Goal: Use online tool/utility: Utilize a website feature to perform a specific function

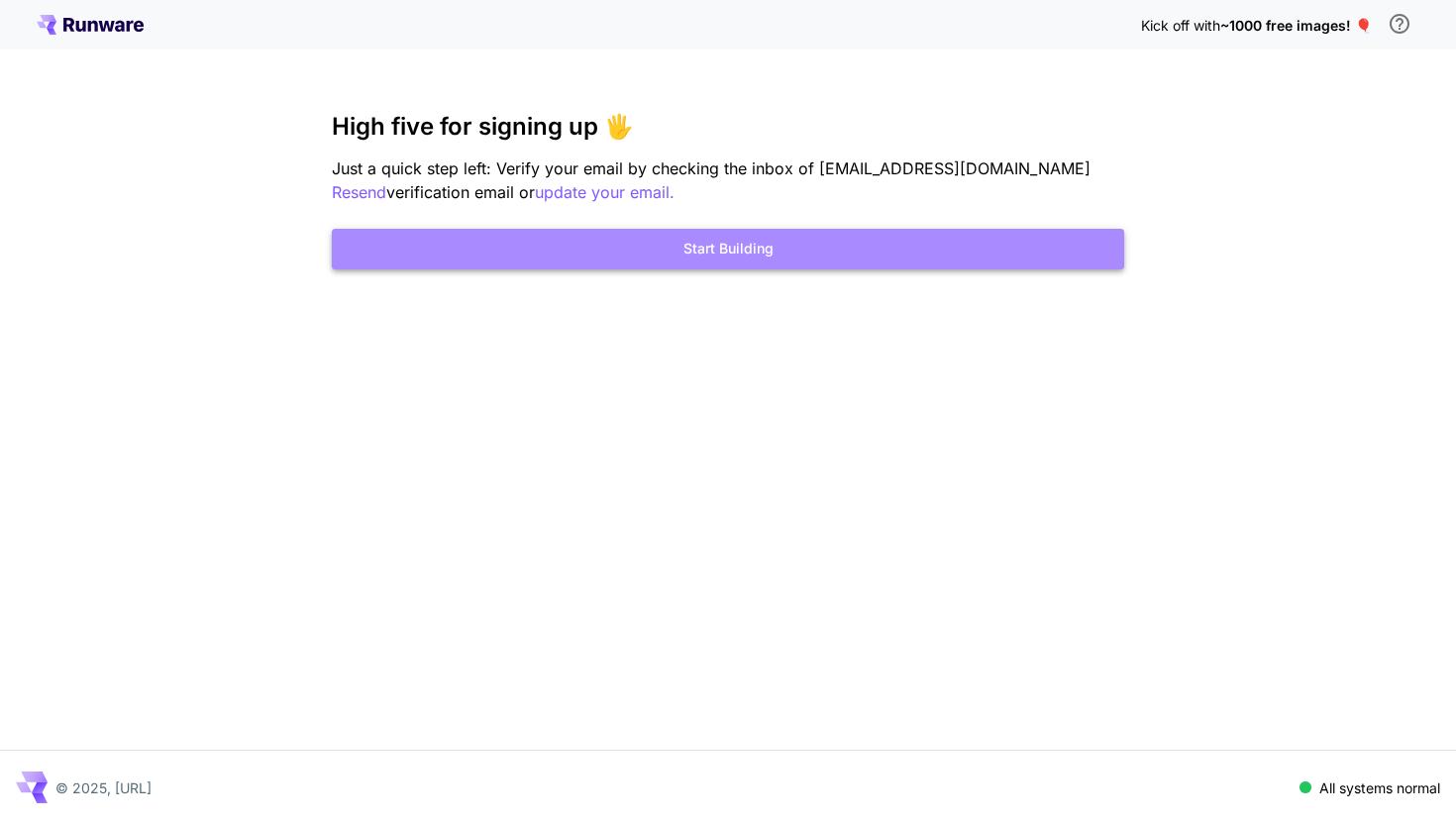
click at [744, 246] on button "Start Building" at bounding box center [728, 248] width 793 height 41
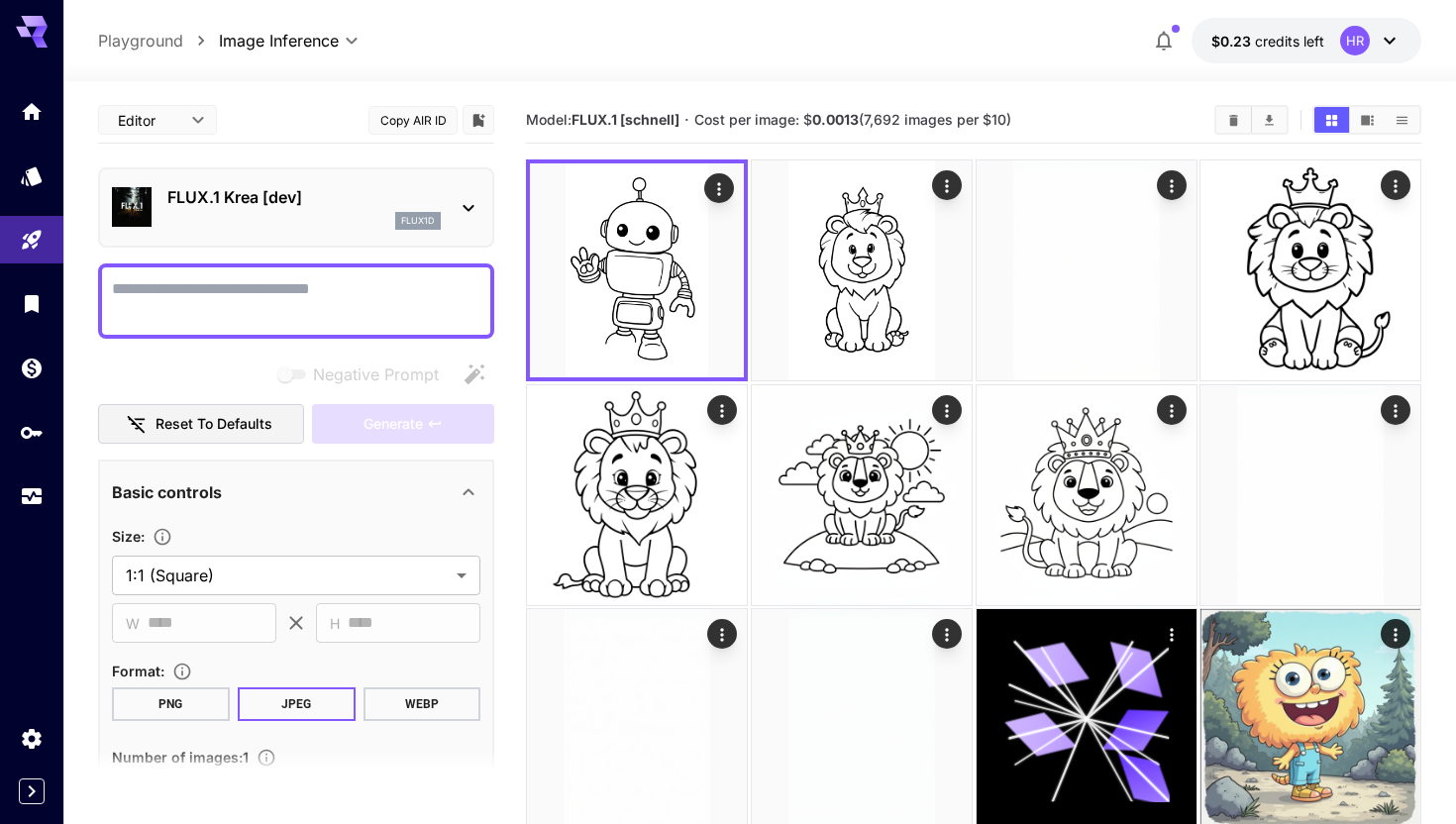
click at [398, 213] on div "flux1d" at bounding box center [418, 221] width 46 height 18
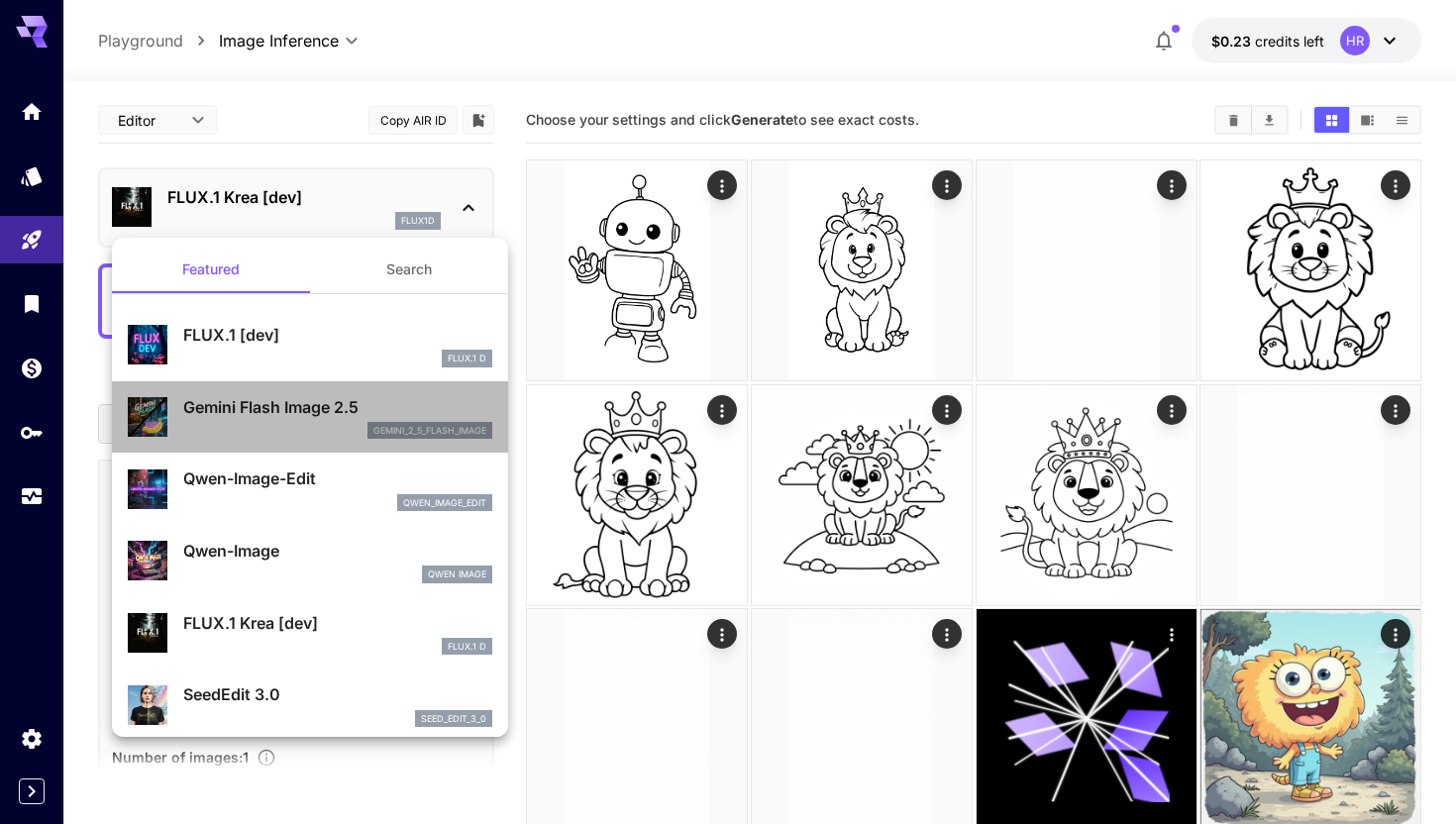
click at [352, 419] on div "Gemini Flash Image 2.5 gemini_2_5_flash_image" at bounding box center [337, 416] width 309 height 45
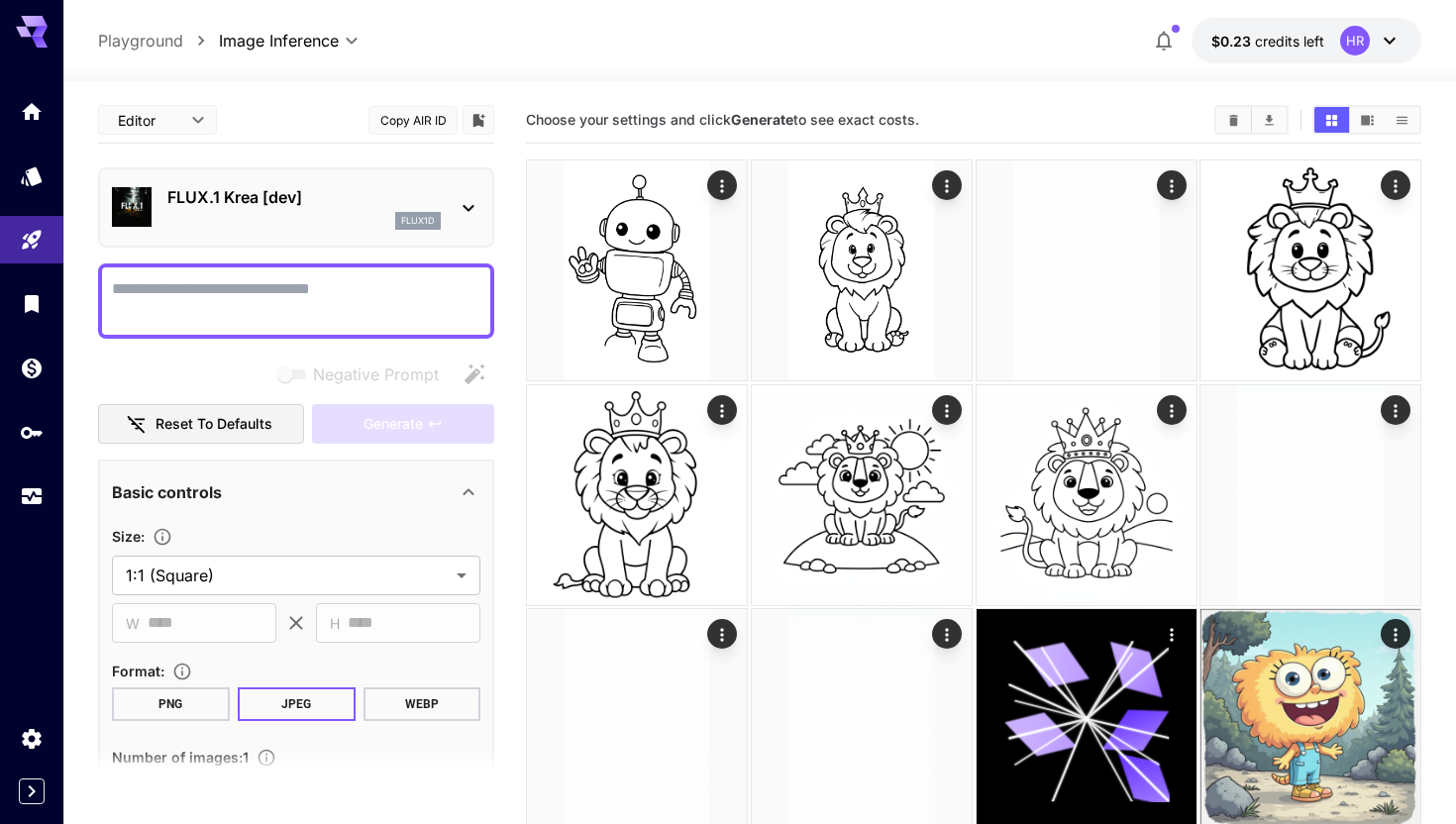
click at [371, 215] on div "flux1d" at bounding box center [303, 221] width 273 height 18
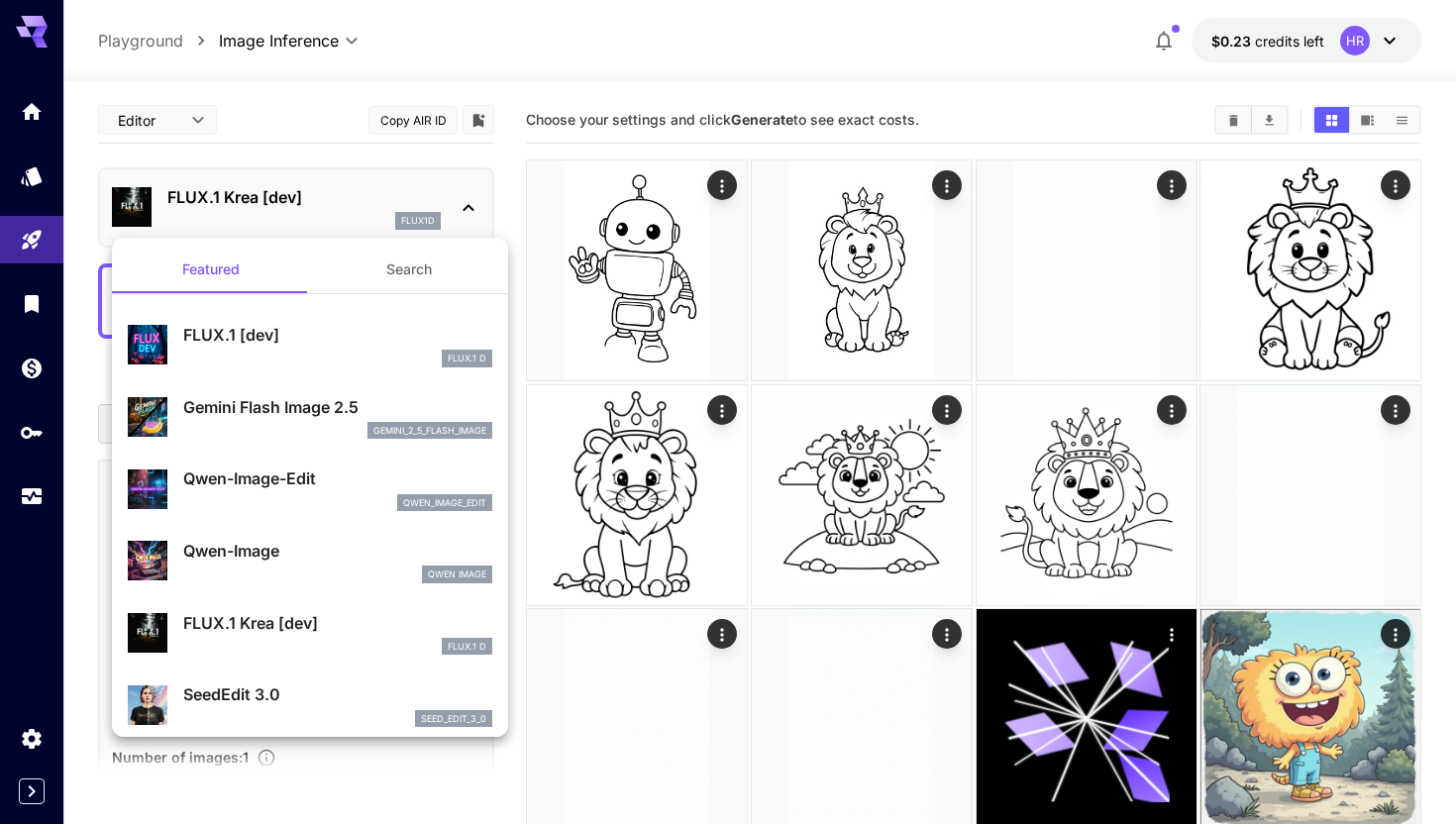
click at [304, 400] on p "Gemini Flash Image 2.5" at bounding box center [337, 407] width 309 height 24
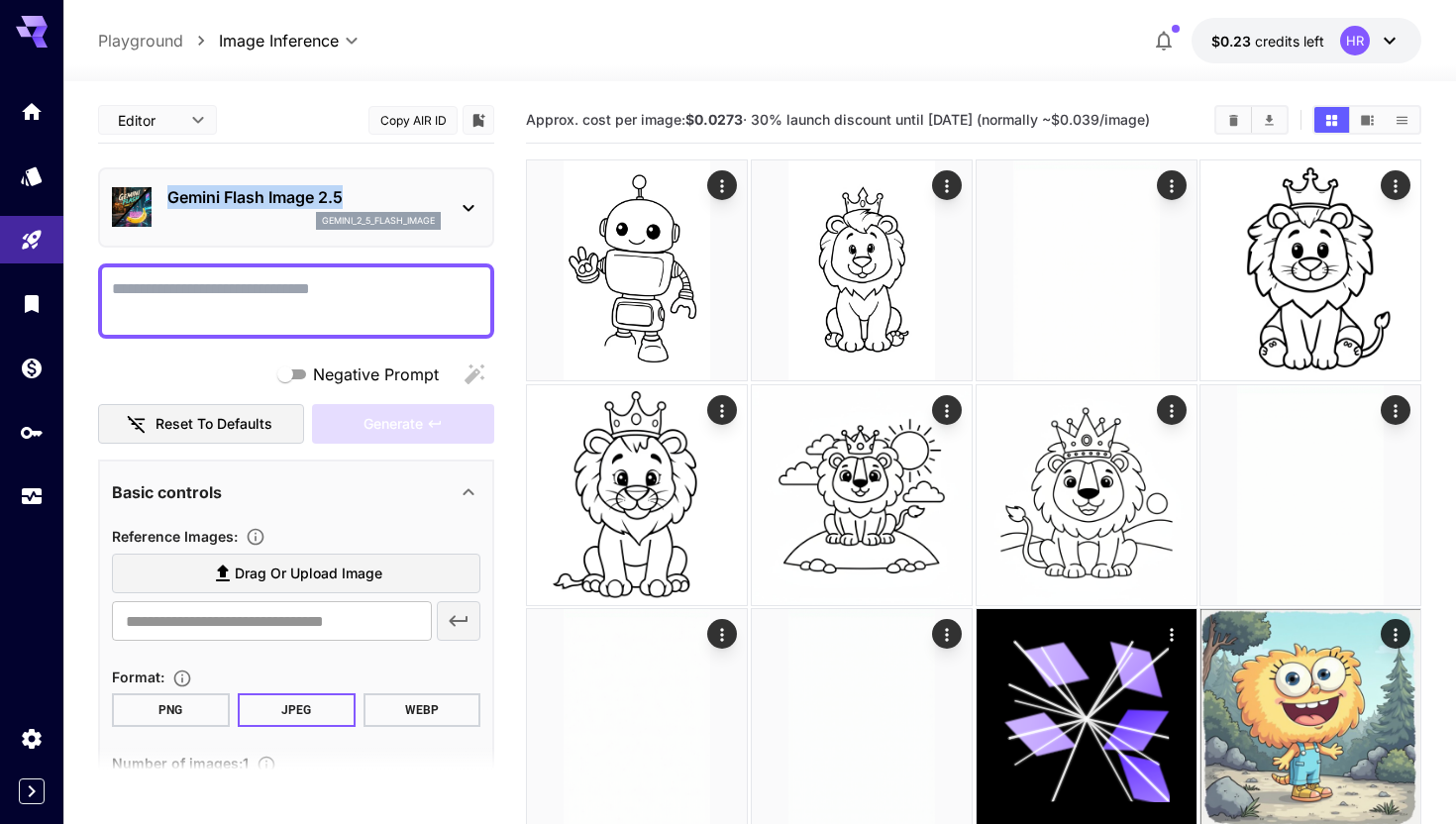
drag, startPoint x: 350, startPoint y: 190, endPoint x: 168, endPoint y: 188, distance: 182.0
click at [168, 188] on p "Gemini Flash Image 2.5" at bounding box center [303, 197] width 273 height 24
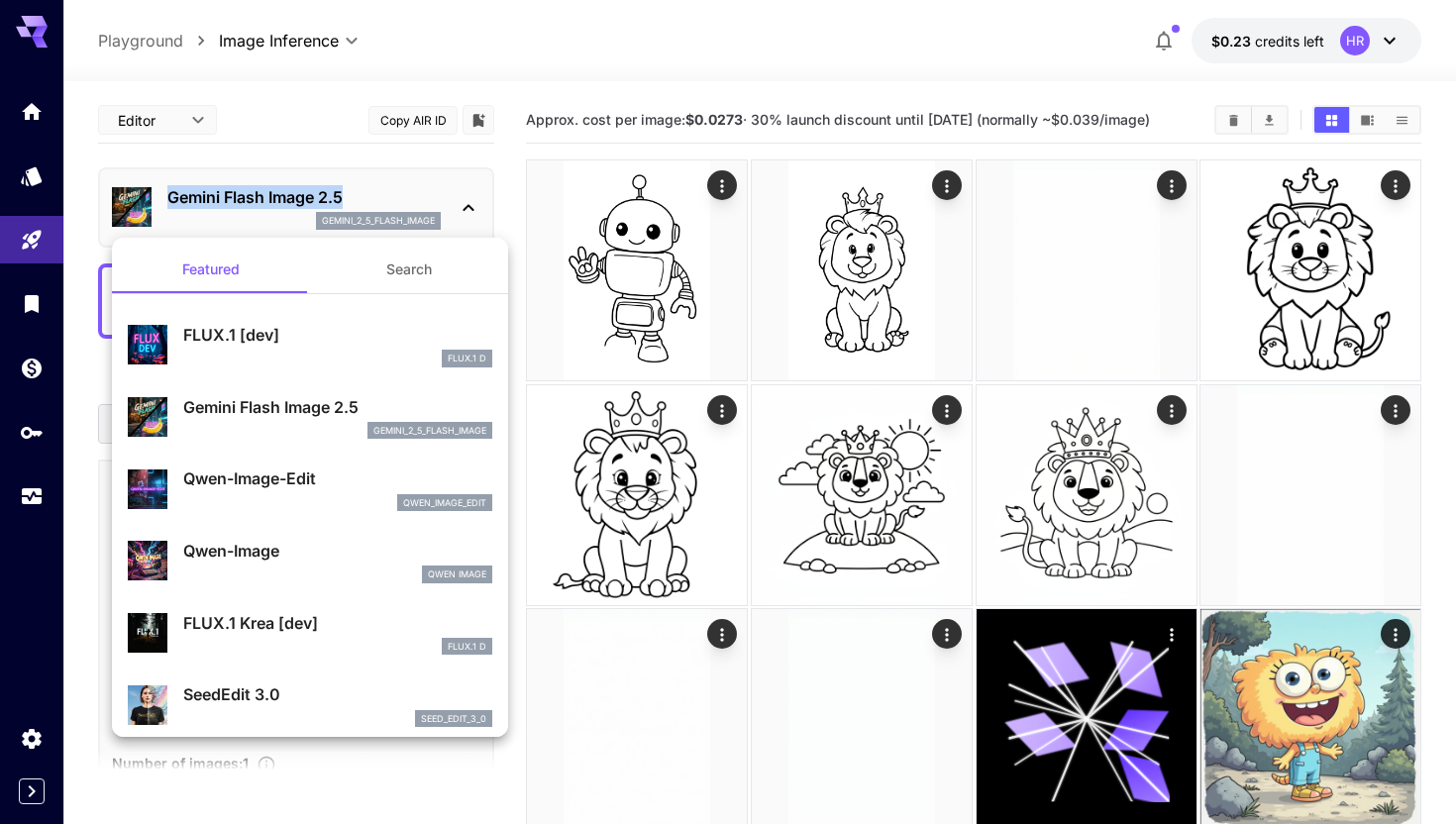
copy p "Gemini Flash Image 2.5"
click at [310, 124] on div at bounding box center [728, 412] width 1456 height 824
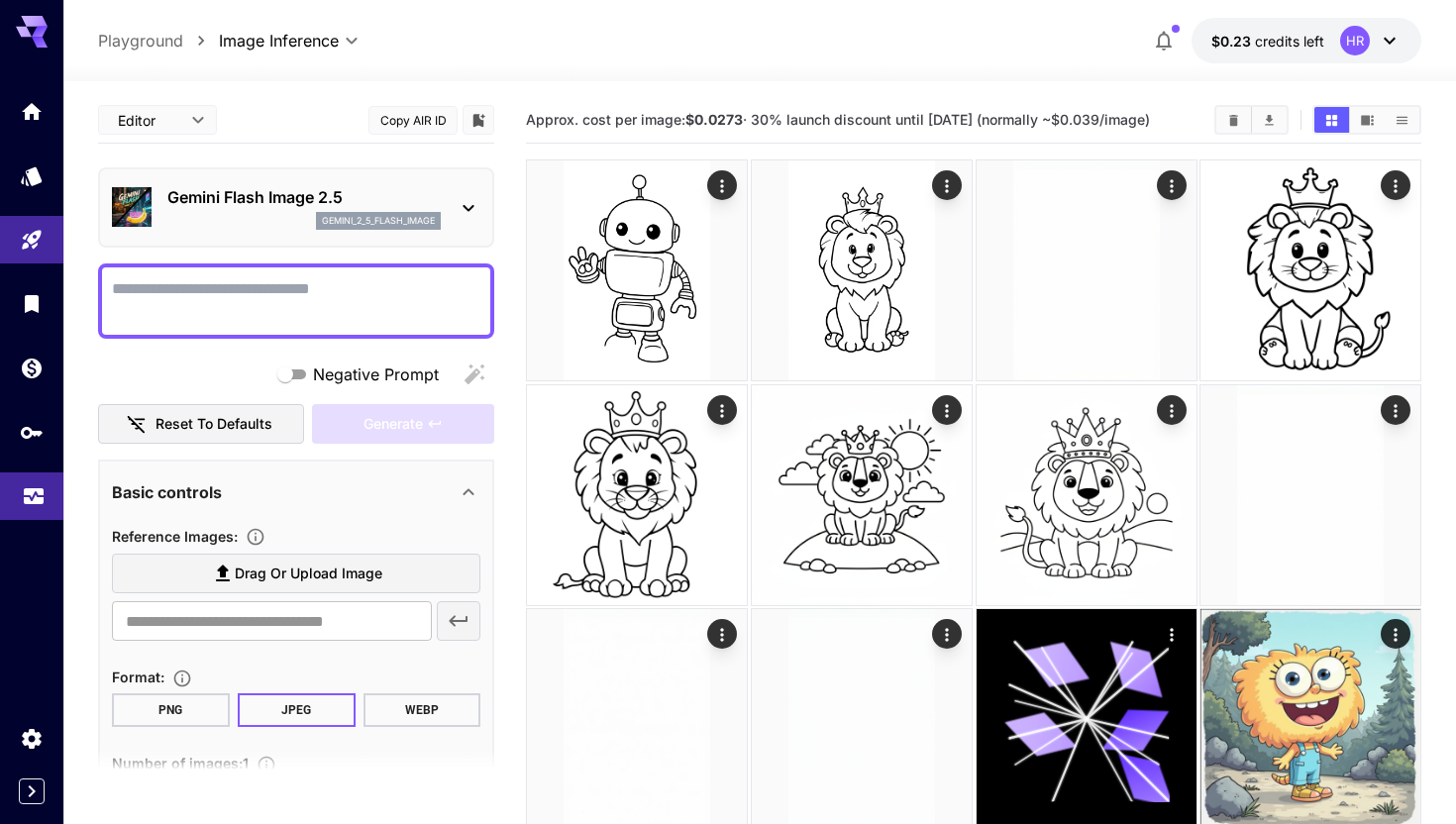
click at [25, 497] on icon "Usage" at bounding box center [34, 493] width 20 height 10
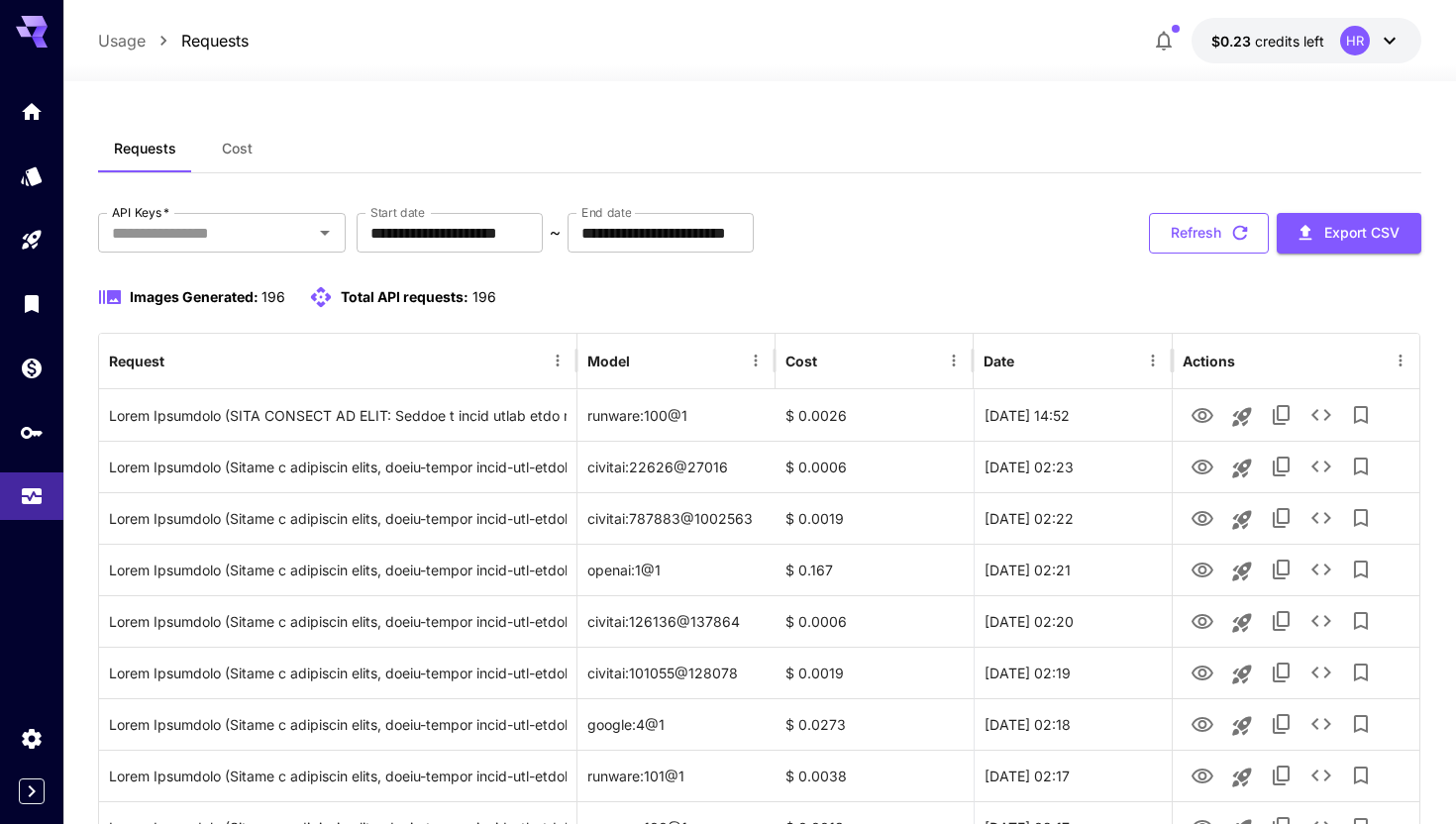
click at [1200, 236] on button "Refresh" at bounding box center [1208, 233] width 119 height 41
click at [1218, 237] on button "Refresh" at bounding box center [1208, 233] width 119 height 41
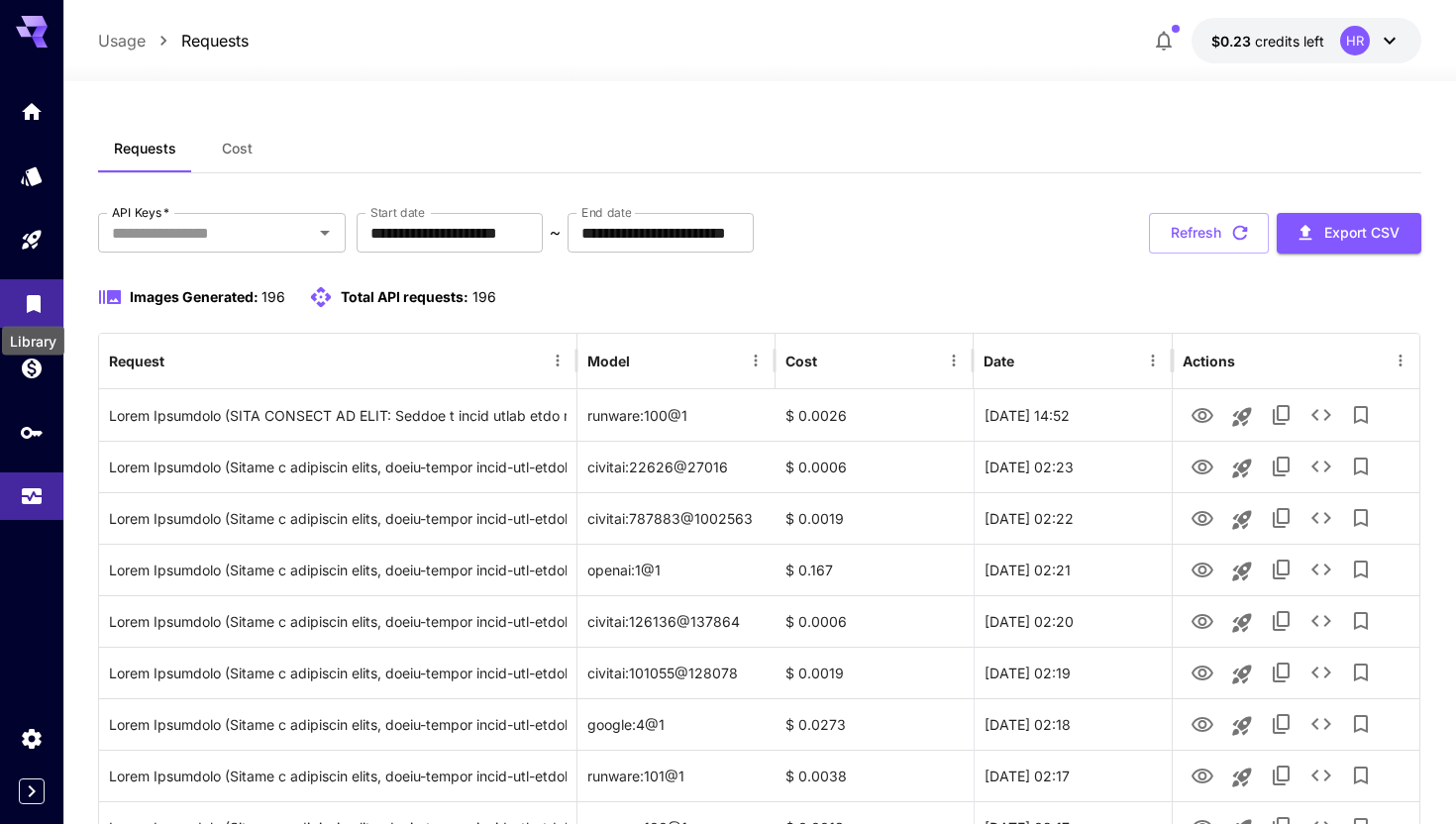
click at [30, 303] on icon "Library" at bounding box center [34, 298] width 14 height 18
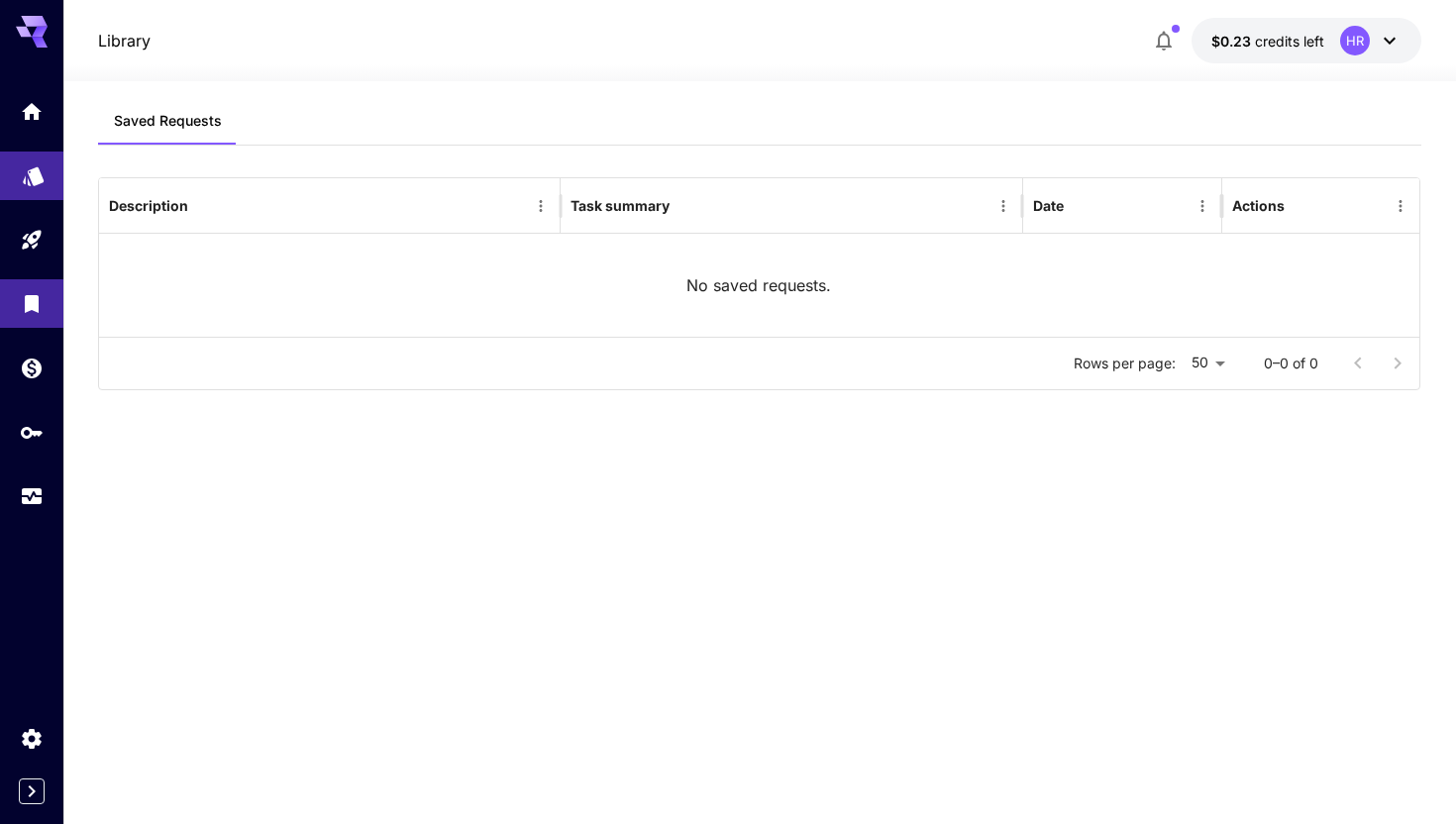
click at [32, 161] on link at bounding box center [32, 175] width 64 height 49
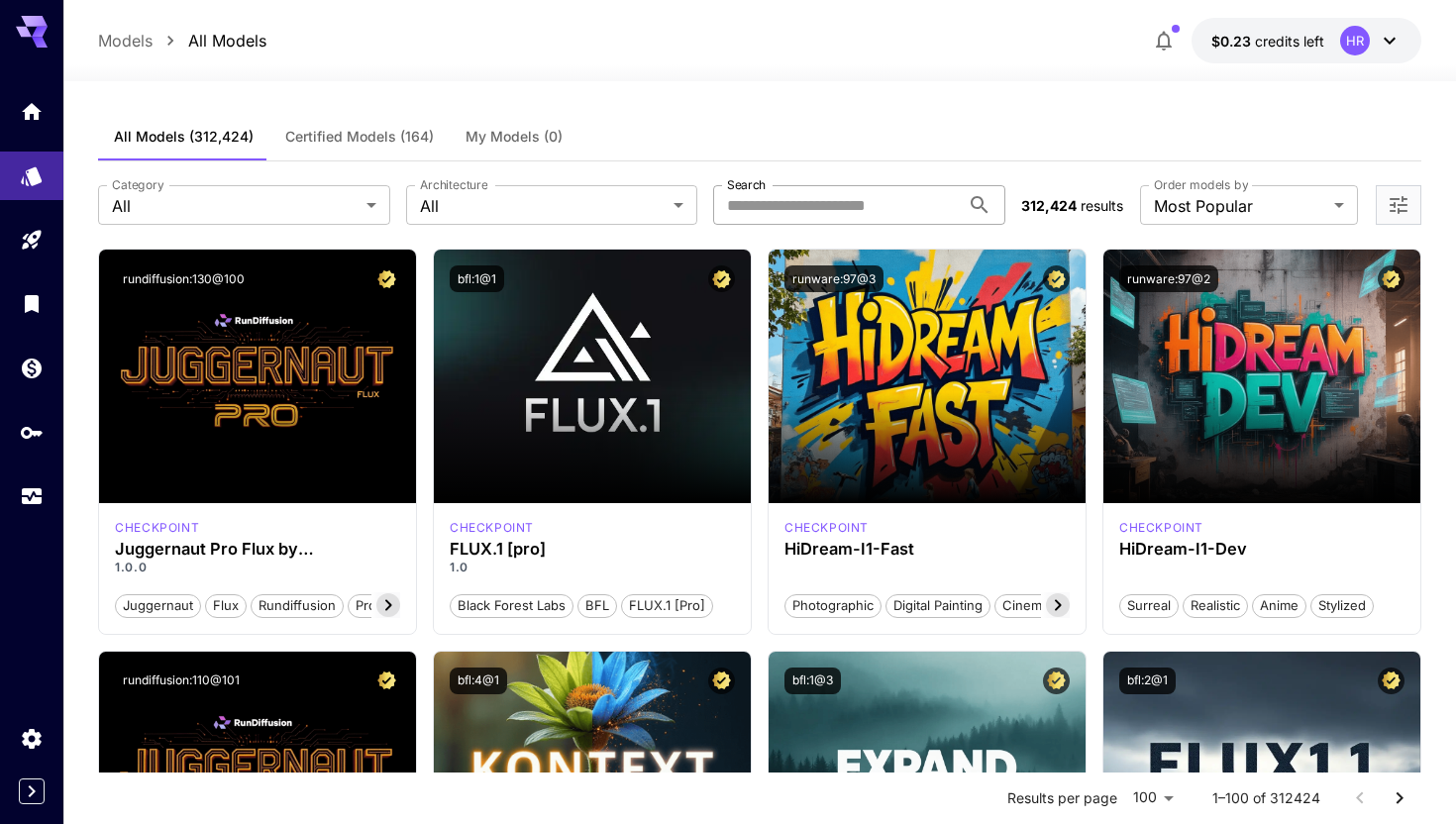
click at [806, 202] on input "Search" at bounding box center [836, 205] width 247 height 40
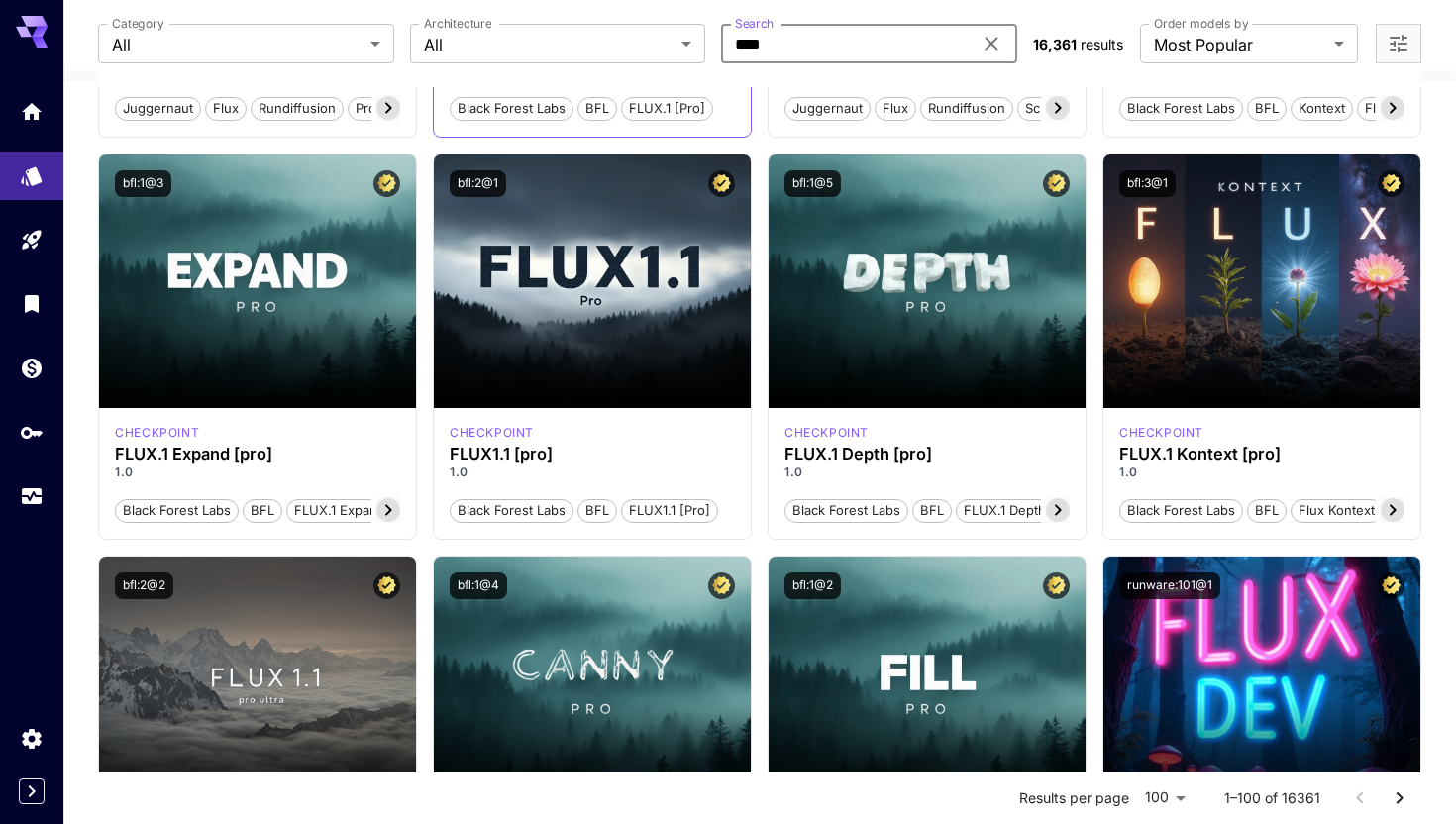
scroll to position [498, 0]
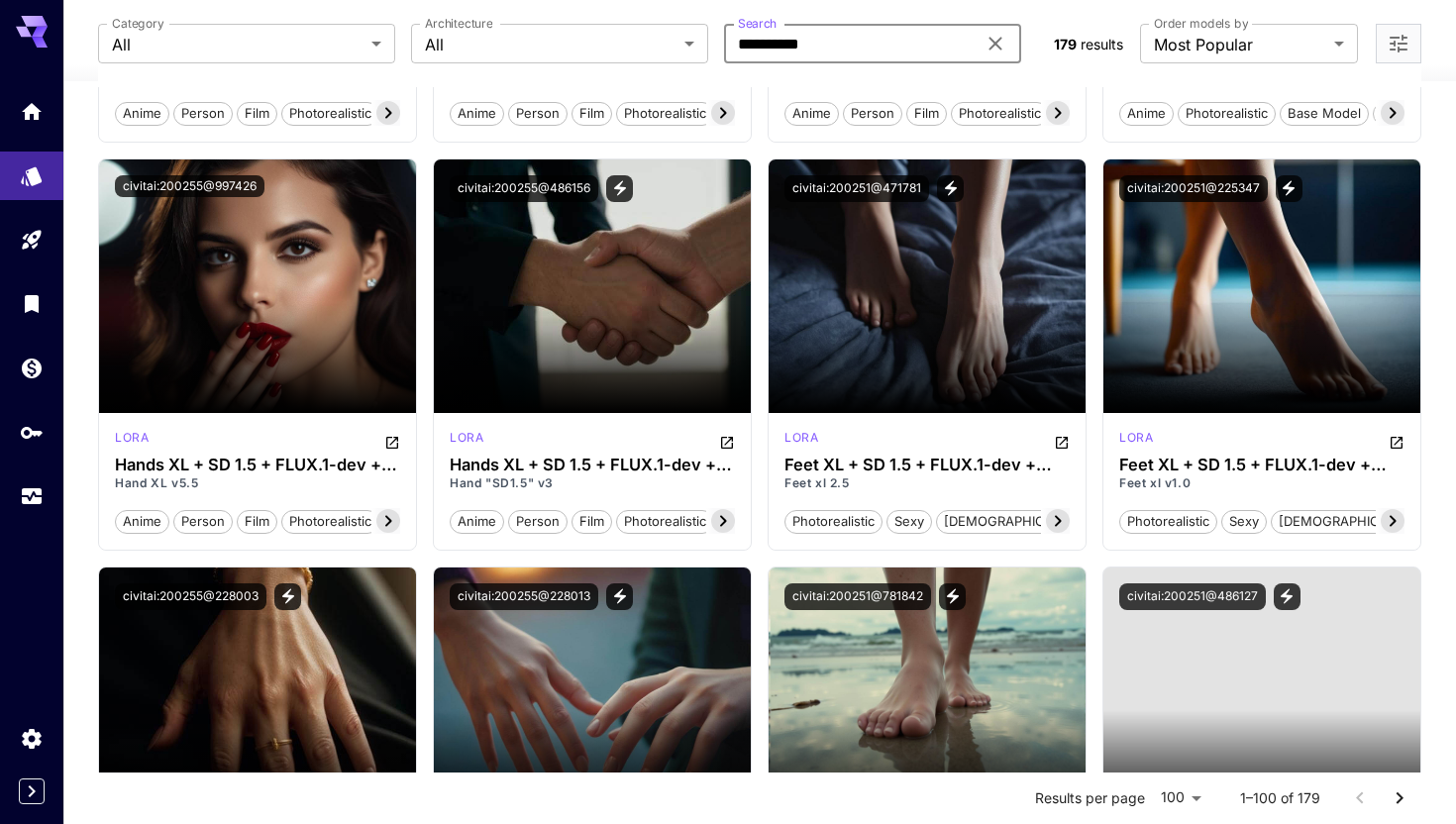
type input "**********"
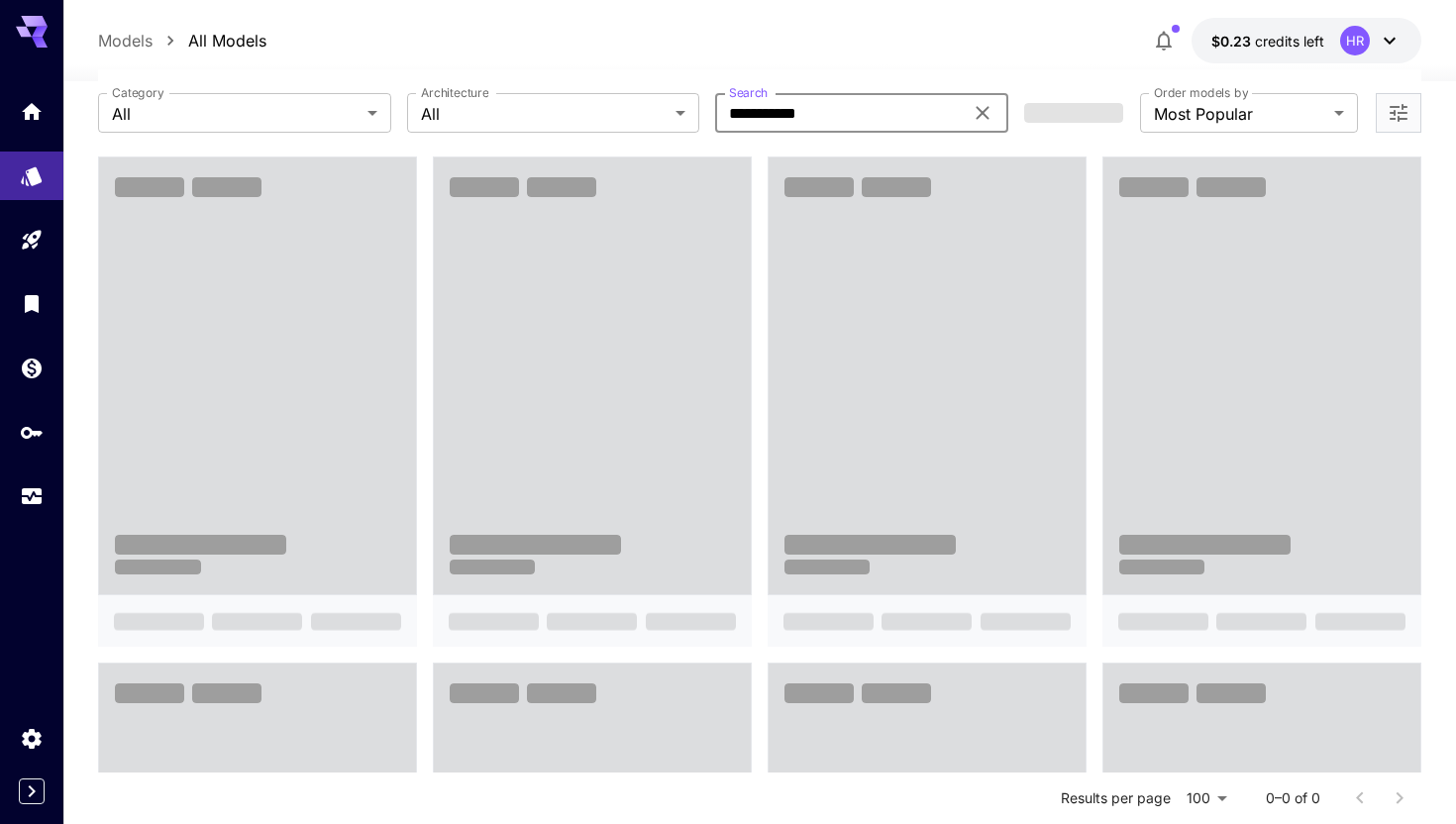
scroll to position [0, 0]
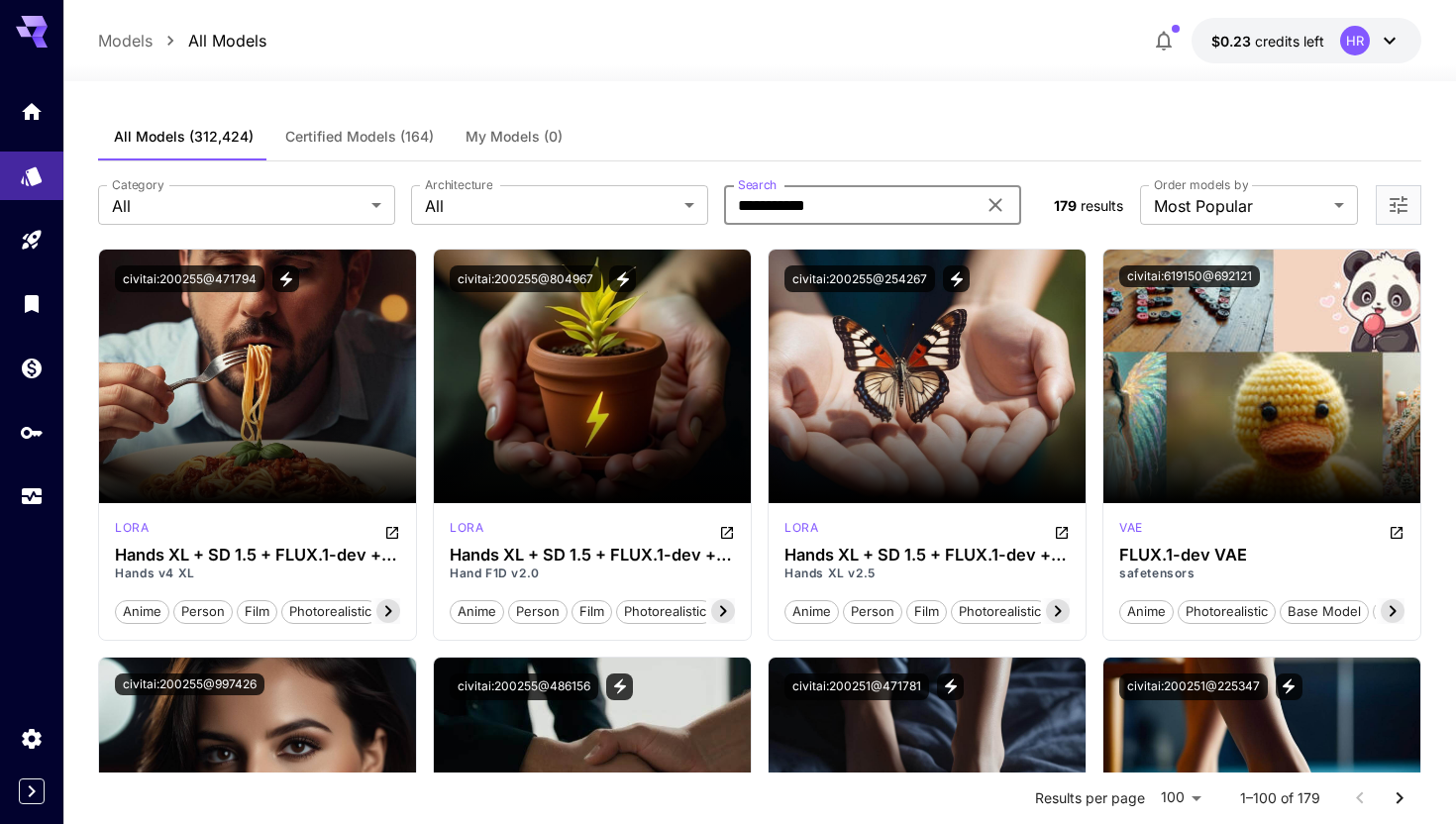
click at [868, 209] on input "**********" at bounding box center [849, 205] width 252 height 40
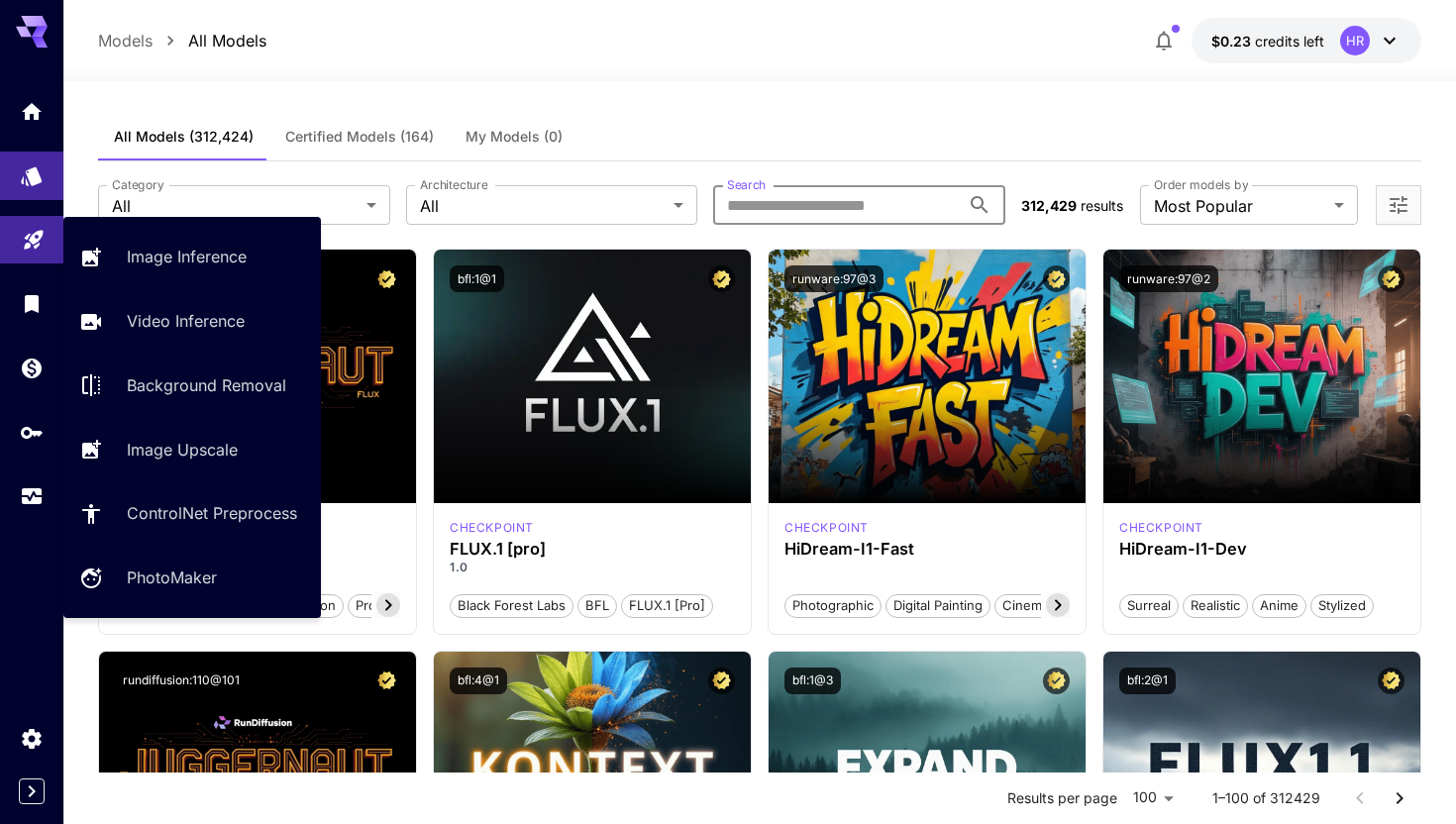
click at [34, 239] on icon "Playground" at bounding box center [33, 234] width 19 height 19
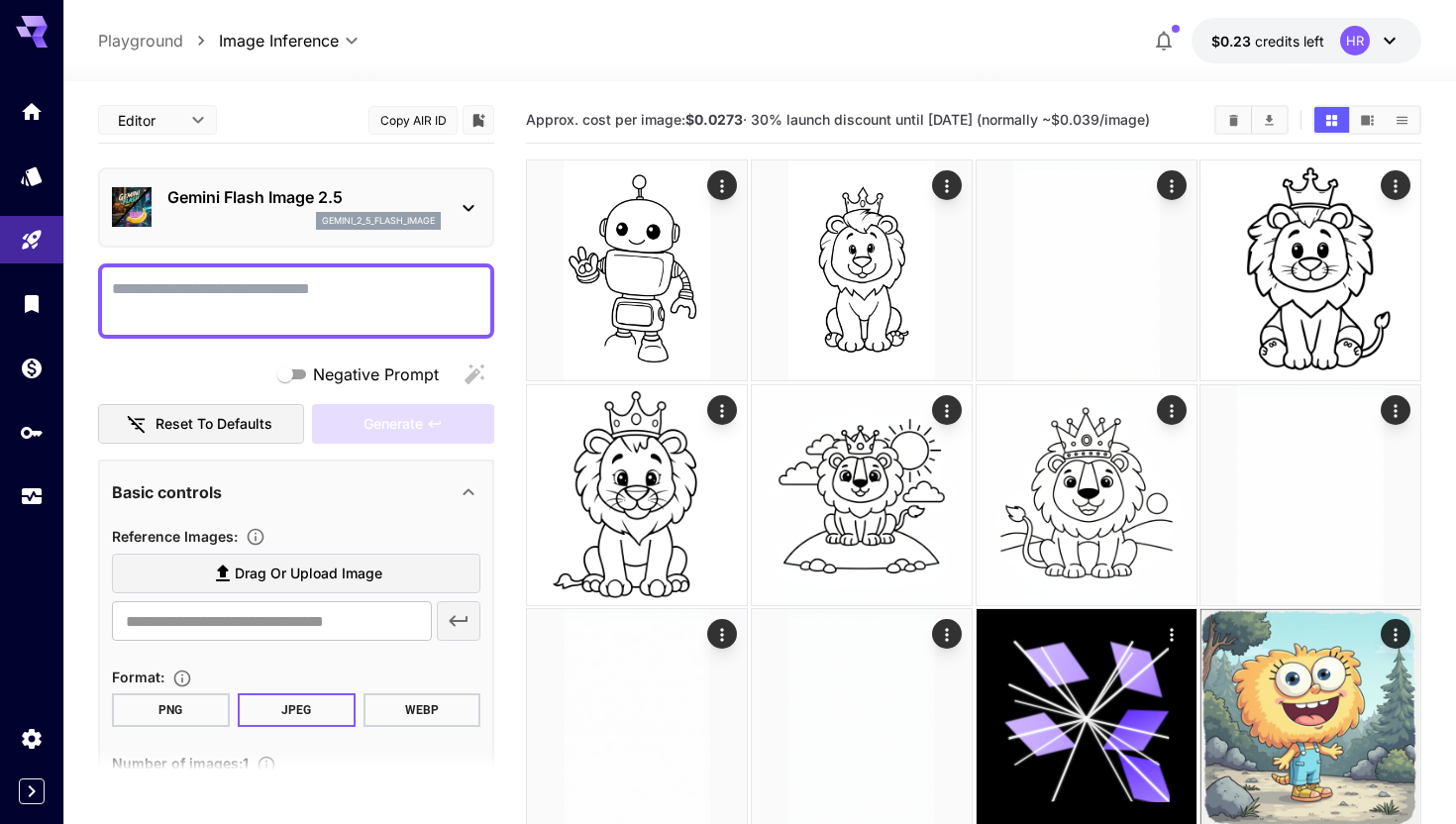
click at [377, 210] on div "Gemini Flash Image 2.5 gemini_2_5_flash_image" at bounding box center [303, 207] width 273 height 45
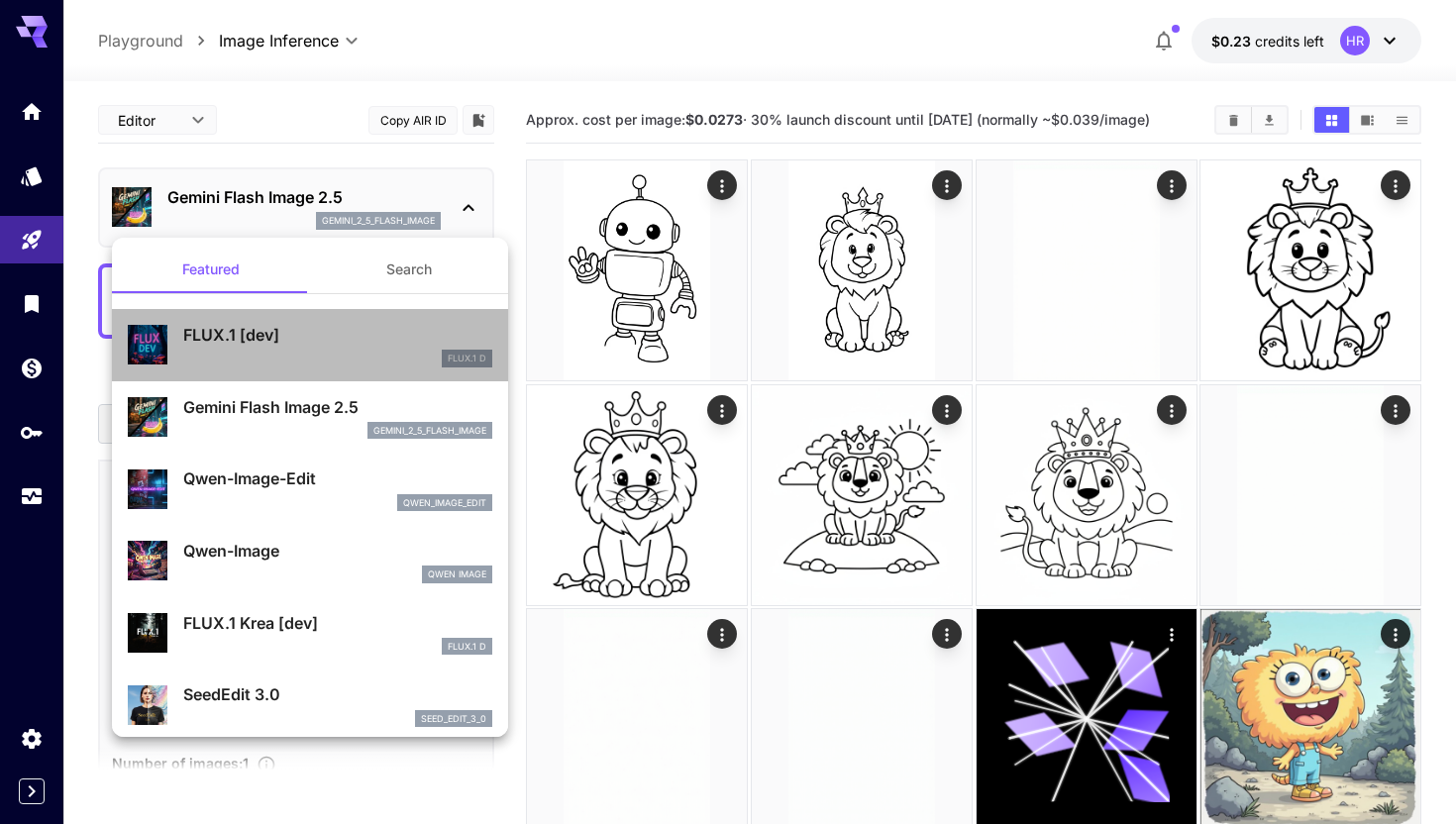
click at [284, 338] on p "FLUX.1 [dev]" at bounding box center [337, 335] width 309 height 24
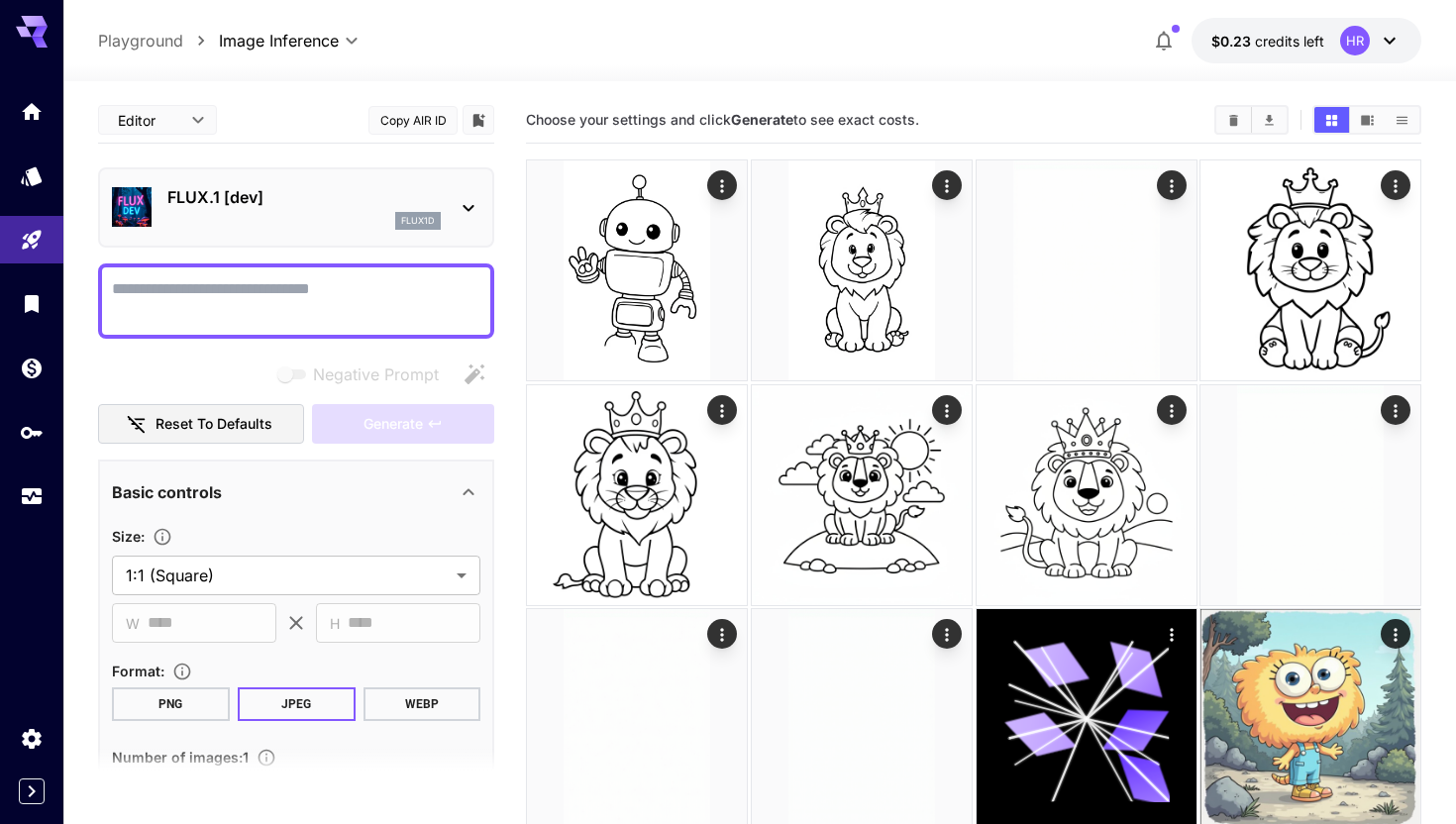
click at [423, 119] on button "Copy AIR ID" at bounding box center [413, 120] width 90 height 29
drag, startPoint x: 274, startPoint y: 196, endPoint x: 170, endPoint y: 195, distance: 104.0
click at [170, 195] on p "FLUX.1 [dev]" at bounding box center [303, 197] width 273 height 24
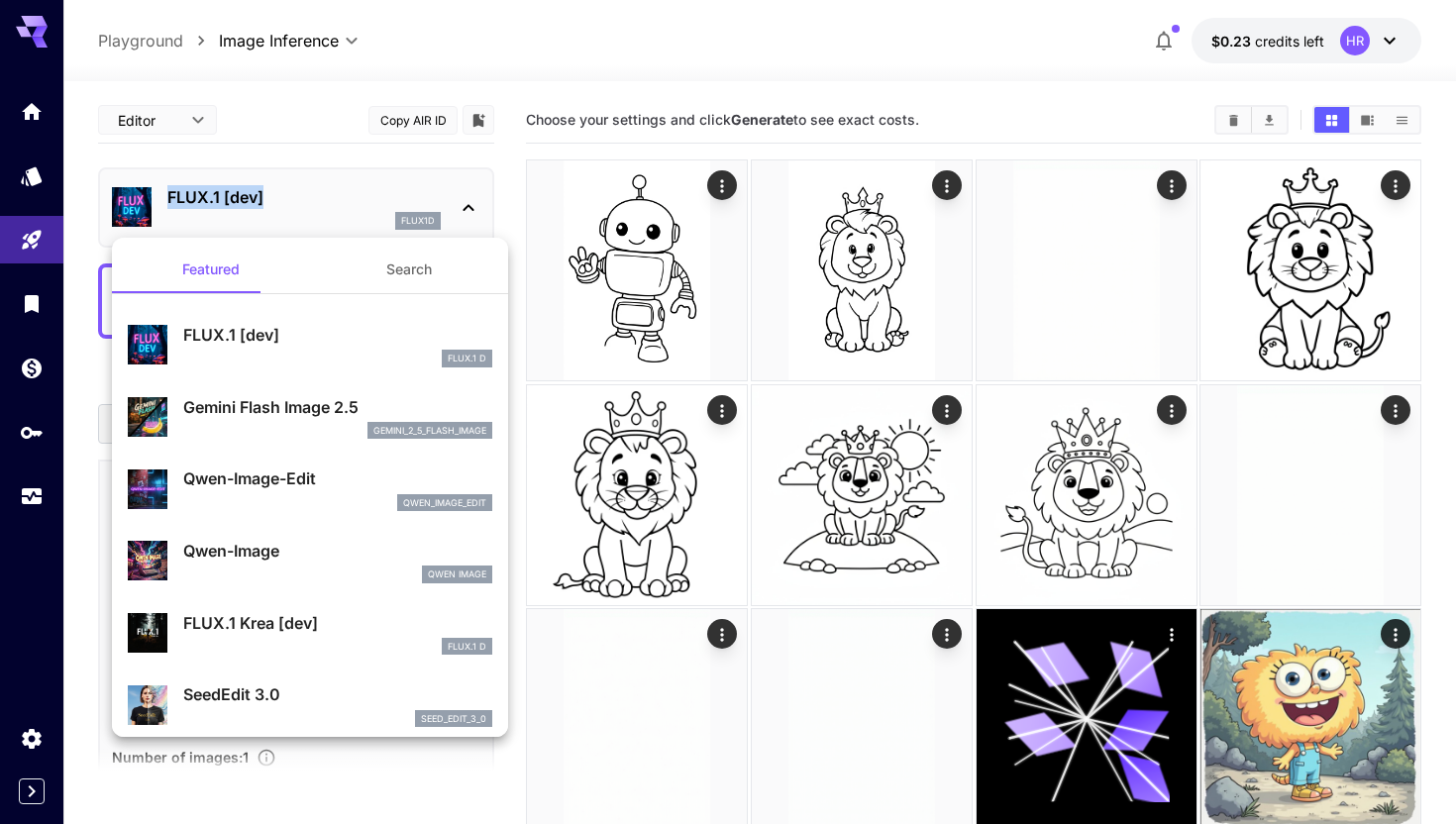
copy p "FLUX.1 [dev]"
click at [285, 408] on p "Gemini Flash Image 2.5" at bounding box center [337, 407] width 309 height 24
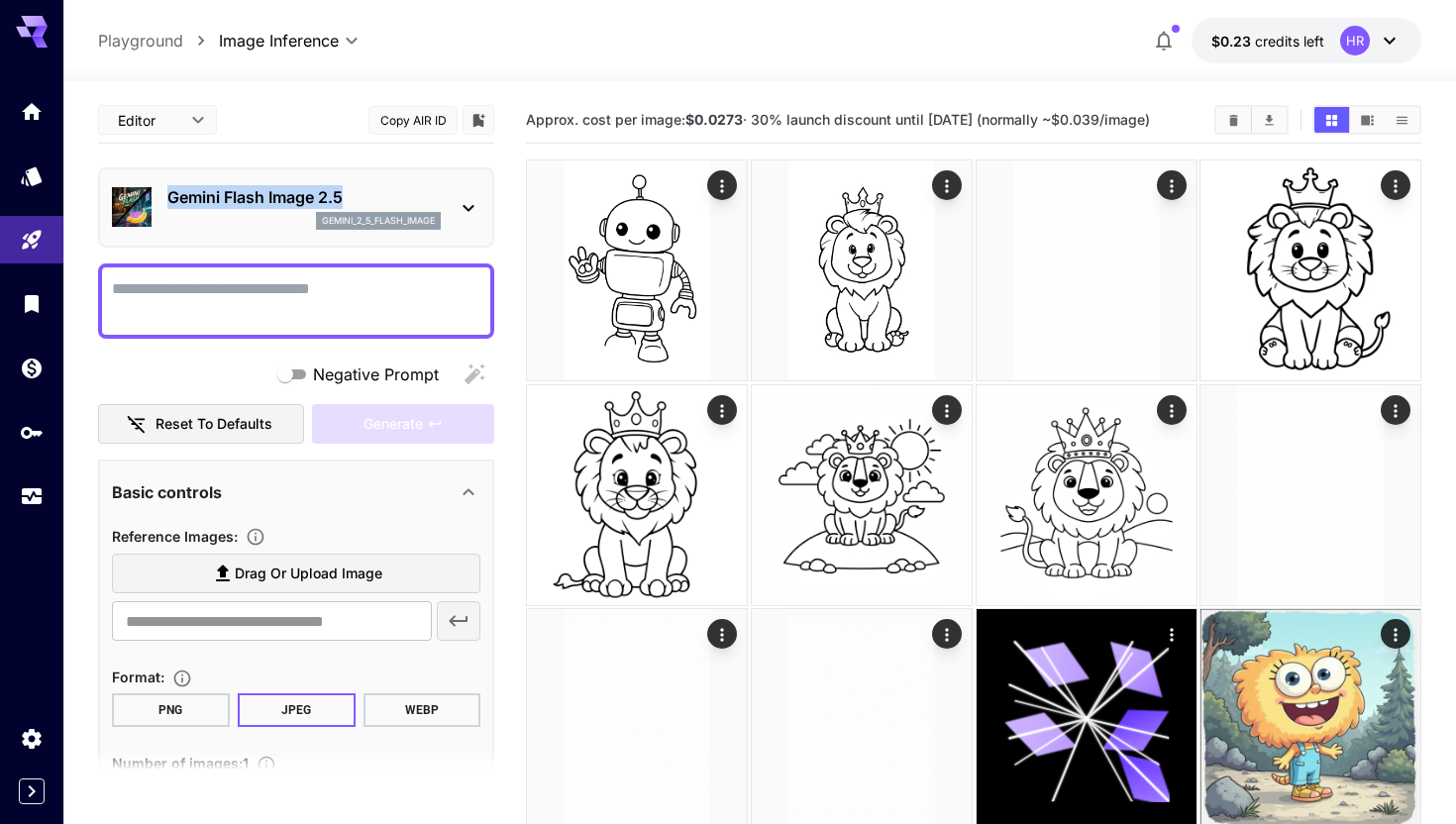
drag, startPoint x: 364, startPoint y: 199, endPoint x: 169, endPoint y: 200, distance: 195.0
click at [169, 200] on p "Gemini Flash Image 2.5" at bounding box center [303, 197] width 273 height 24
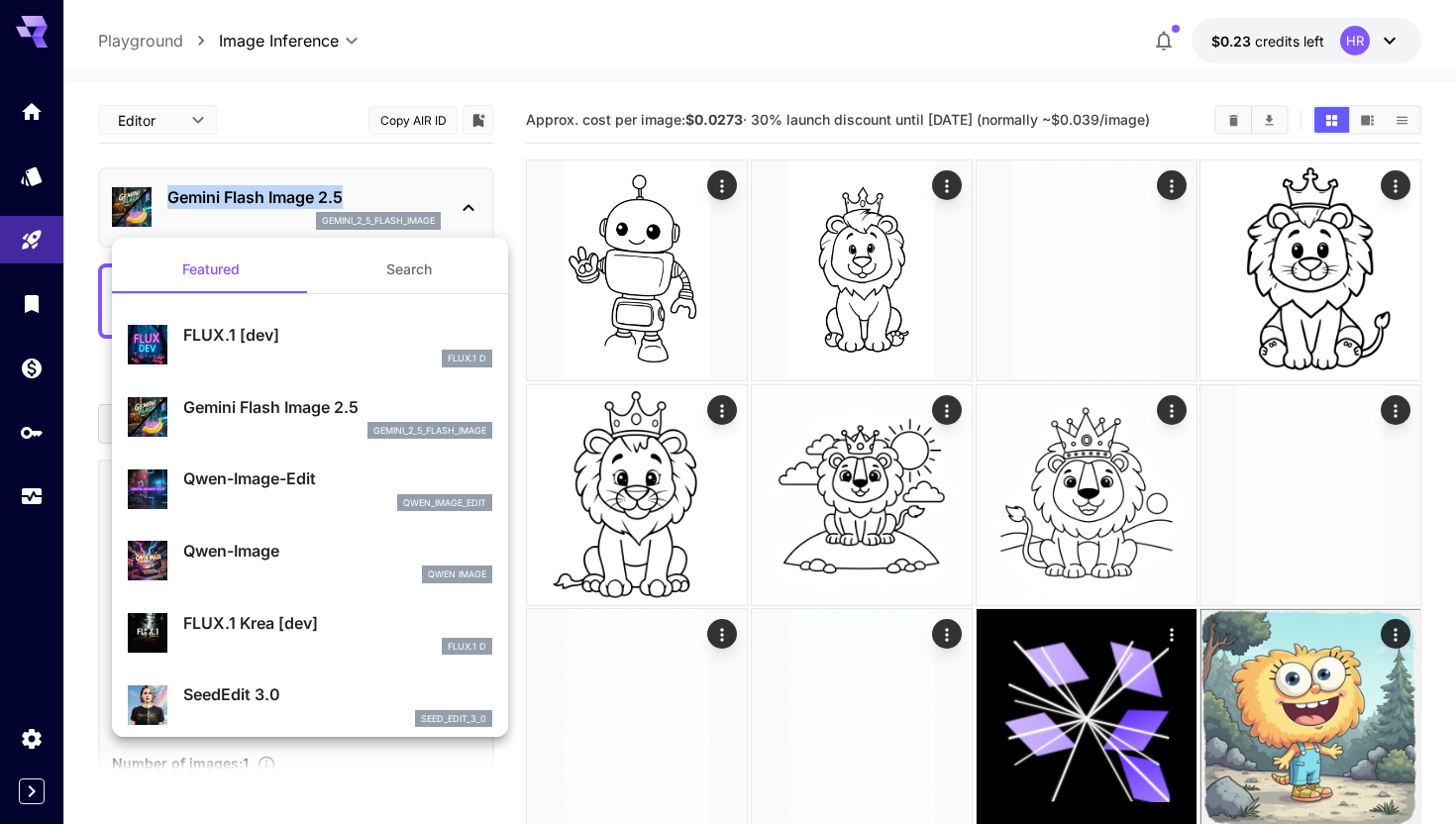
copy p "Gemini Flash Image 2.5"
click at [414, 117] on div at bounding box center [728, 412] width 1456 height 824
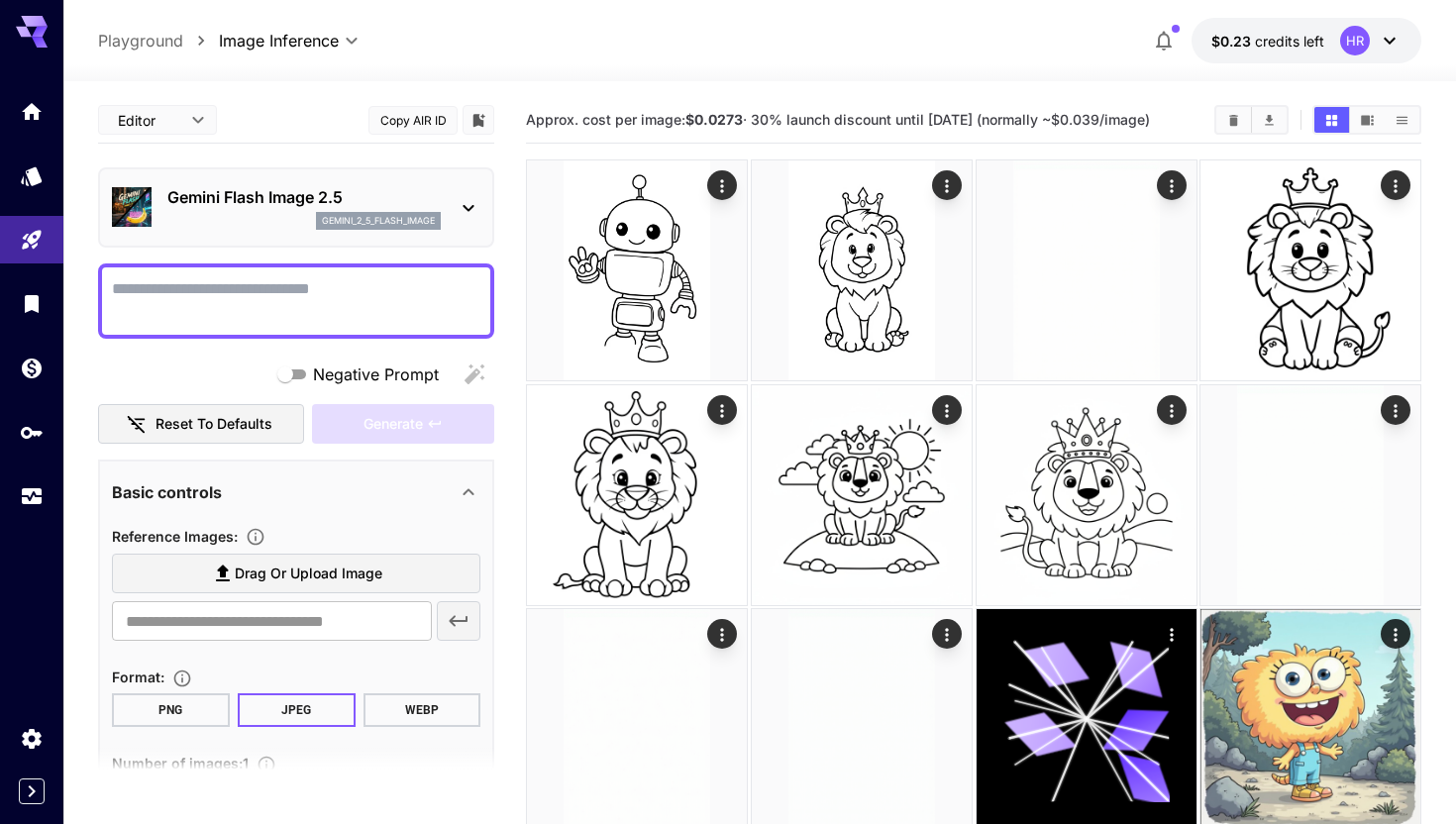
click at [414, 117] on button "Copy AIR ID" at bounding box center [413, 120] width 90 height 29
click at [406, 171] on div "Gemini Flash Image 2.5 gemini_2_5_flash_image" at bounding box center [296, 207] width 396 height 81
click at [400, 183] on div "Gemini Flash Image 2.5 gemini_2_5_flash_image" at bounding box center [296, 207] width 368 height 61
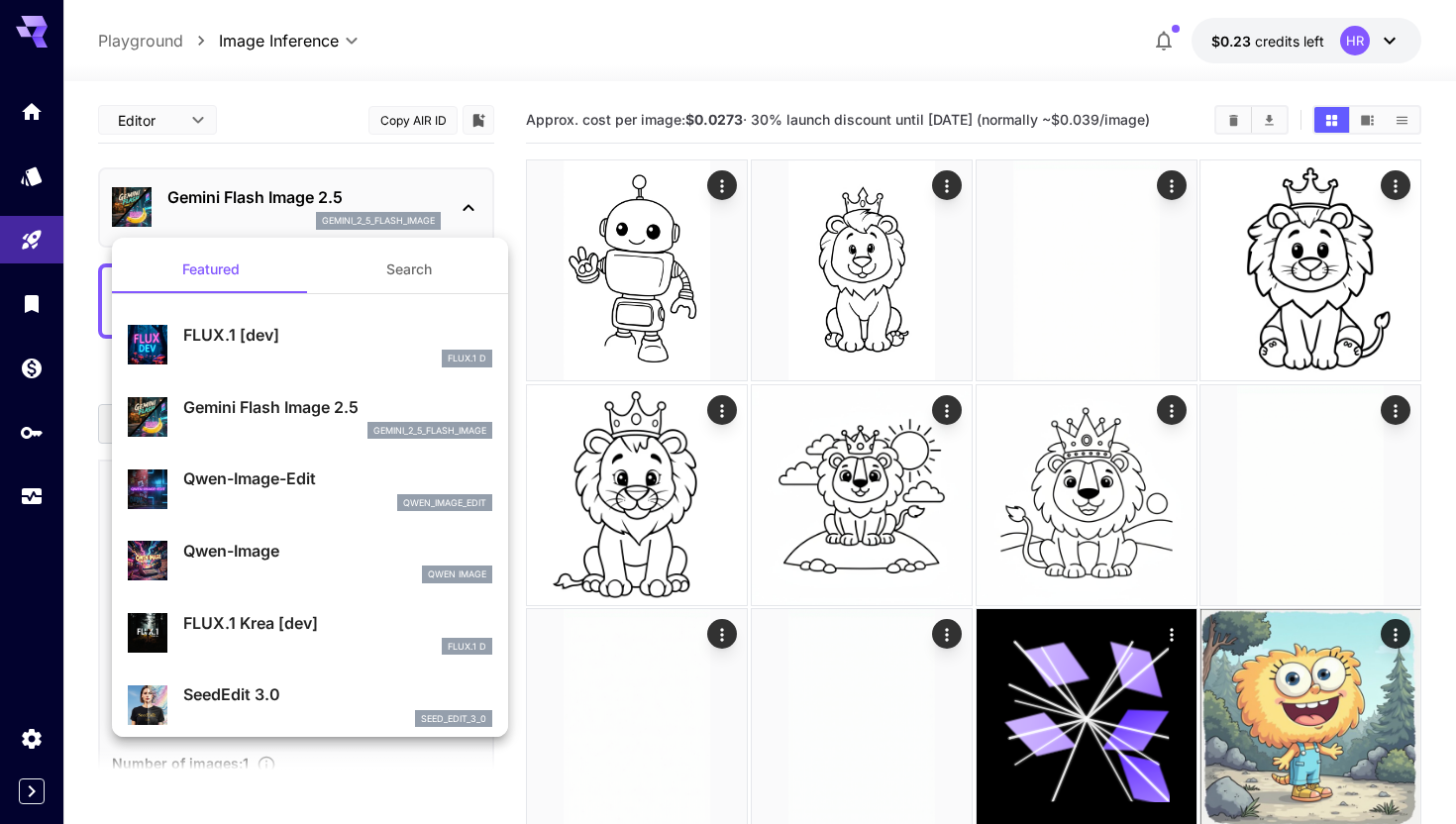
click at [379, 273] on button "Search" at bounding box center [409, 269] width 198 height 48
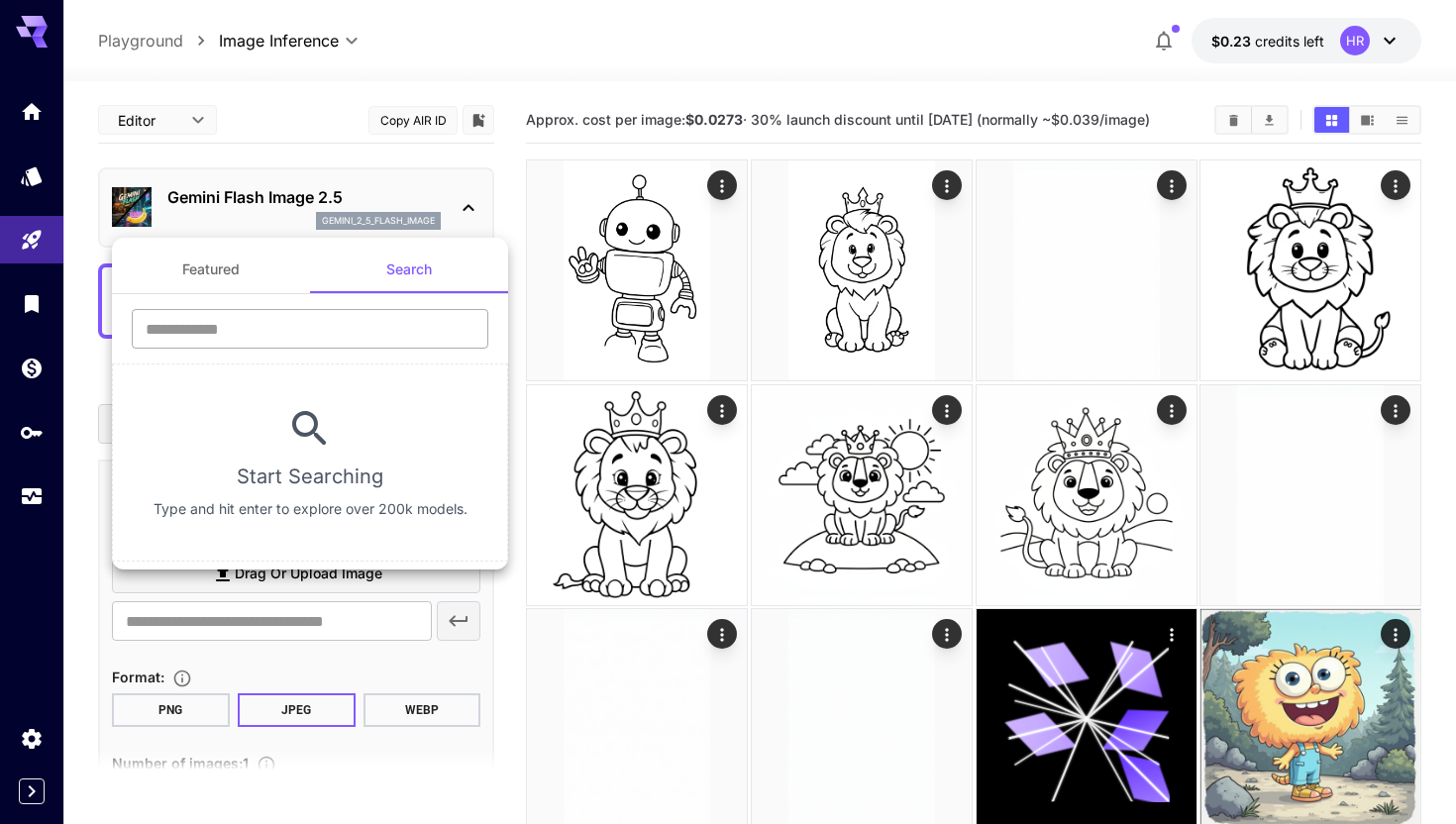
click at [336, 324] on input "text" at bounding box center [309, 329] width 357 height 40
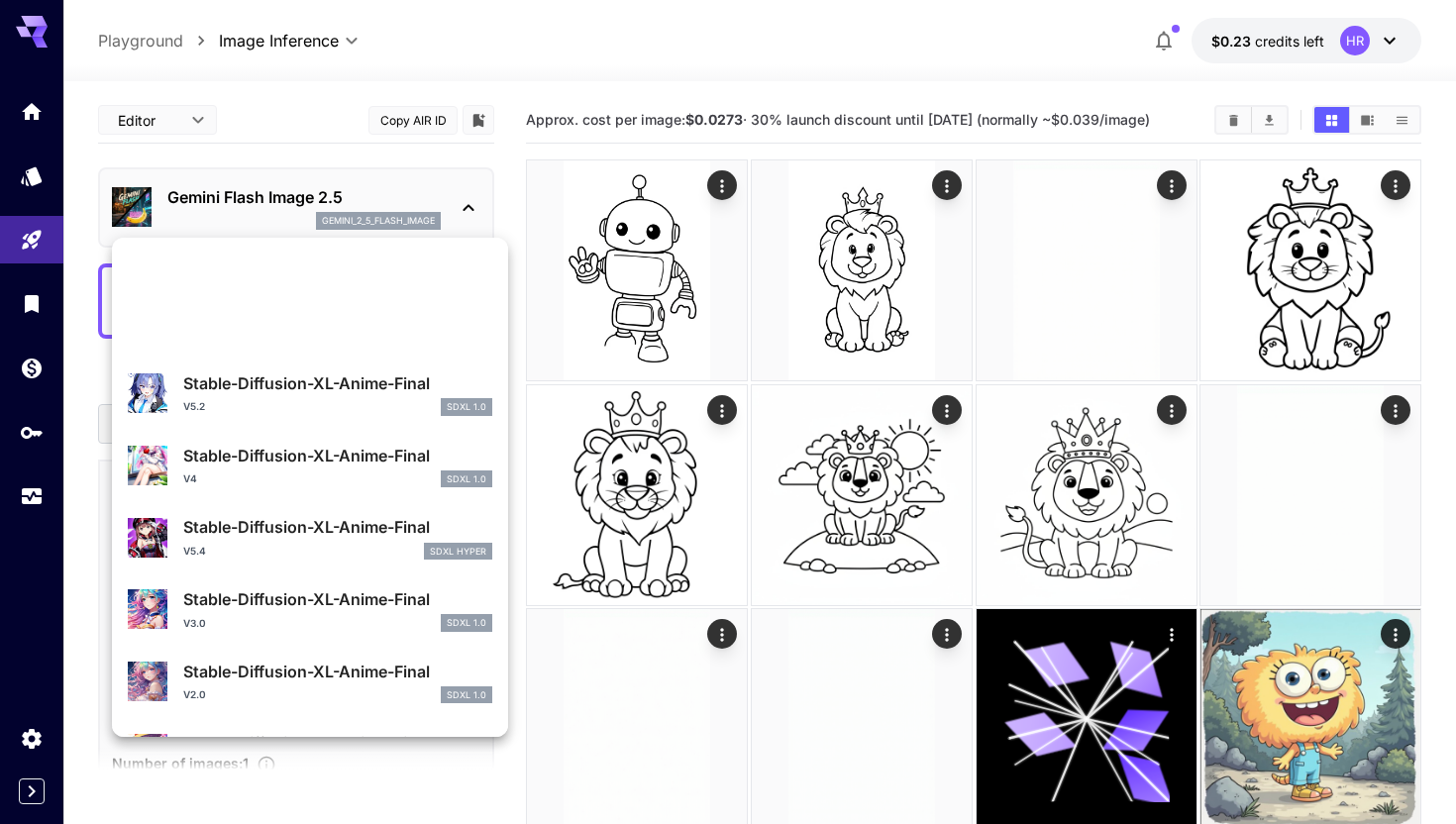
scroll to position [427, 0]
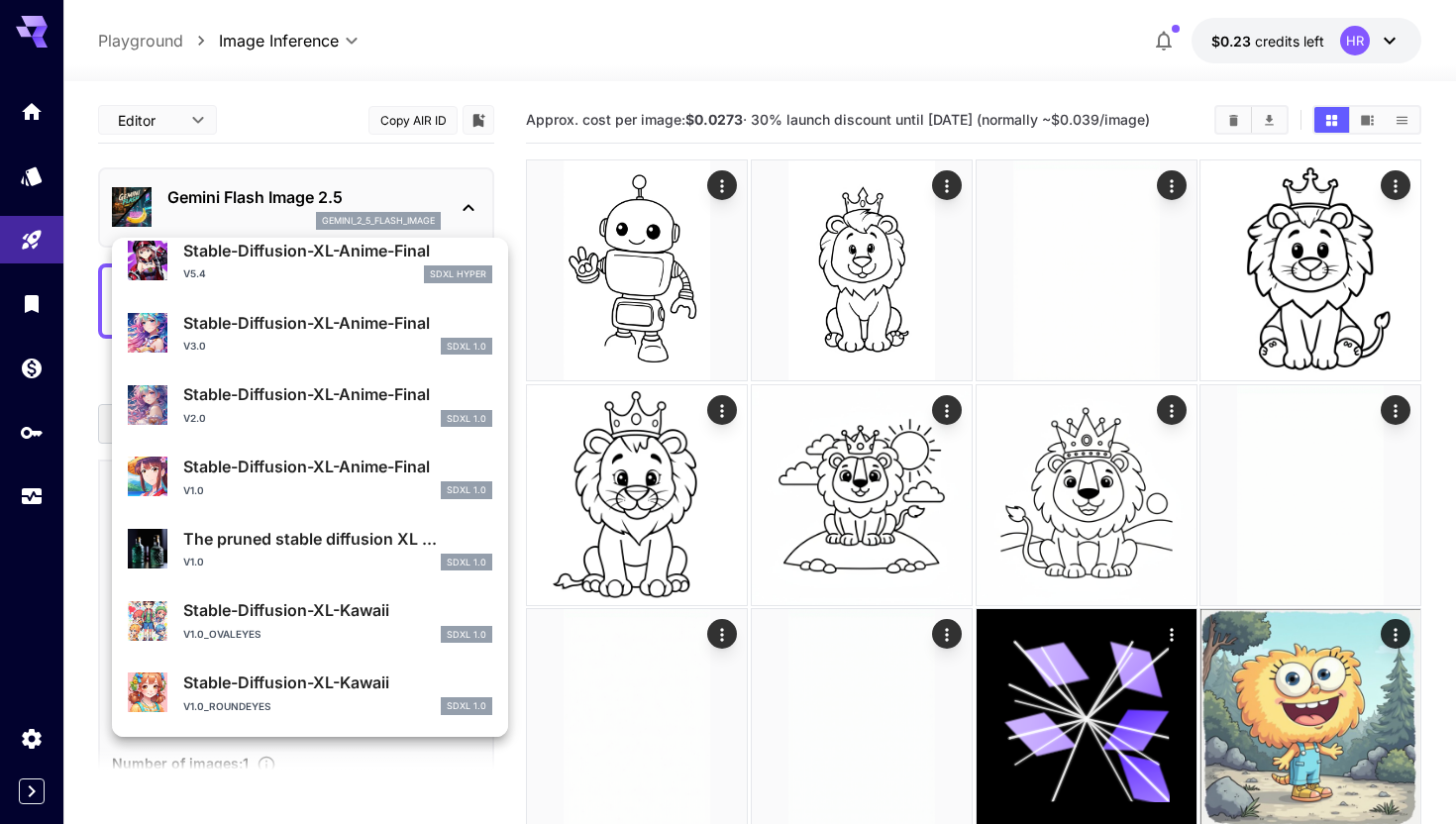
type input "**********"
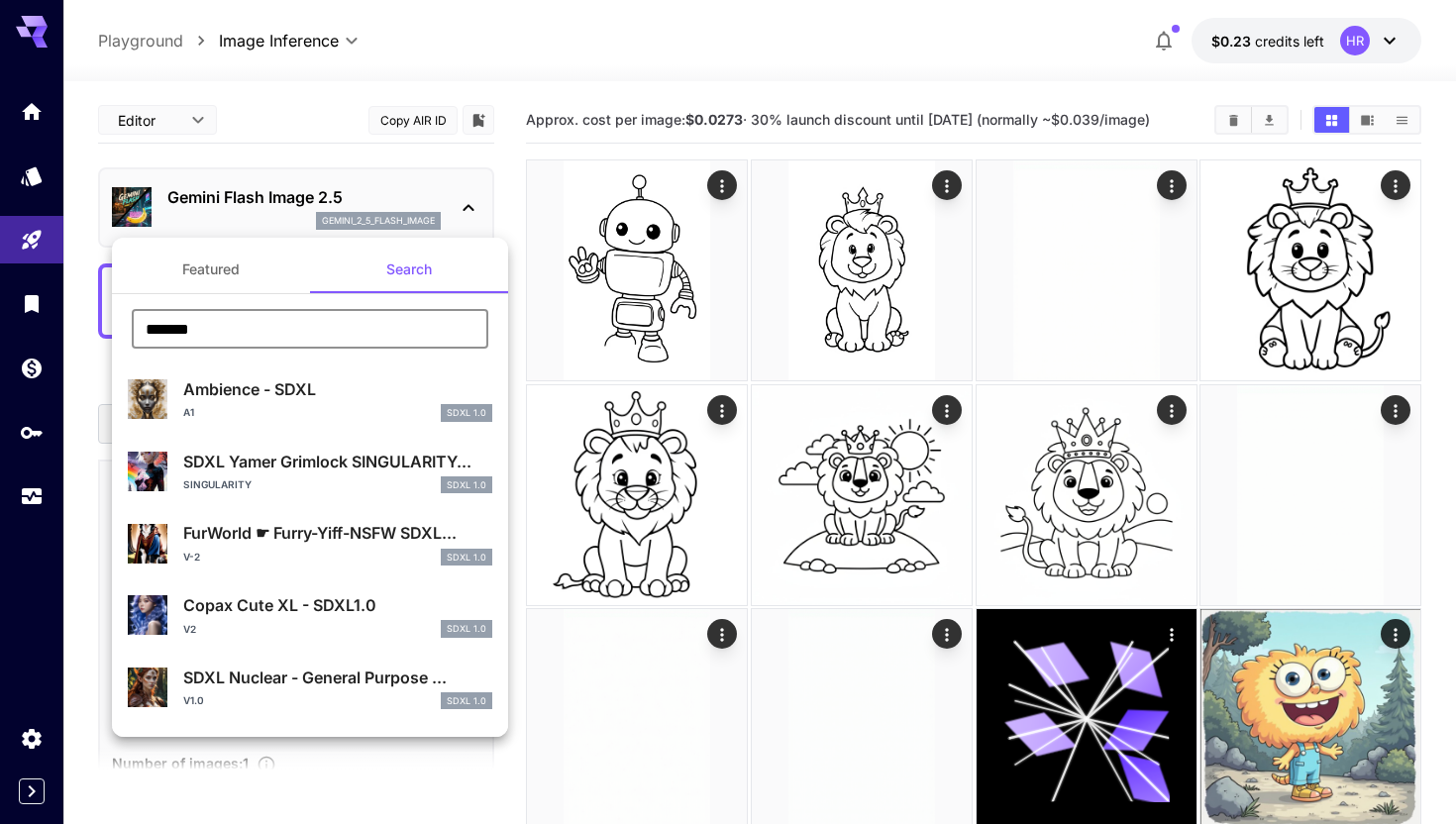
type input "********"
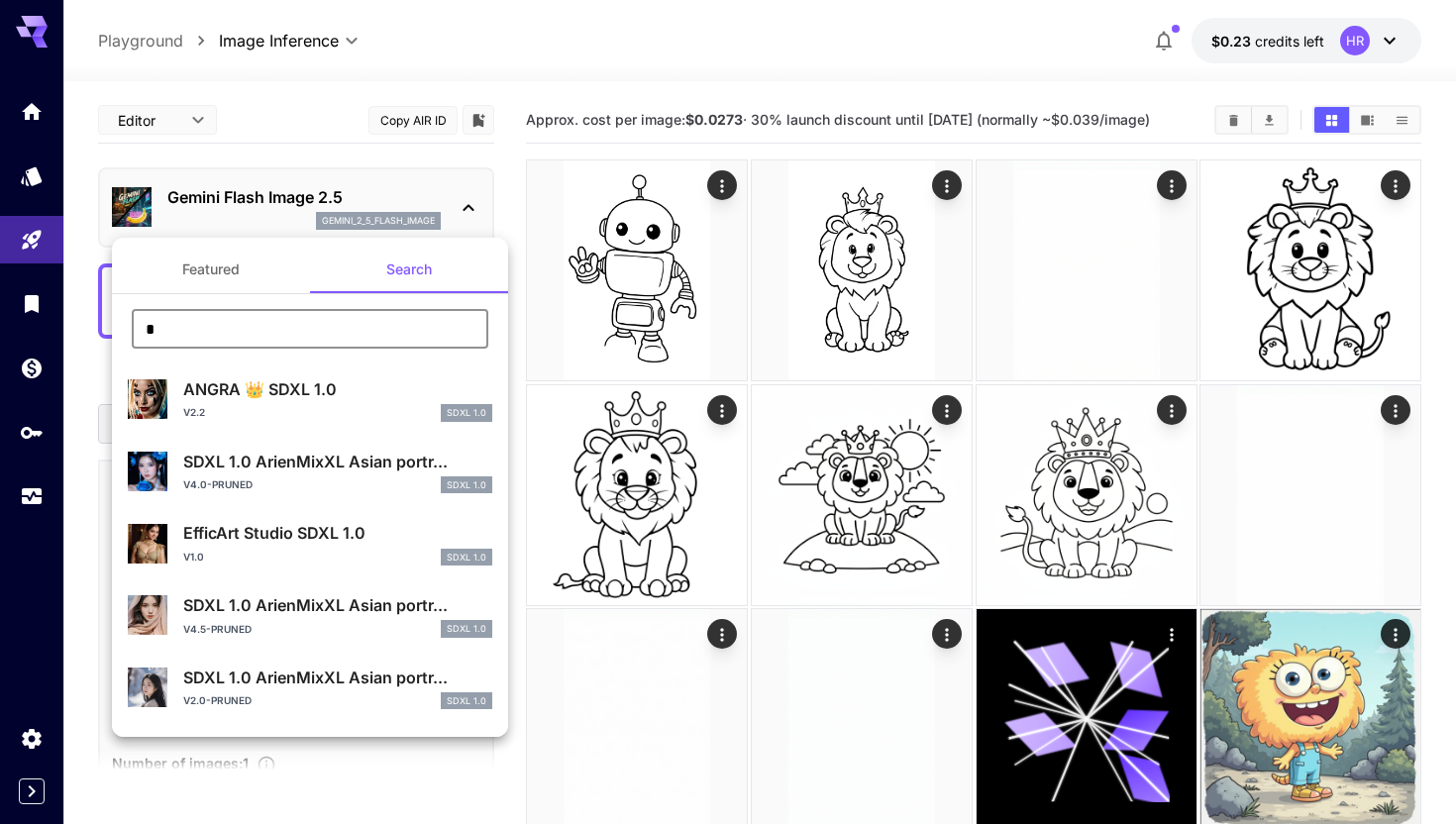
type input "*"
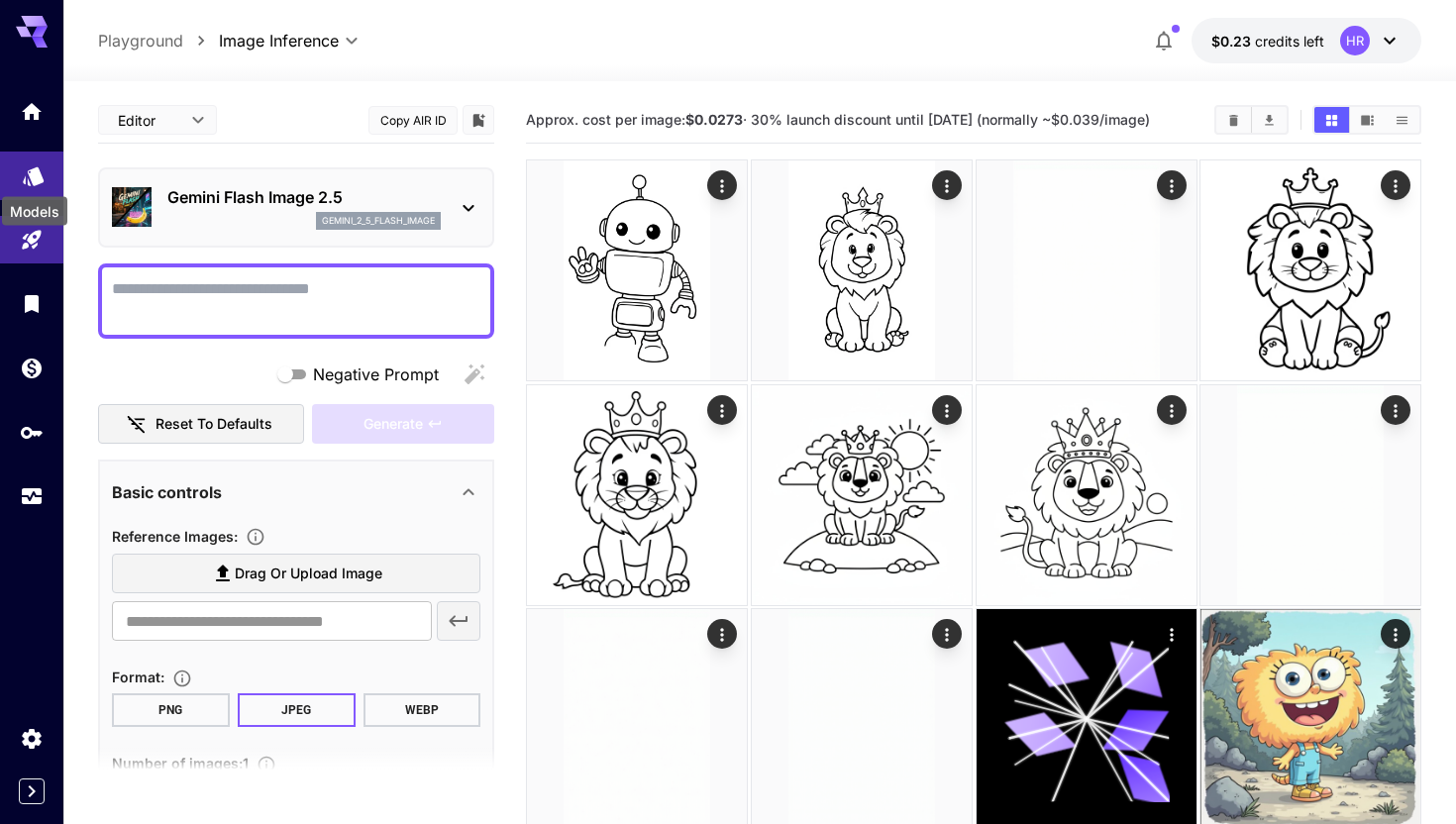
click at [40, 161] on div "Models" at bounding box center [34, 169] width 24 height 25
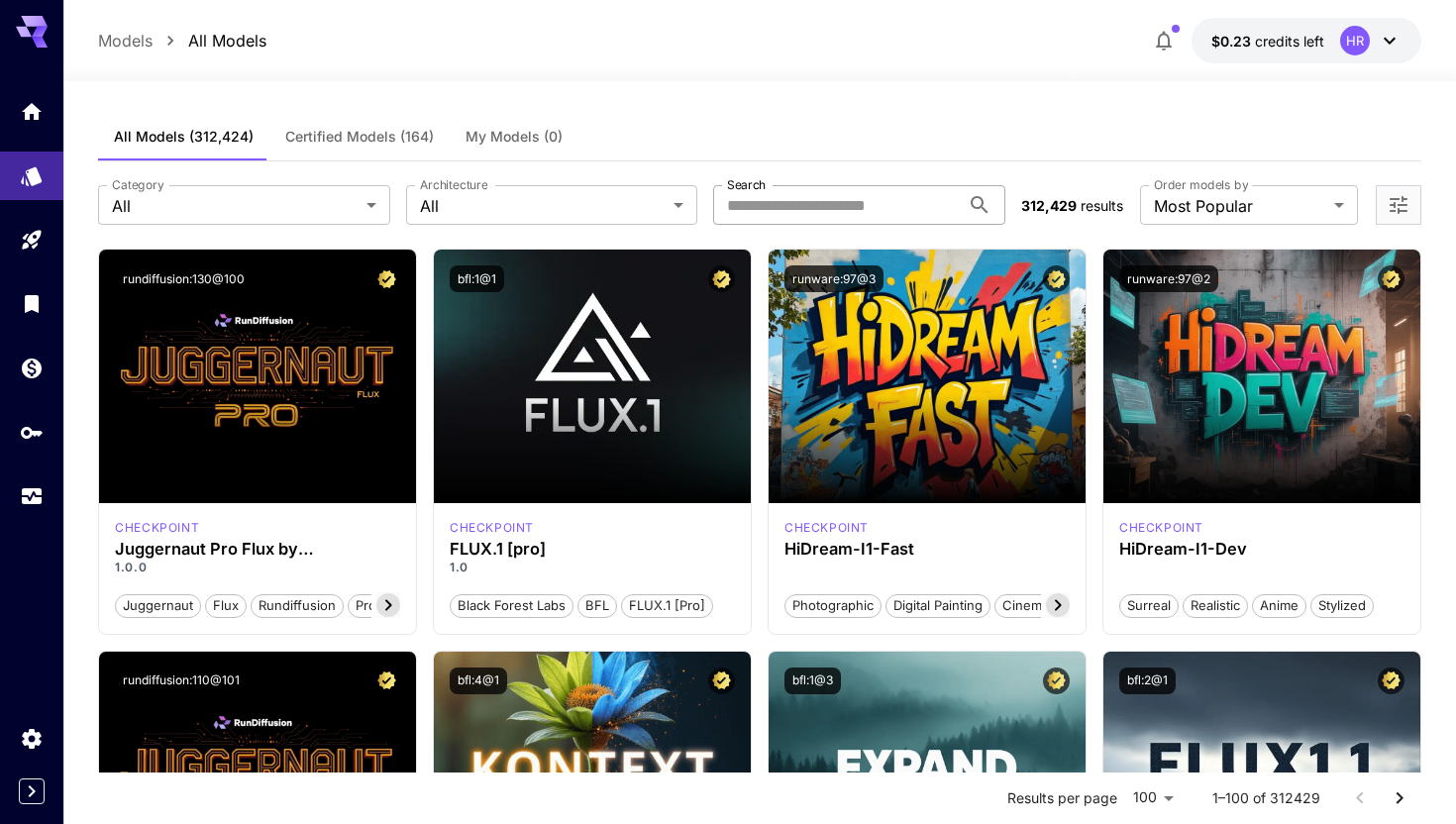
click at [833, 202] on input "Search" at bounding box center [836, 205] width 247 height 40
paste input "********"
type input "********"
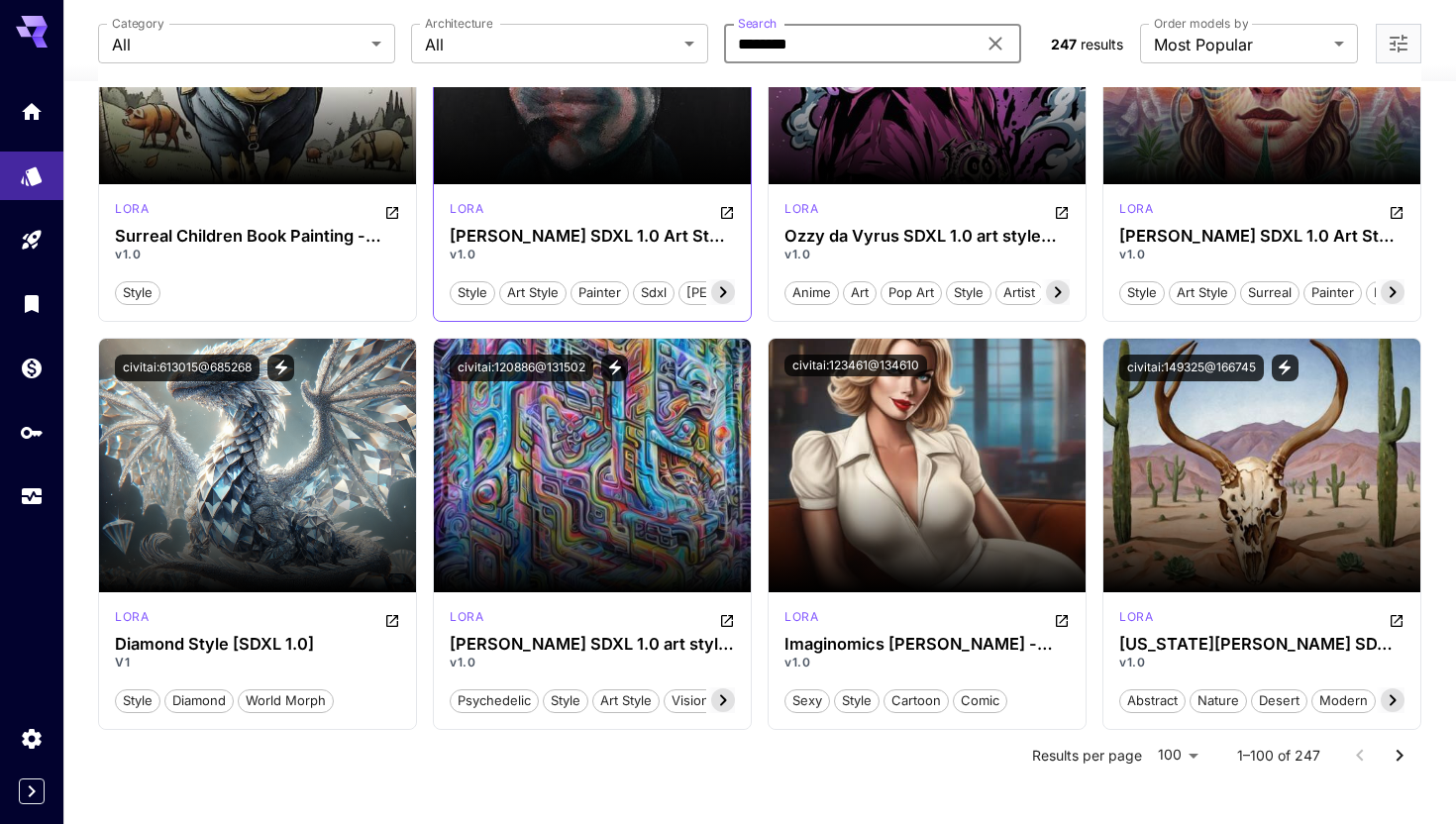
scroll to position [9720, 0]
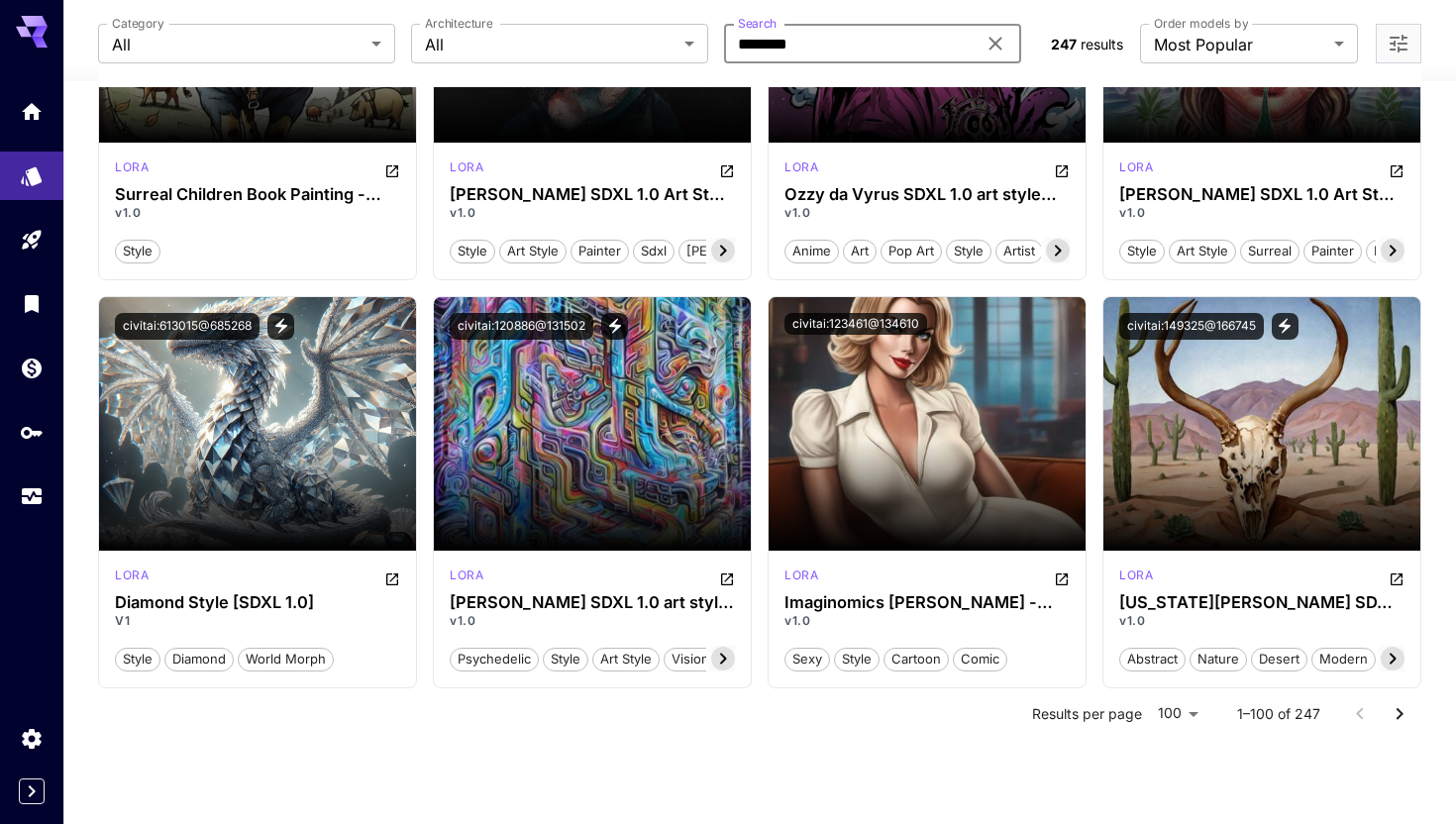
click at [825, 42] on input "********" at bounding box center [849, 44] width 252 height 40
paste input "**********"
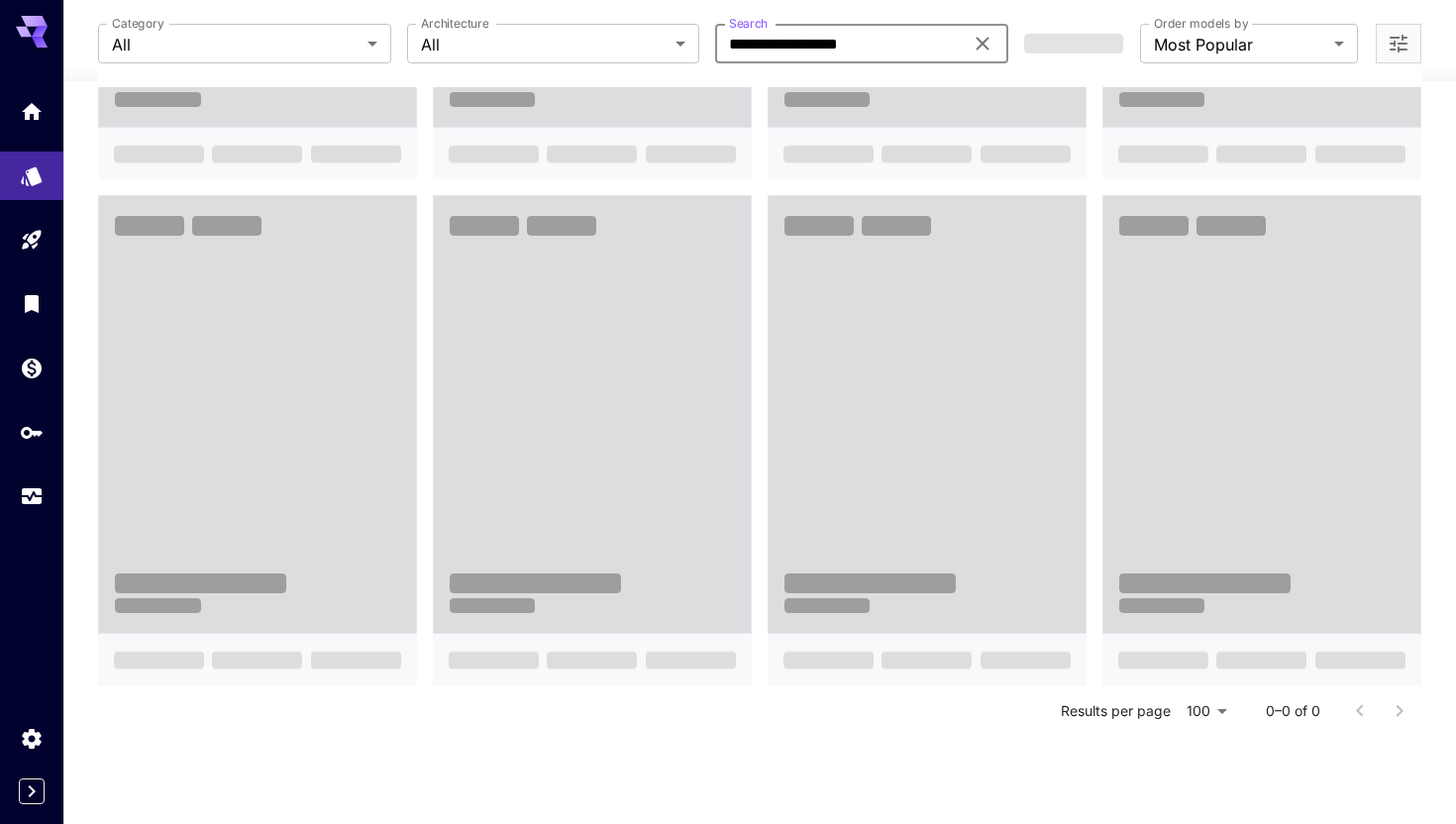
scroll to position [387, 0]
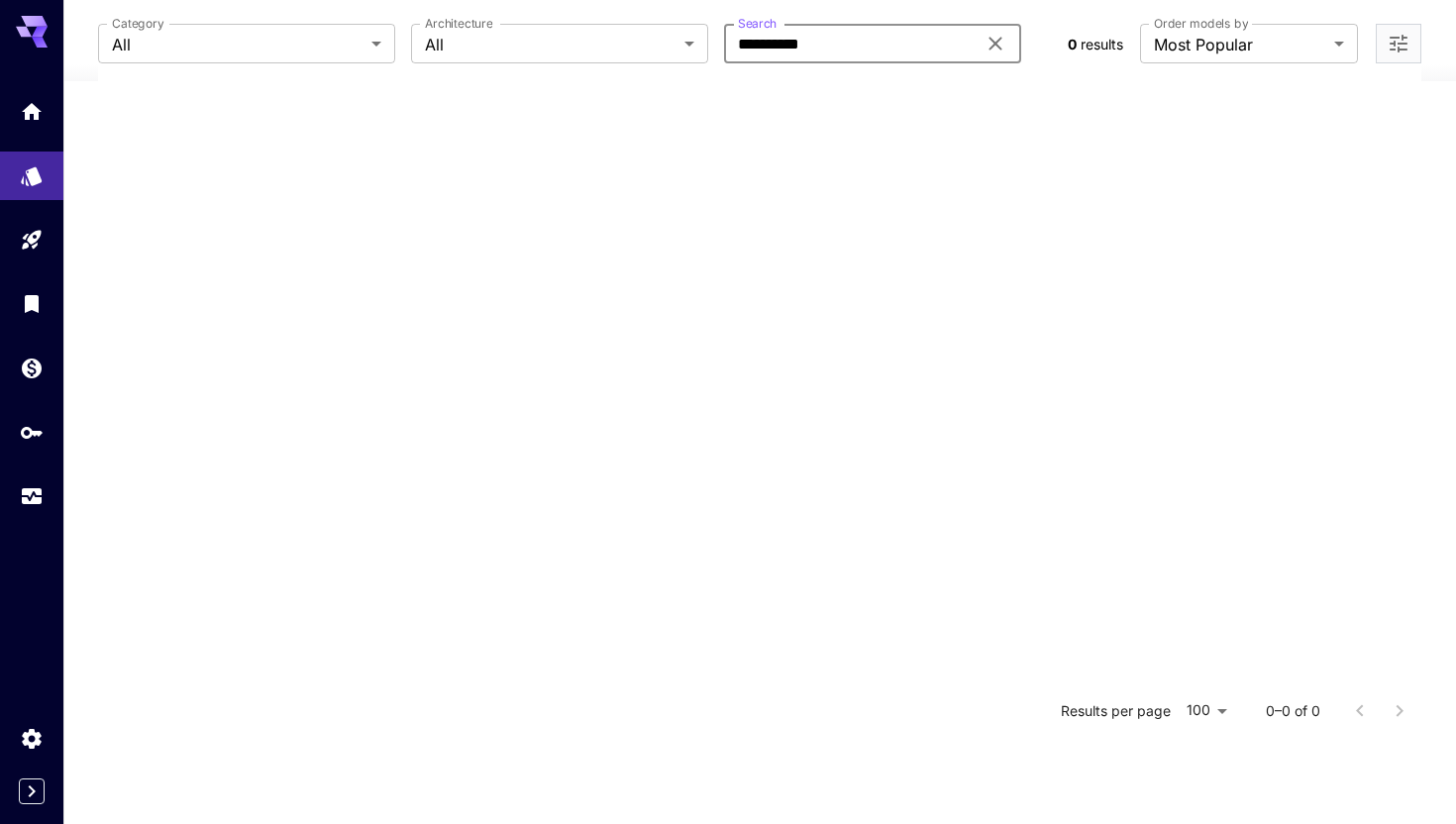
type input "********"
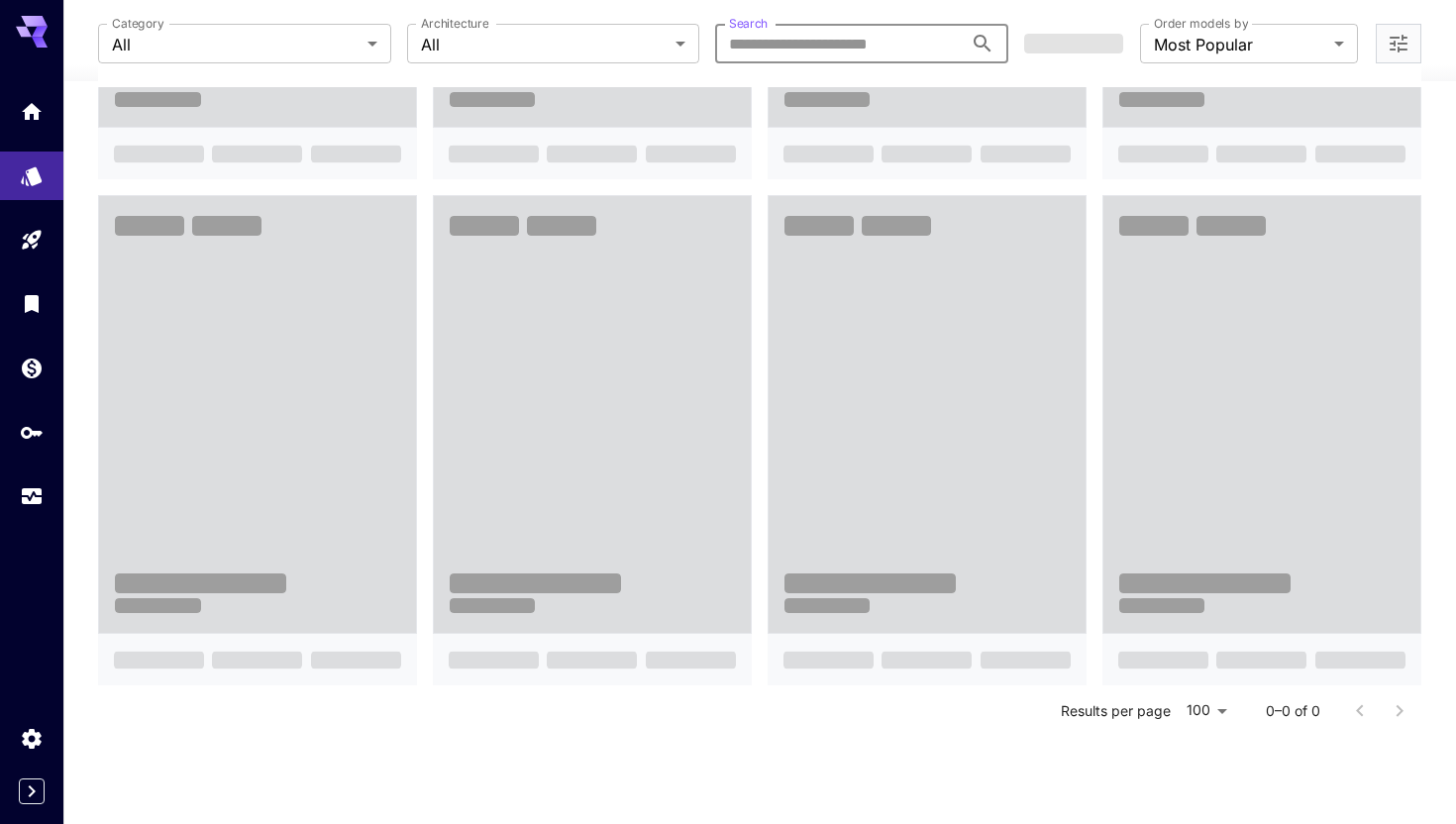
click at [713, 276] on span at bounding box center [592, 413] width 317 height 436
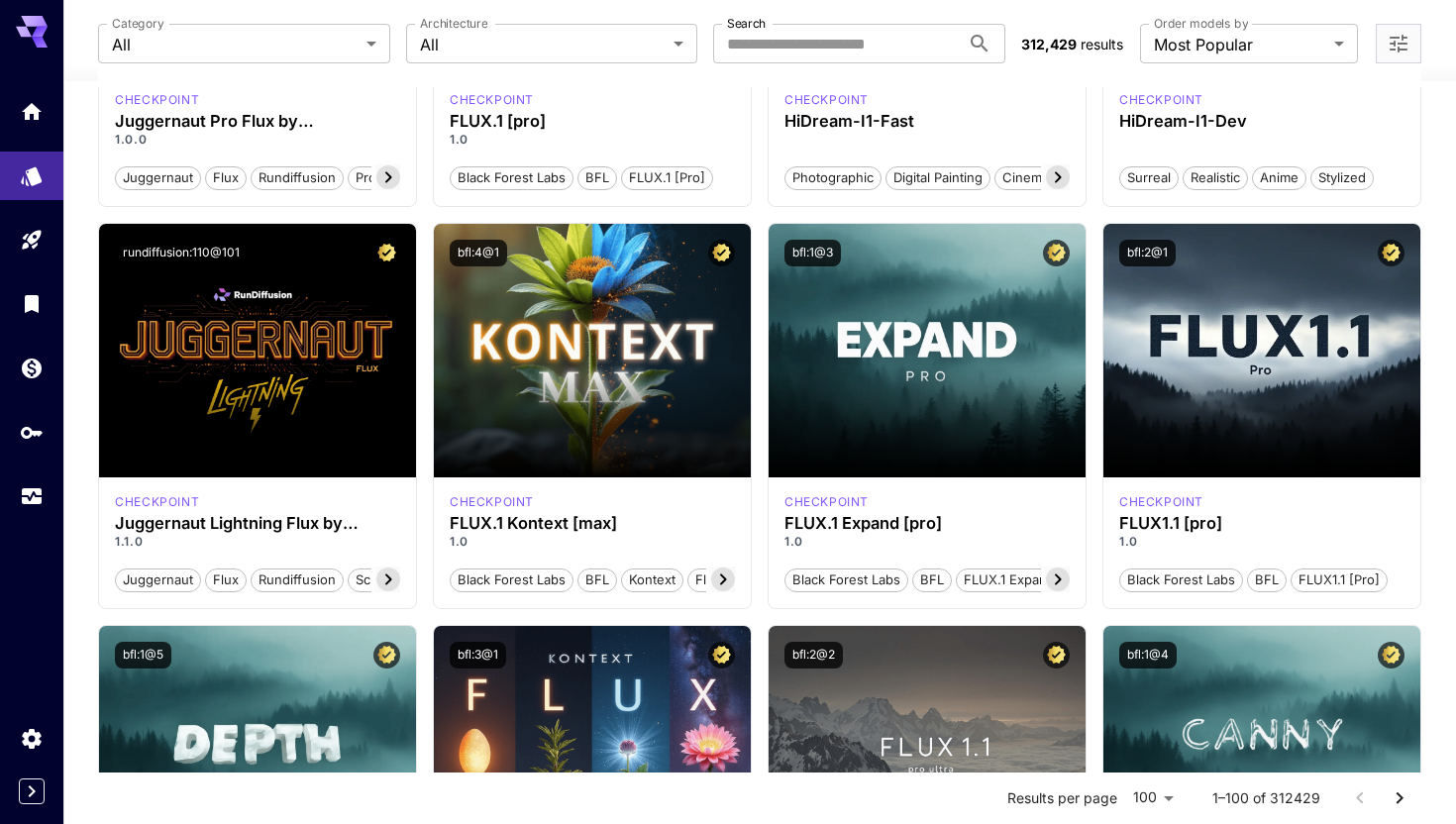
scroll to position [0, 0]
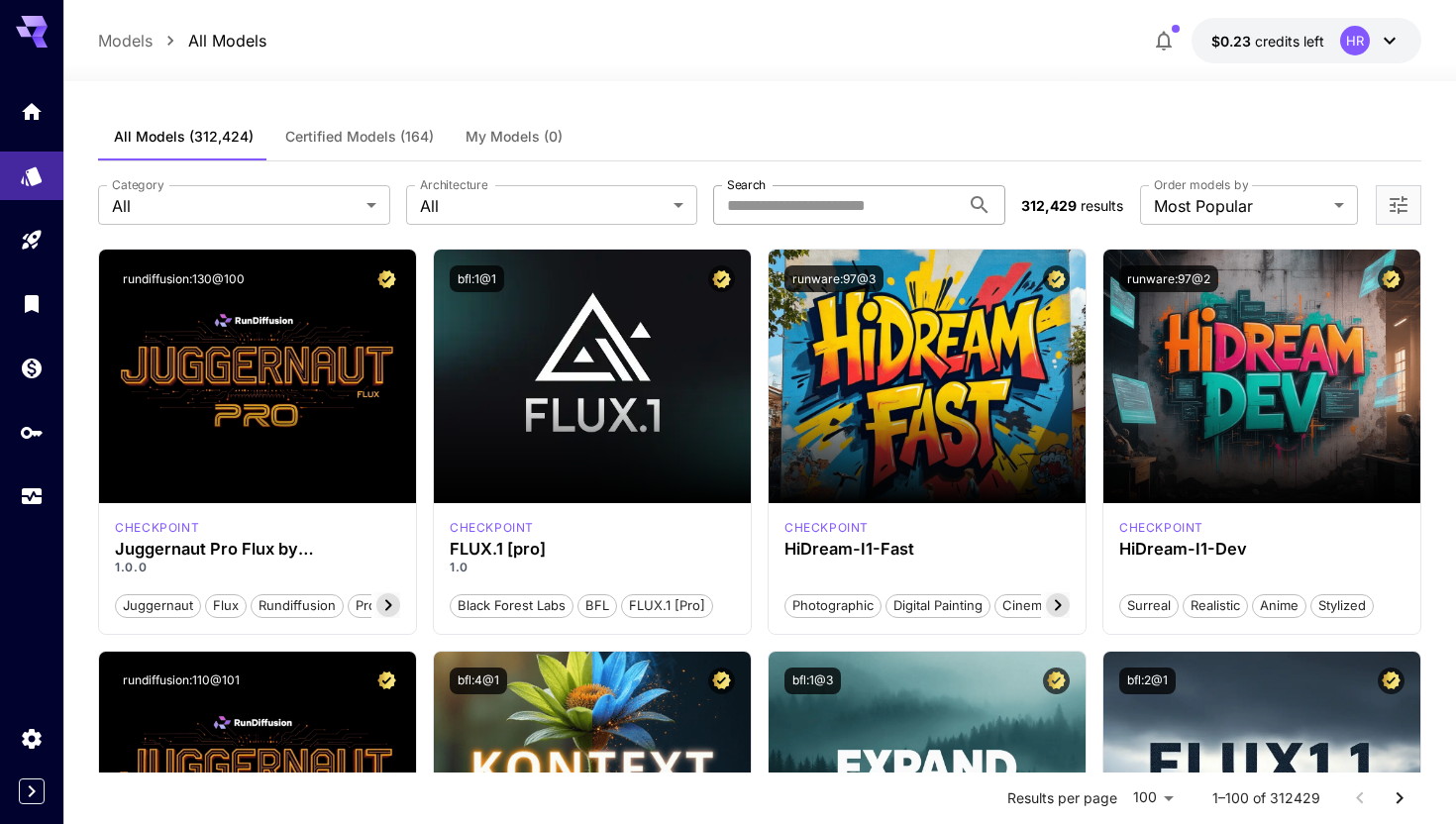
click at [797, 215] on input "Search" at bounding box center [836, 205] width 247 height 40
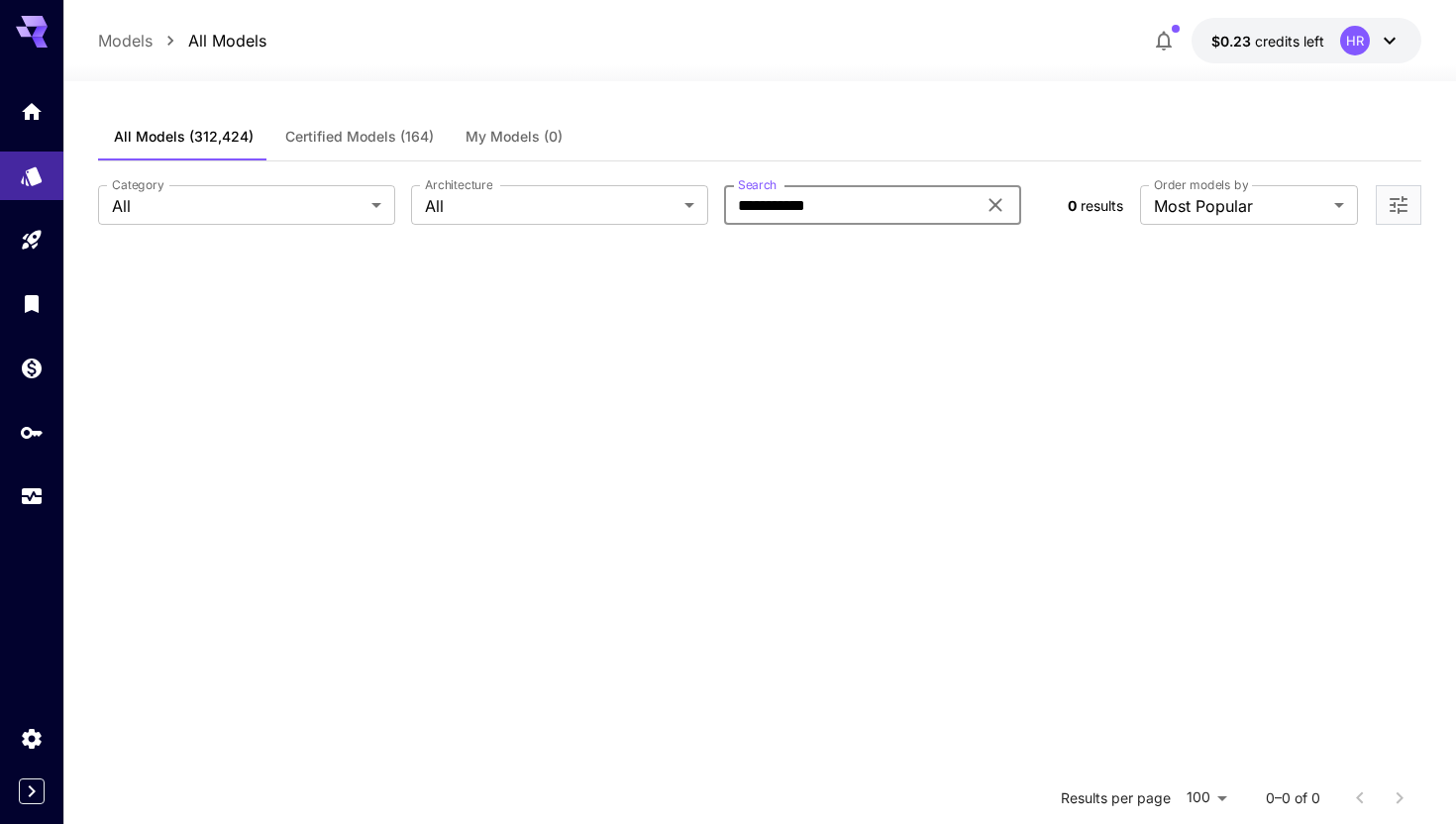
type input "**********"
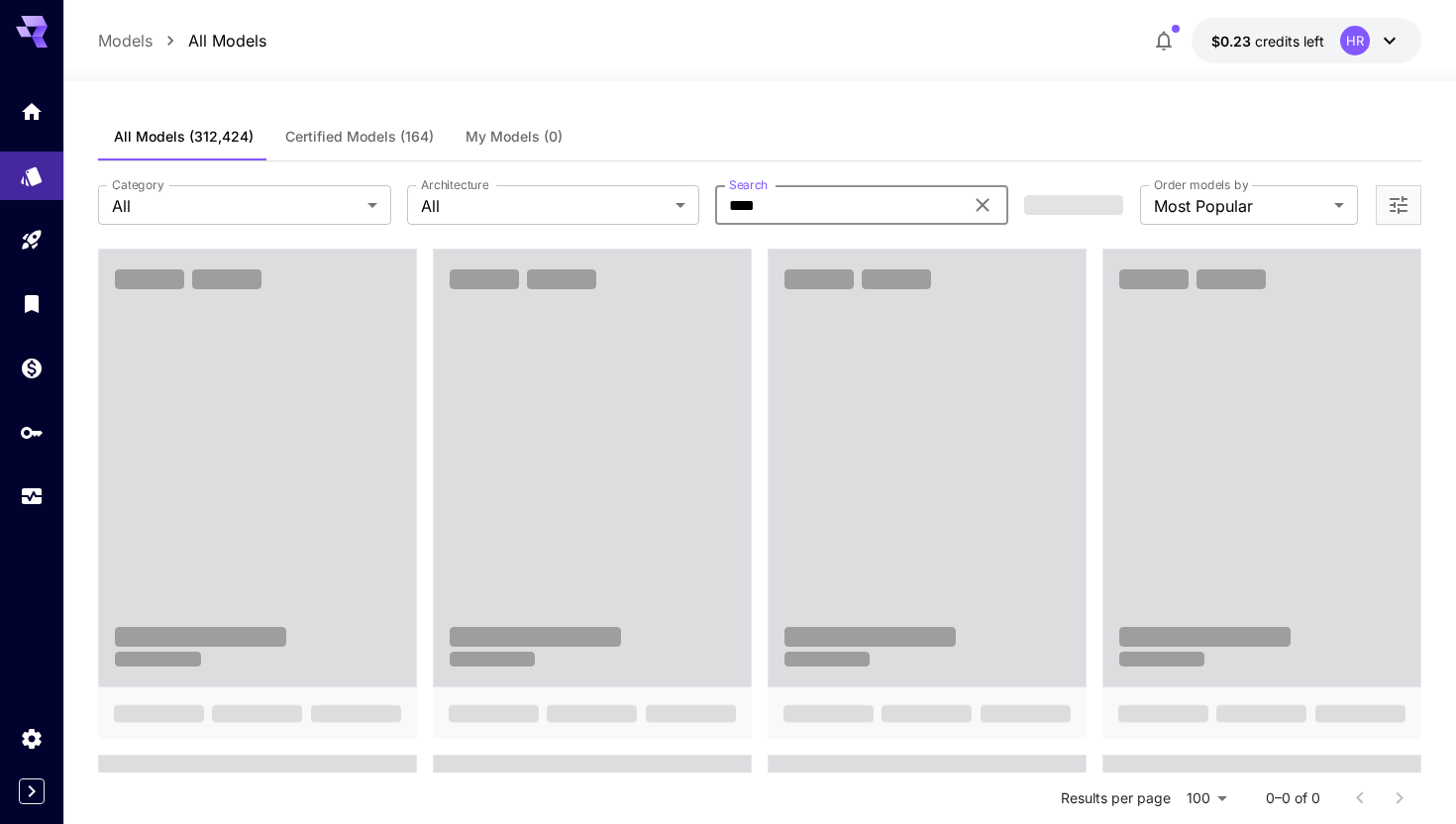
type input "********"
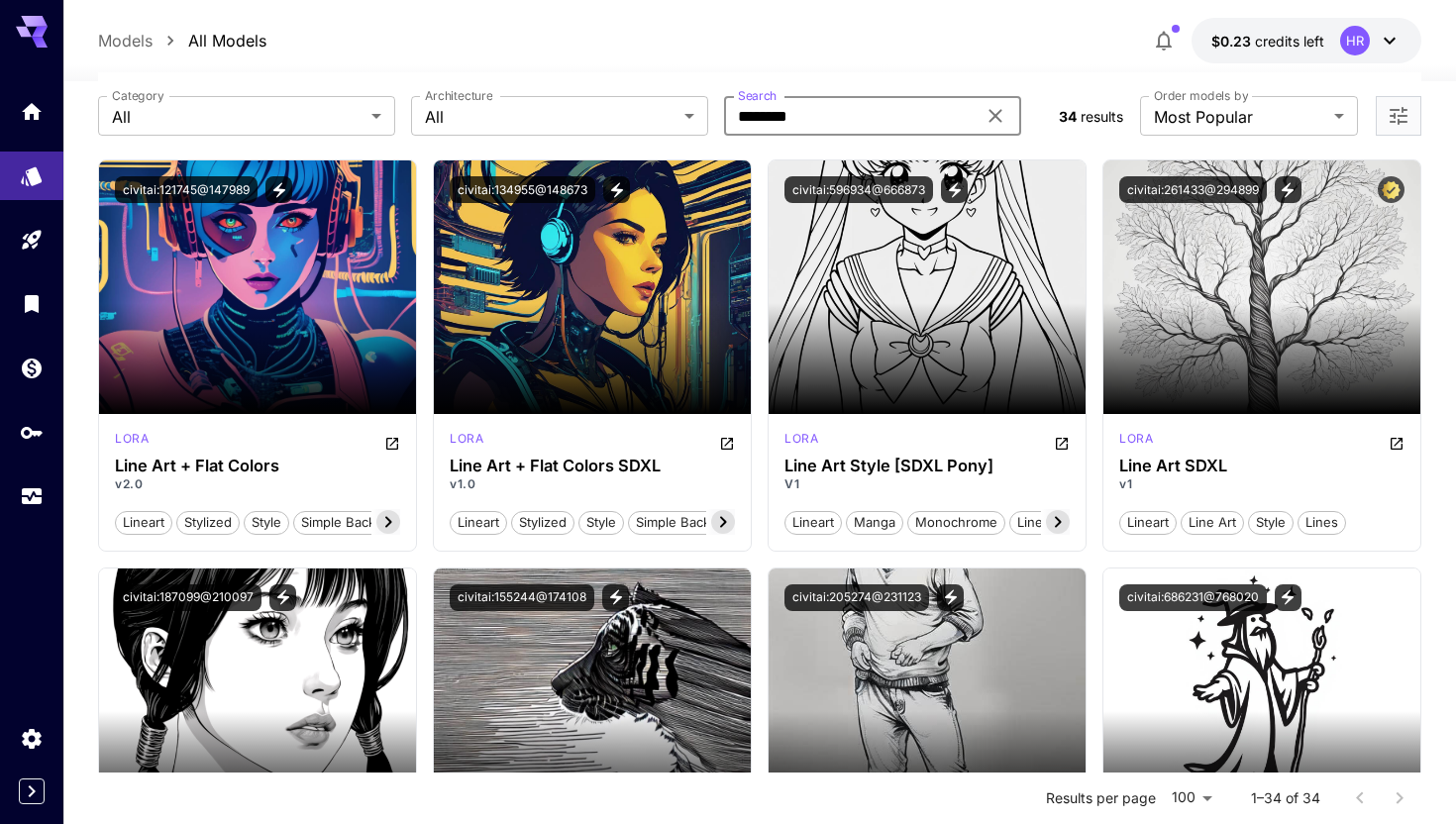
scroll to position [55, 0]
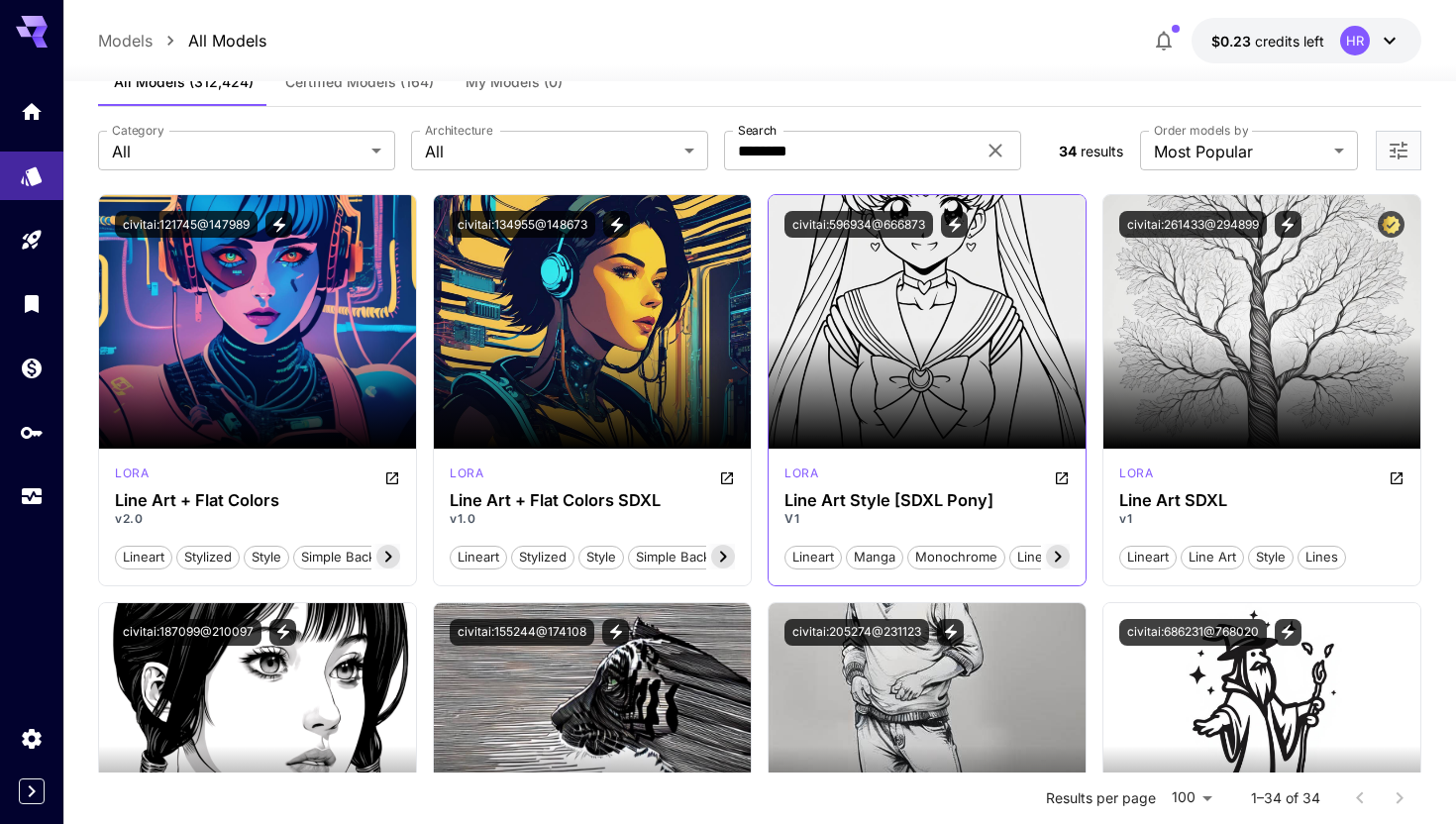
click at [894, 326] on img at bounding box center [927, 321] width 317 height 253
click at [1055, 558] on icon at bounding box center [1058, 557] width 24 height 24
click at [925, 411] on section at bounding box center [927, 394] width 317 height 111
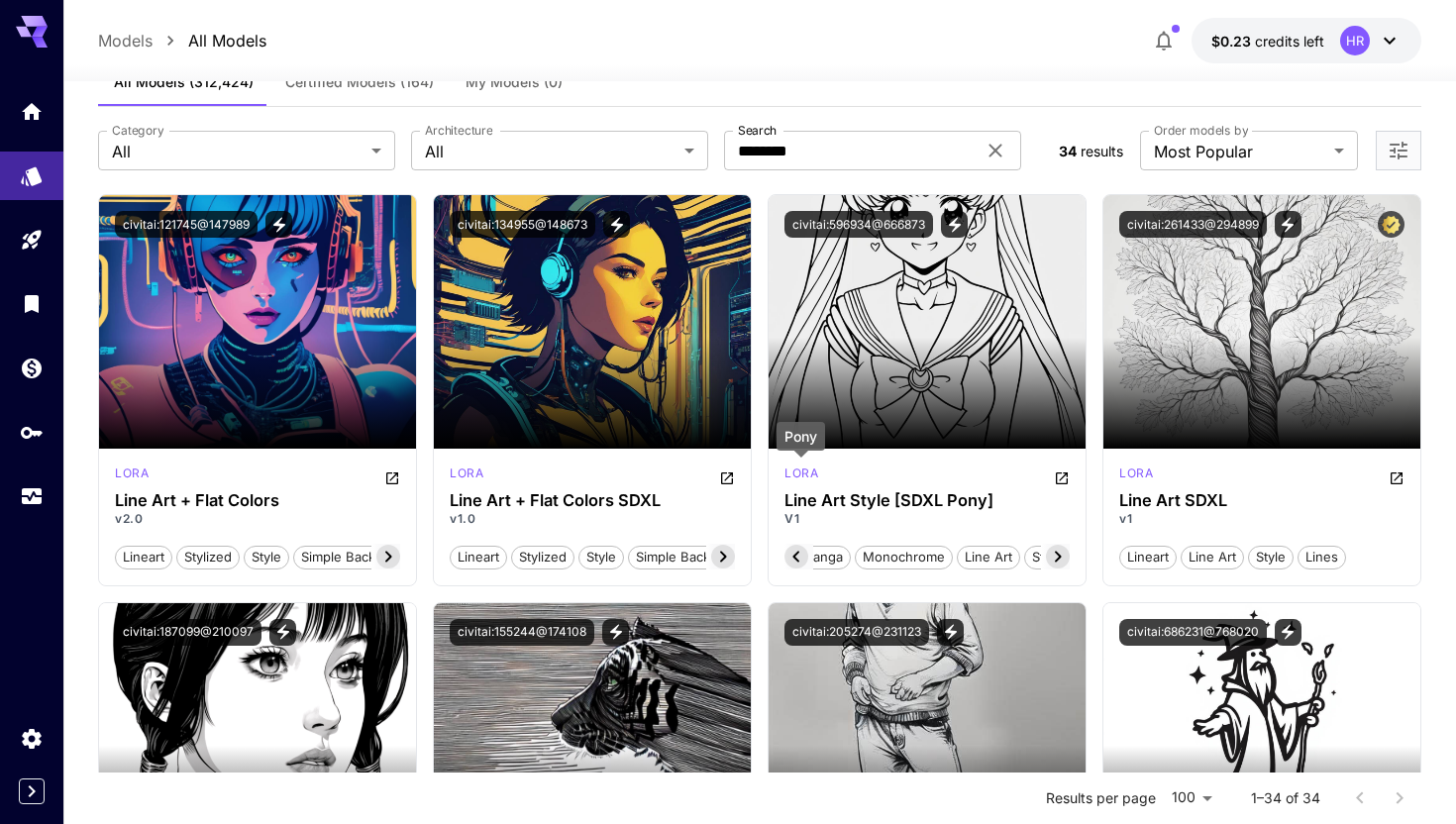
click at [809, 469] on p "lora" at bounding box center [802, 473] width 34 height 18
click at [832, 293] on img at bounding box center [927, 321] width 317 height 253
click at [961, 225] on icon "View trigger words" at bounding box center [955, 224] width 12 height 15
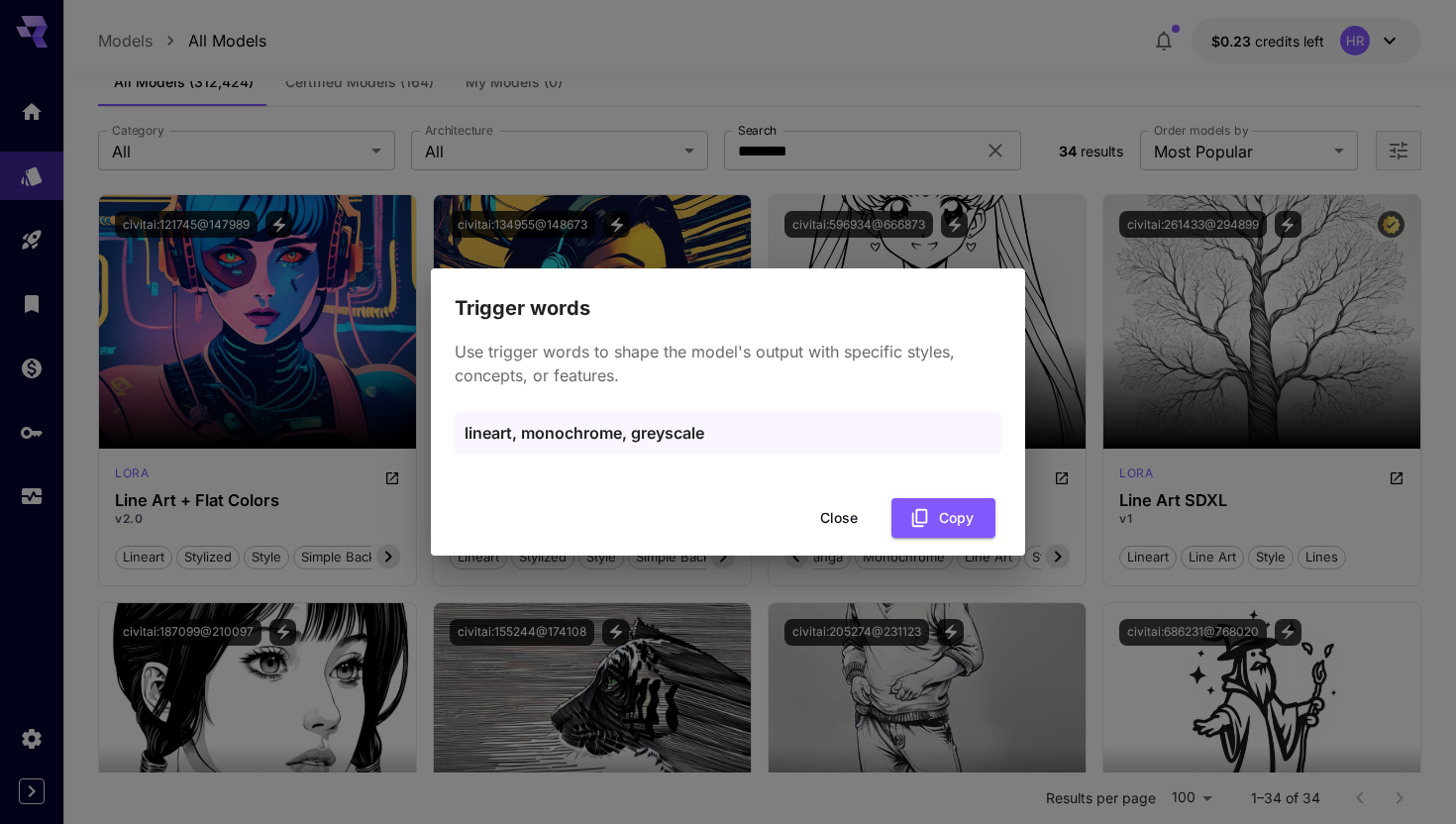
click at [842, 514] on button "Close" at bounding box center [839, 518] width 90 height 41
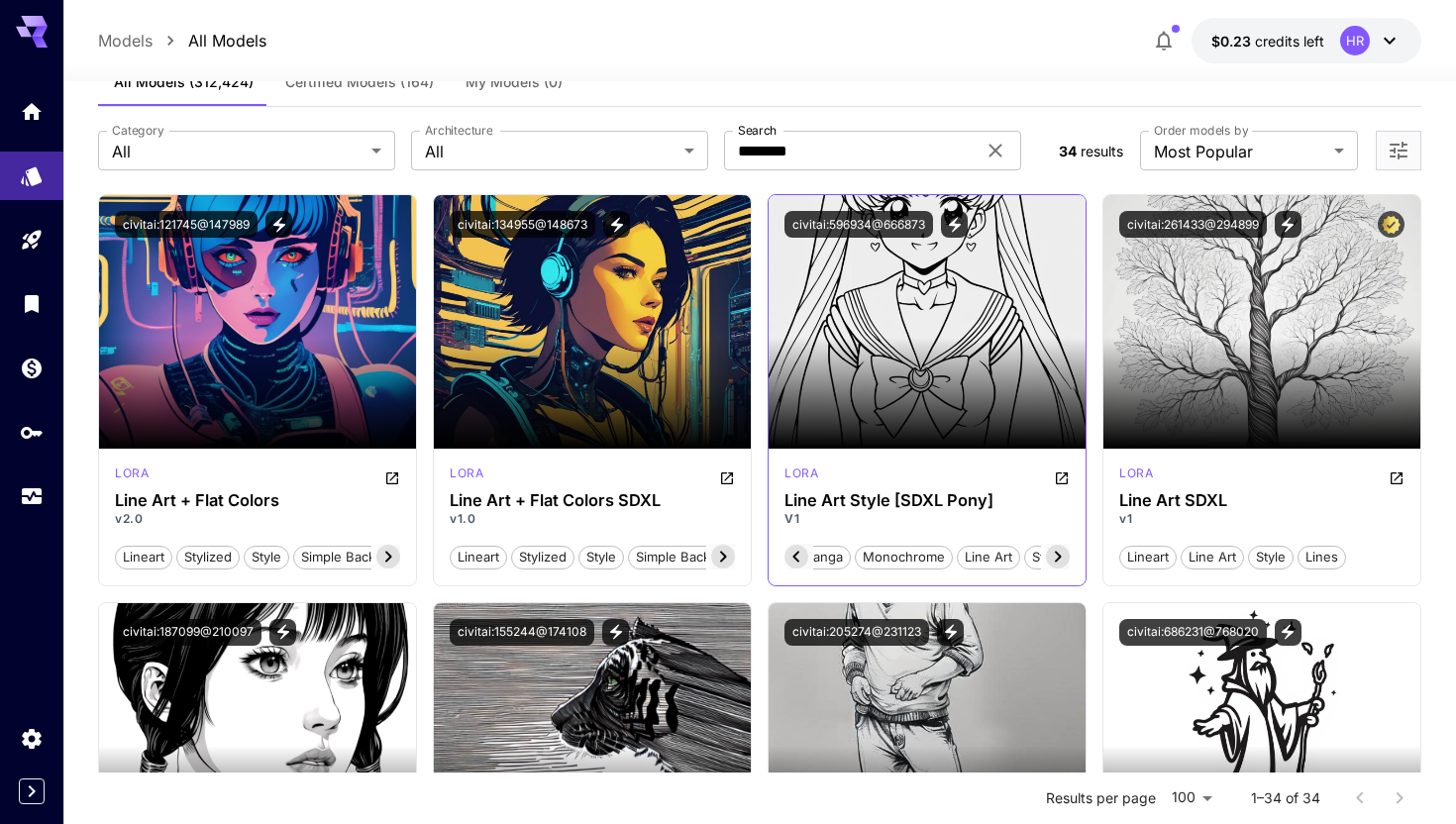
click at [941, 303] on img at bounding box center [927, 321] width 317 height 253
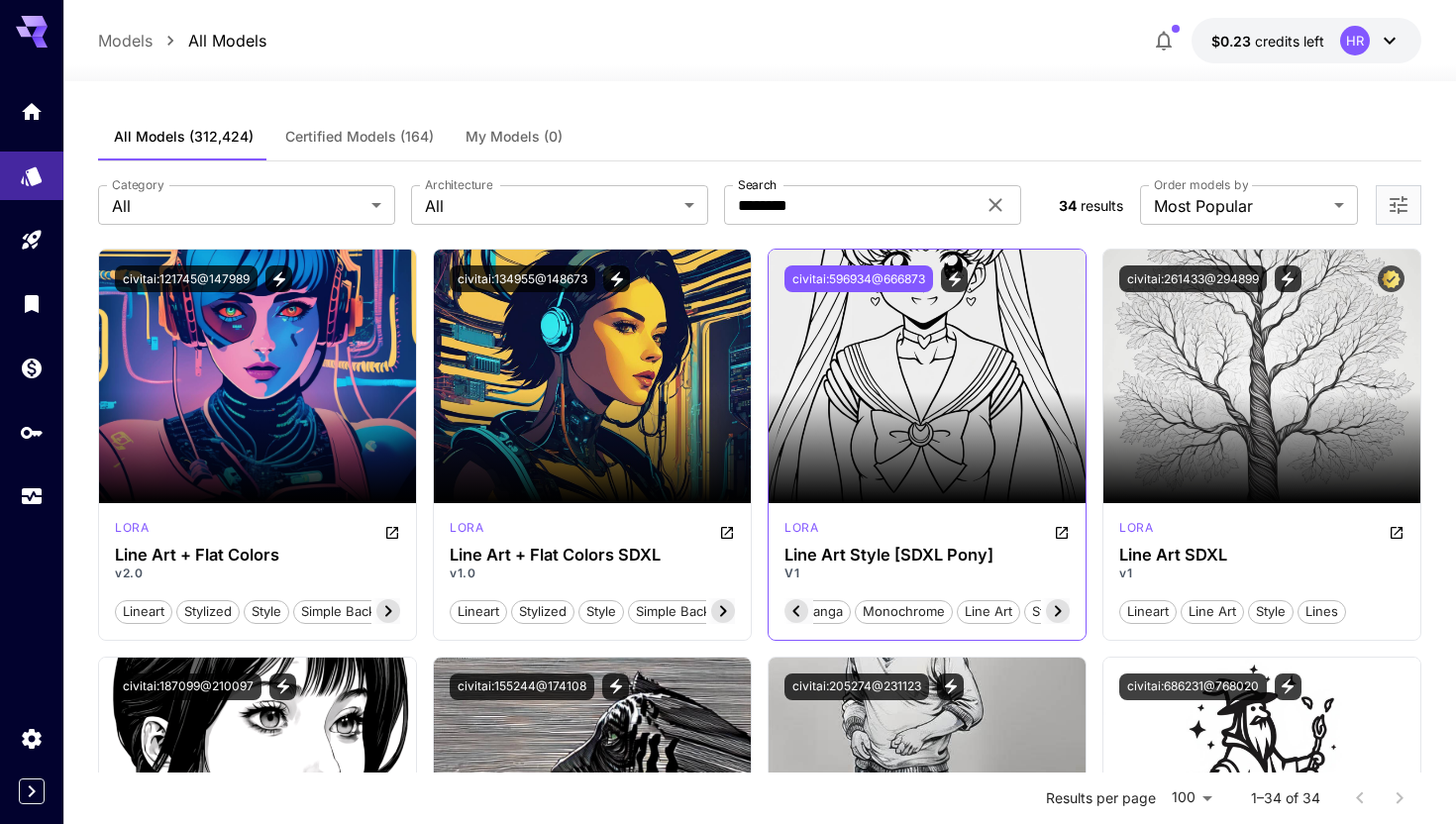
click at [921, 274] on button "civitai:596934@666873" at bounding box center [858, 278] width 148 height 27
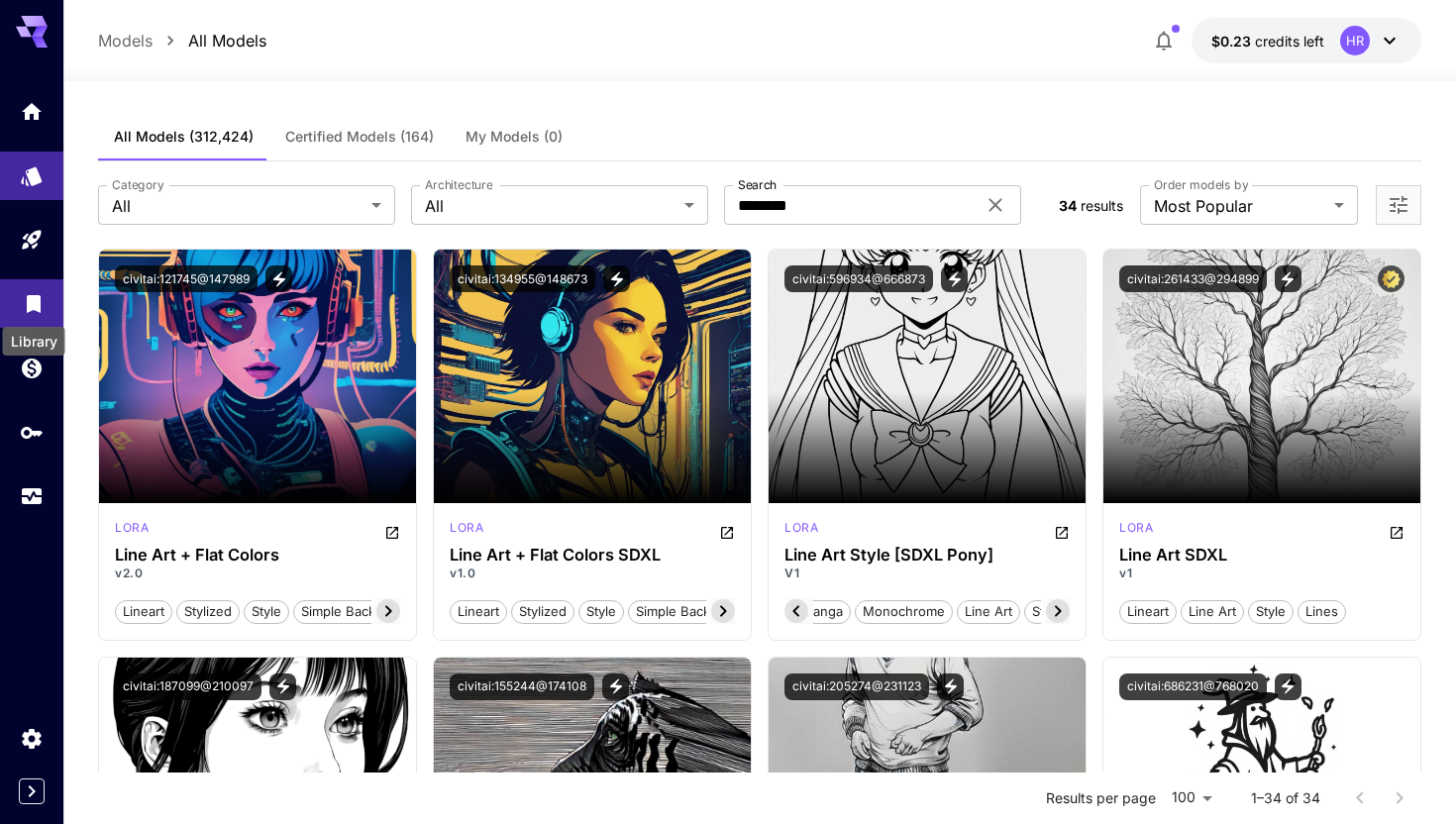
click at [35, 312] on link at bounding box center [32, 303] width 64 height 49
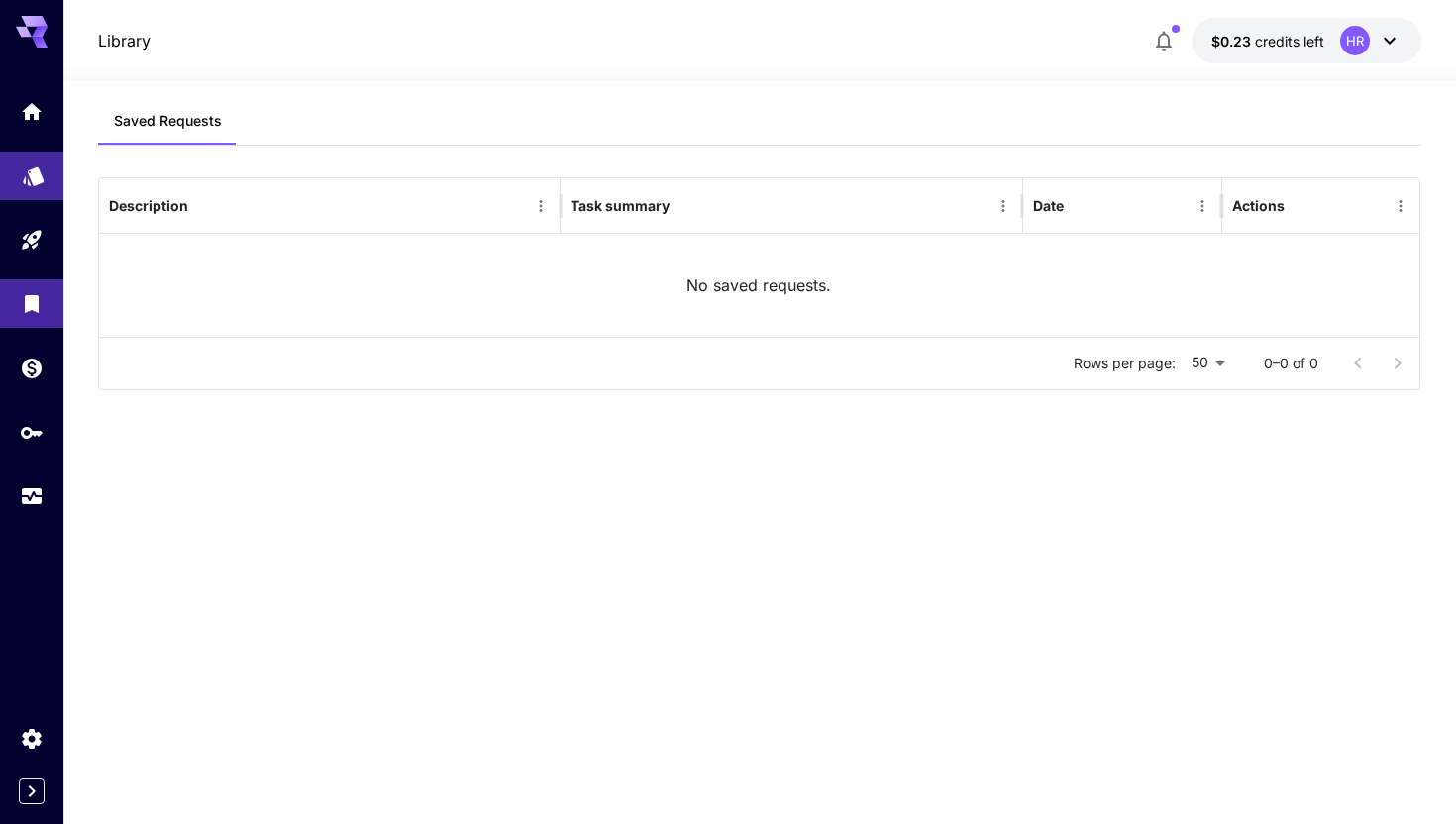
click at [43, 175] on icon "Models" at bounding box center [33, 169] width 21 height 19
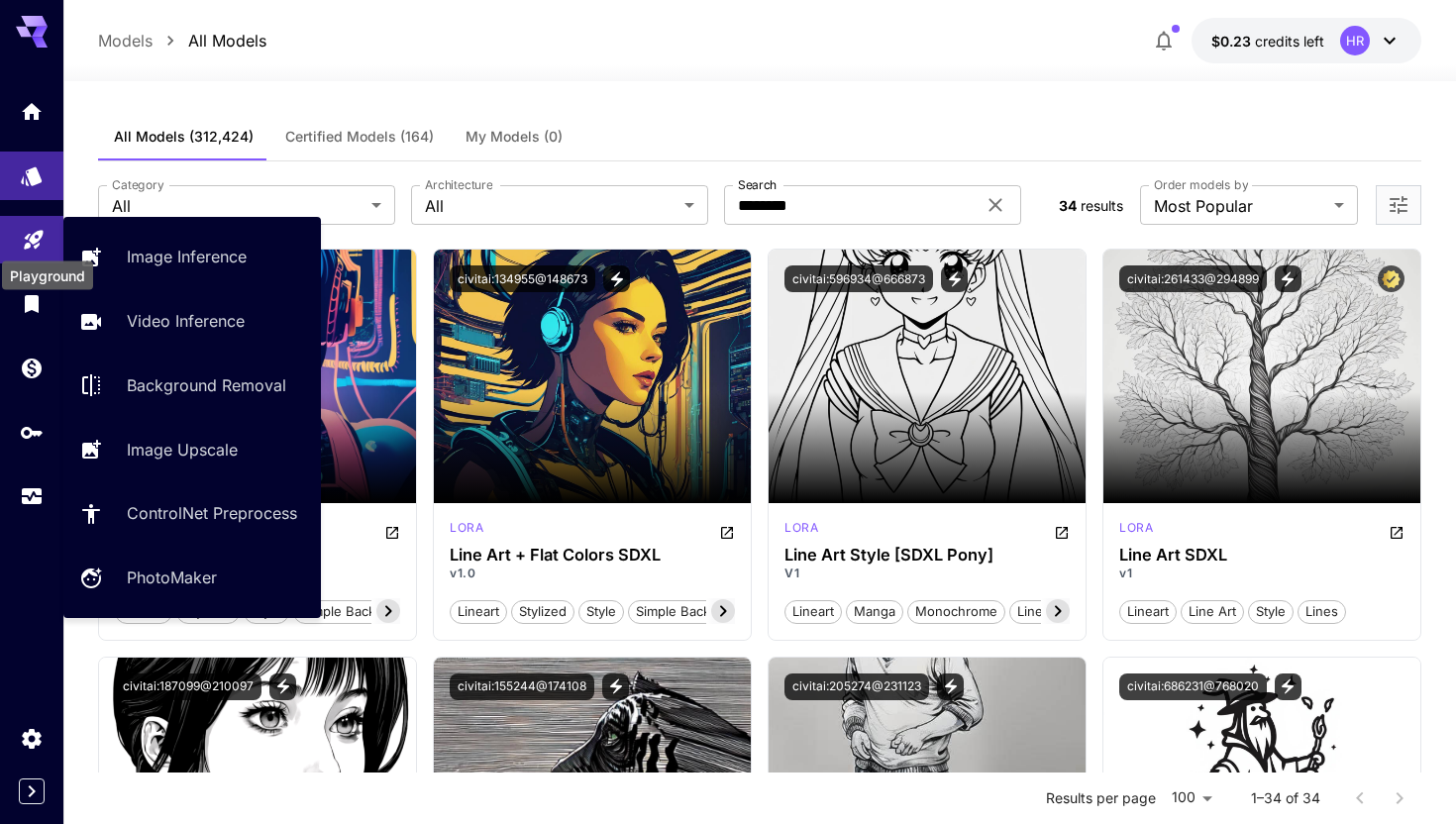
click at [29, 232] on icon "Playground" at bounding box center [34, 234] width 24 height 24
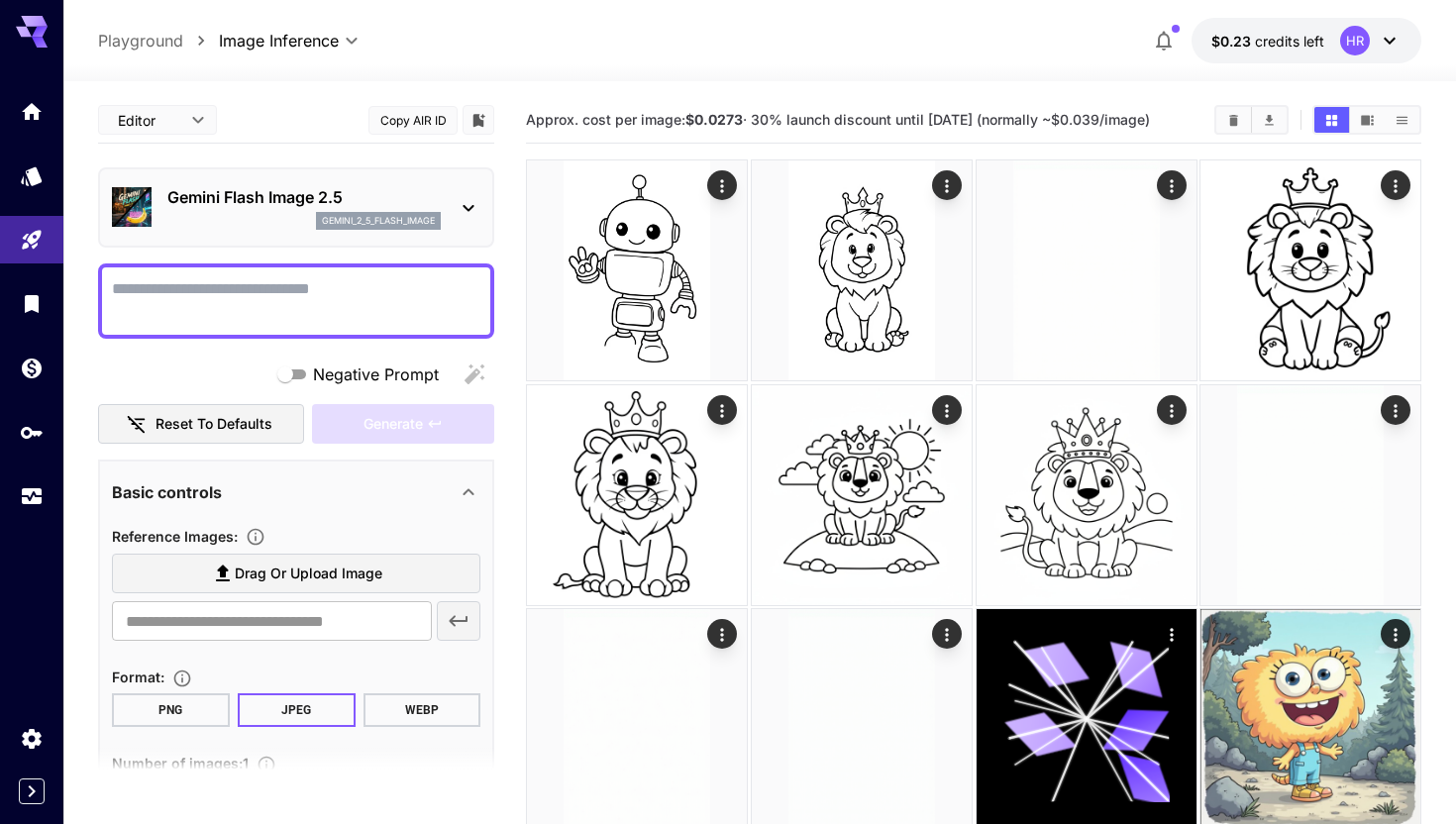
click at [381, 213] on div "gemini_2_5_flash_image" at bounding box center [378, 221] width 124 height 18
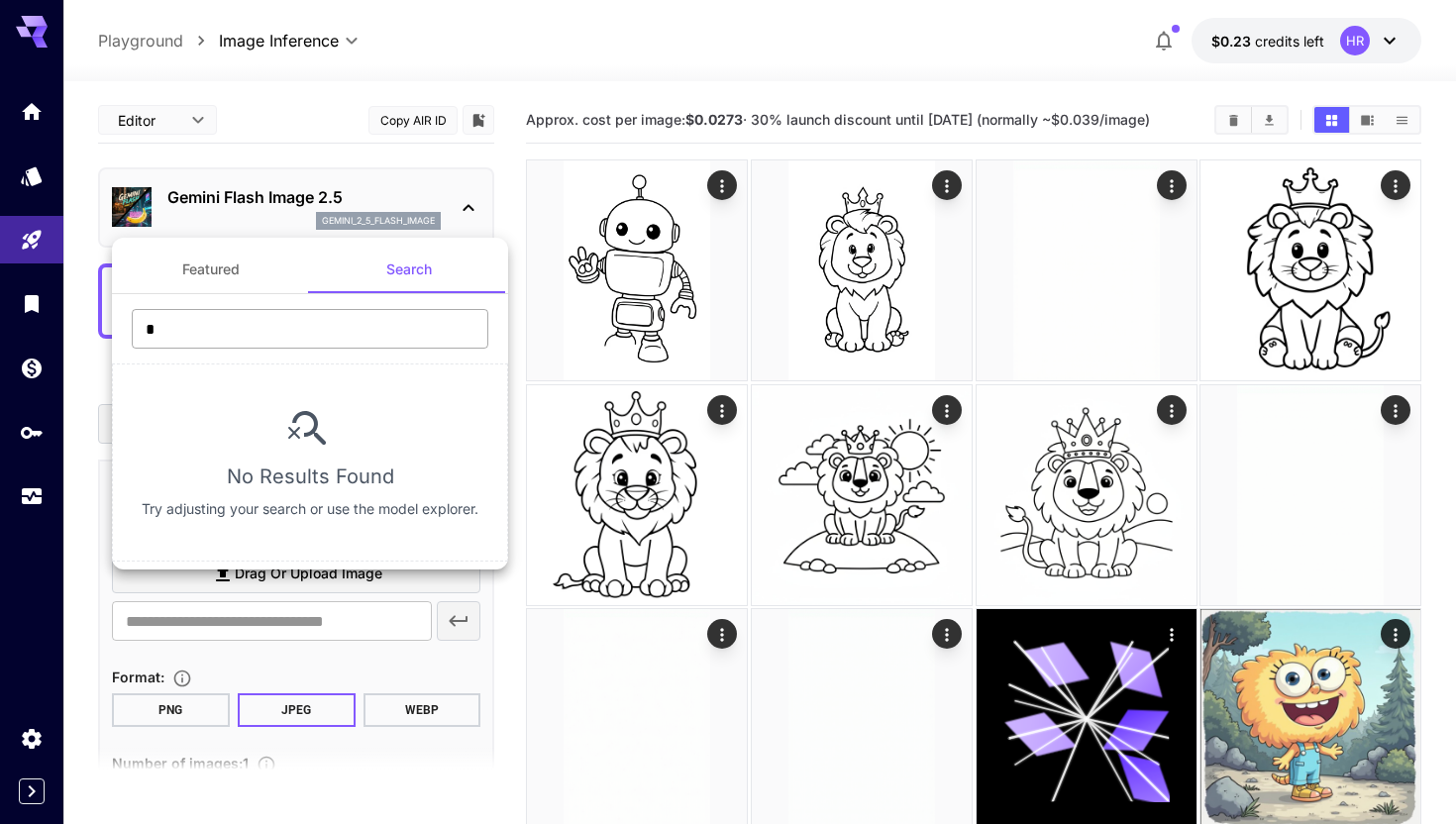
click at [342, 334] on input "*" at bounding box center [309, 329] width 357 height 40
paste input "**********"
type input "**********"
click at [29, 168] on div at bounding box center [728, 412] width 1456 height 824
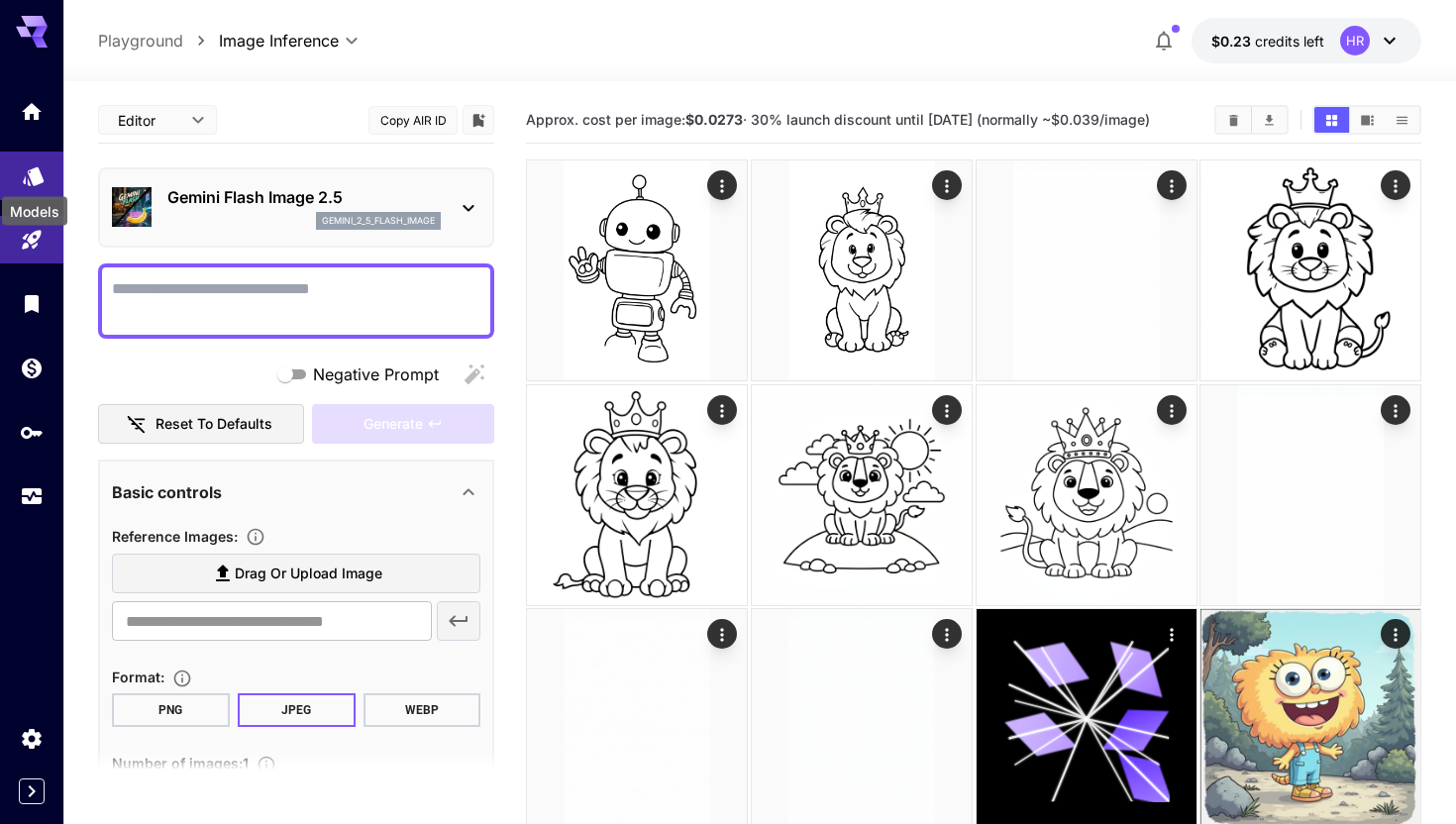
click at [33, 175] on icon "Models" at bounding box center [33, 169] width 21 height 19
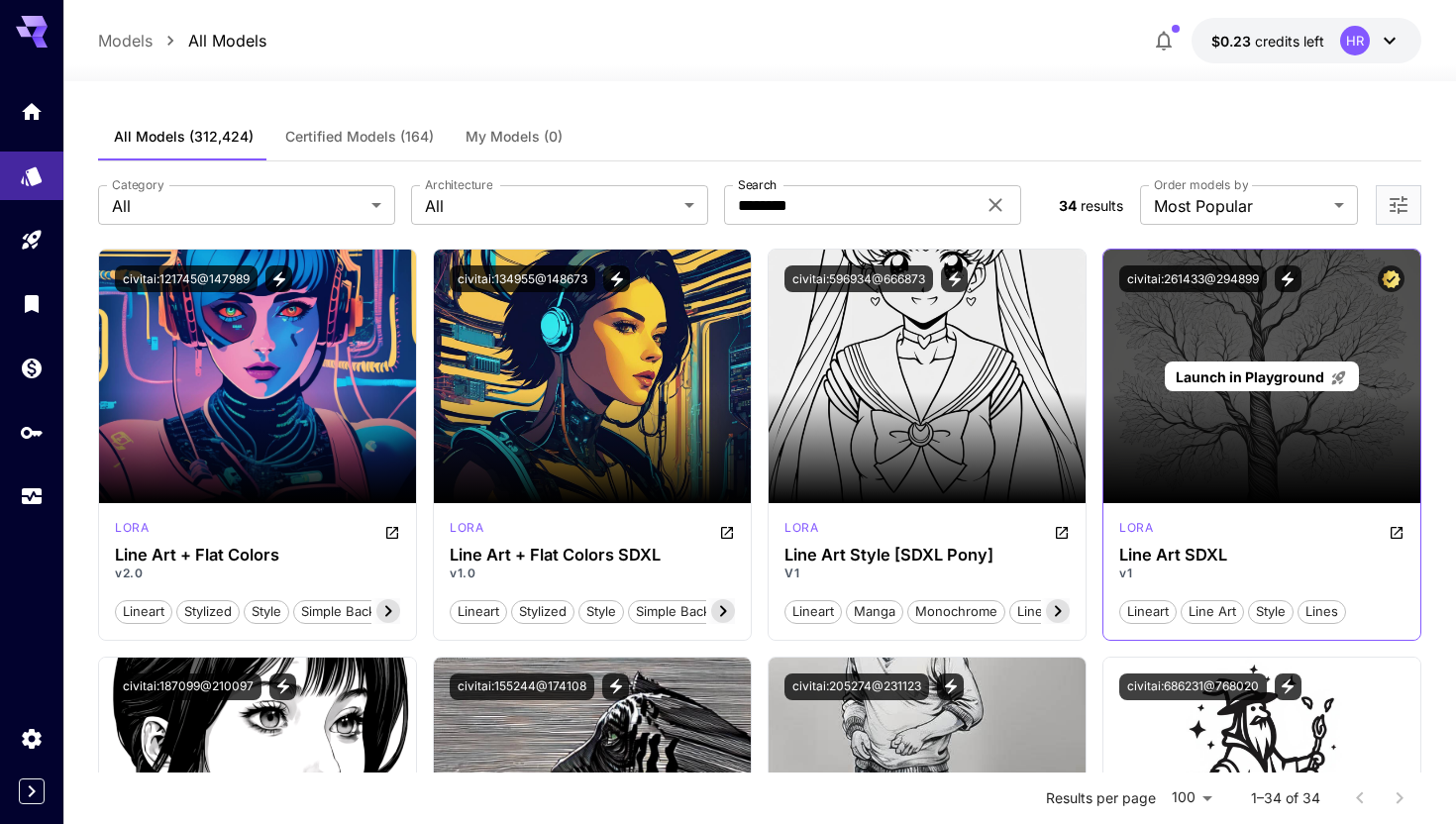
click at [1223, 332] on div "Launch in Playground" at bounding box center [1261, 376] width 317 height 253
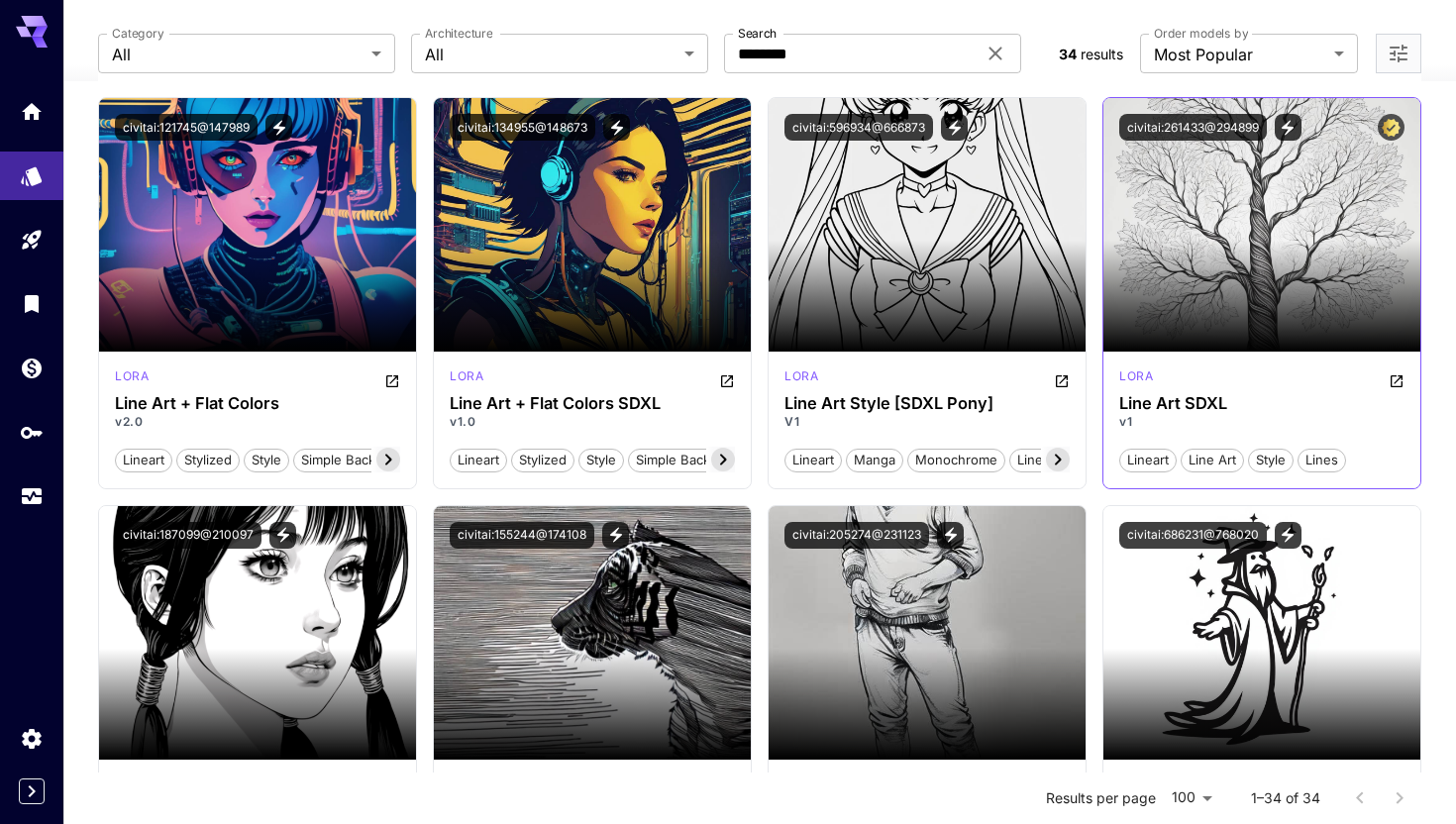
scroll to position [123, 0]
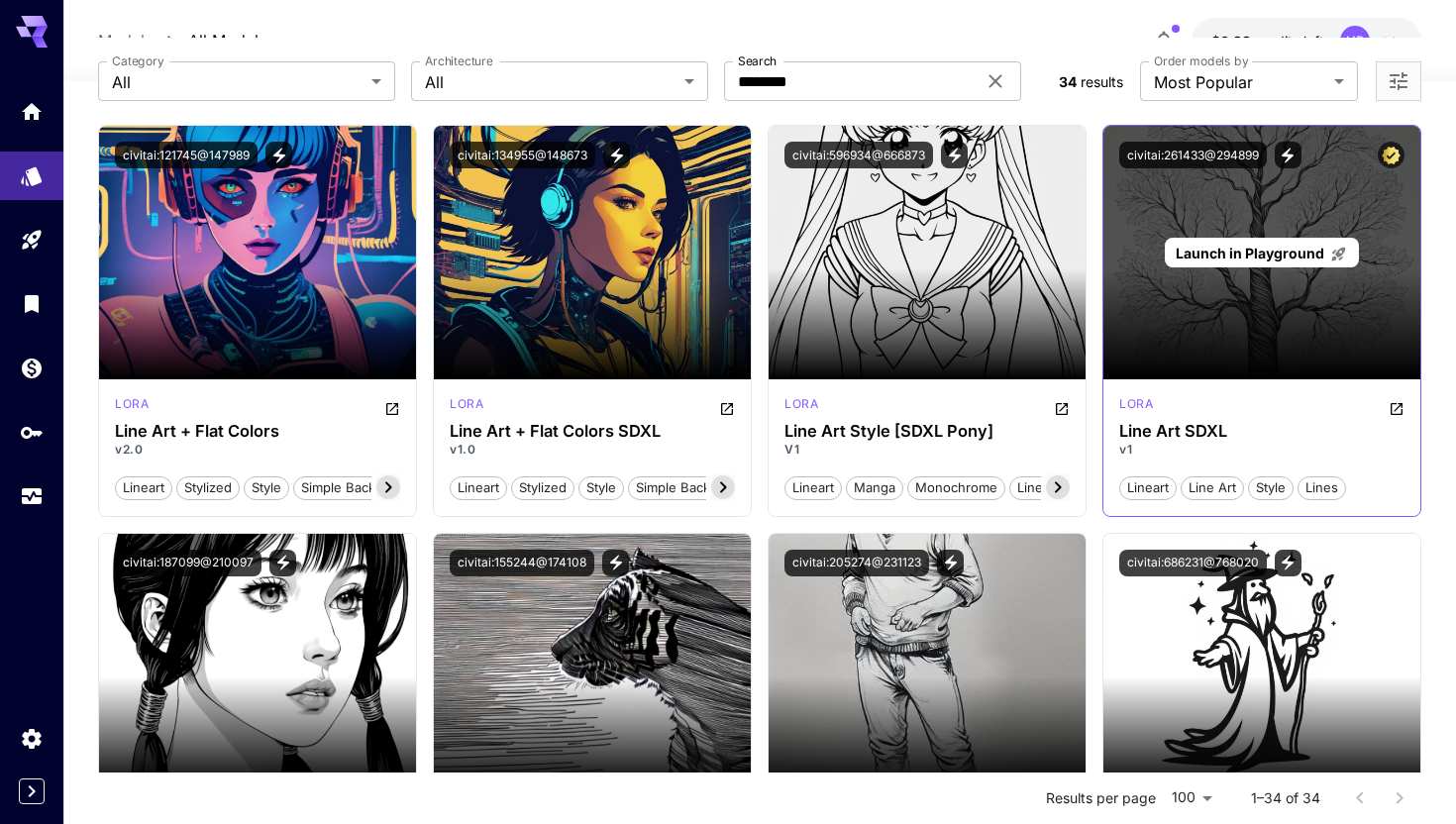
click at [1211, 250] on span "Launch in Playground" at bounding box center [1249, 252] width 148 height 17
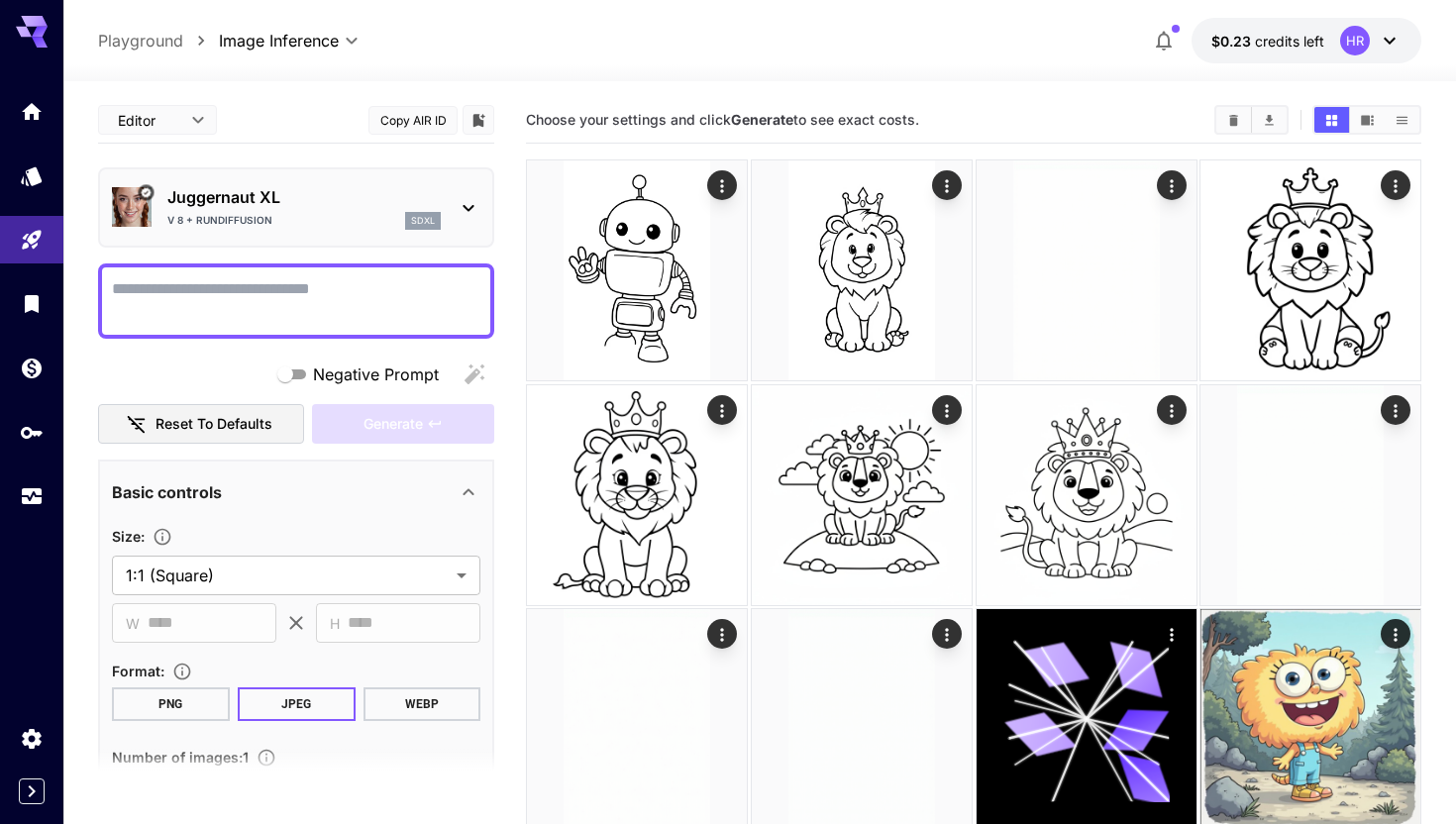
click at [366, 307] on textarea "Negative Prompt" at bounding box center [296, 301] width 368 height 48
paste textarea "**********"
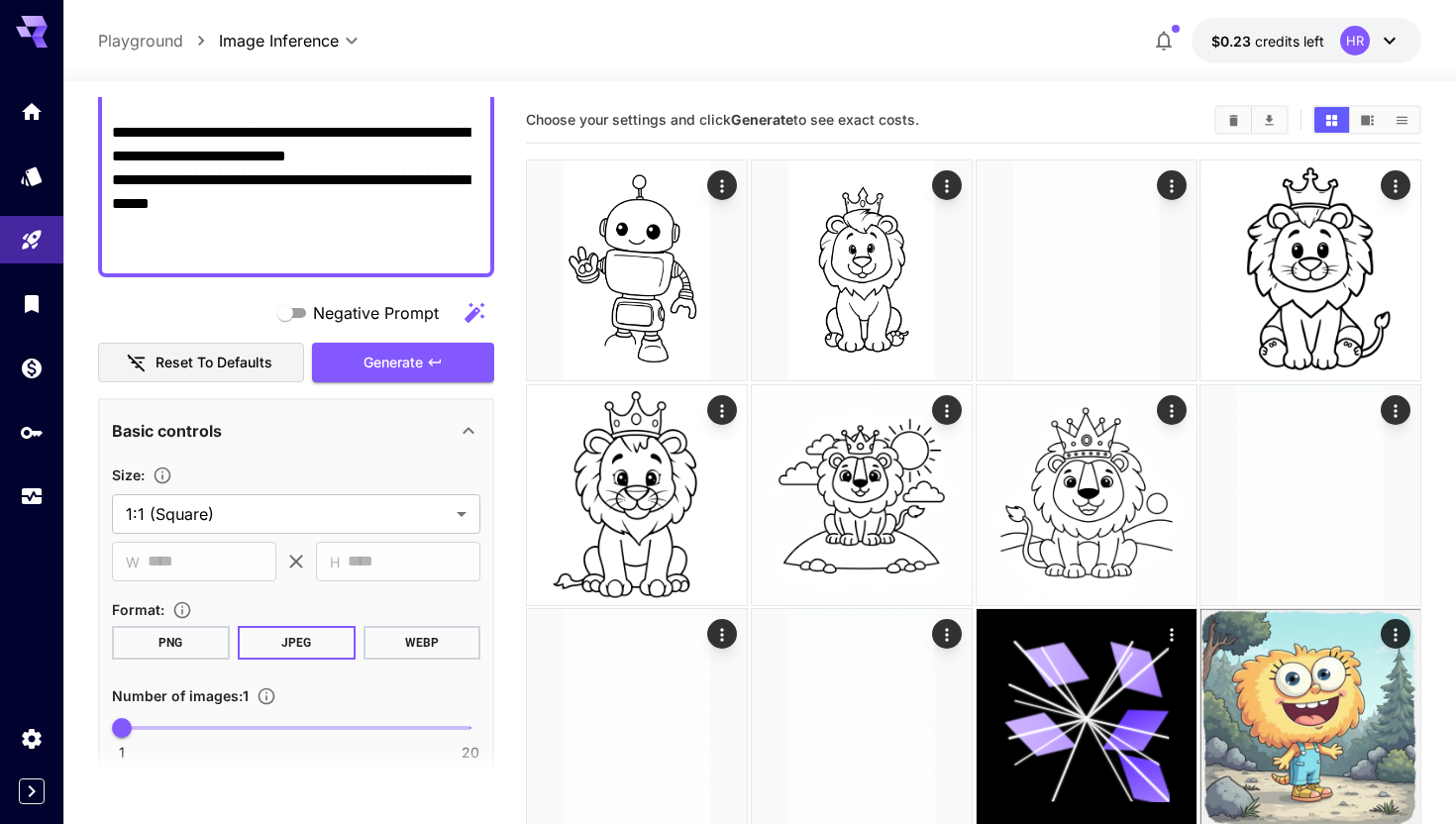
scroll to position [917, 0]
click at [399, 357] on span "Generate" at bounding box center [393, 362] width 60 height 25
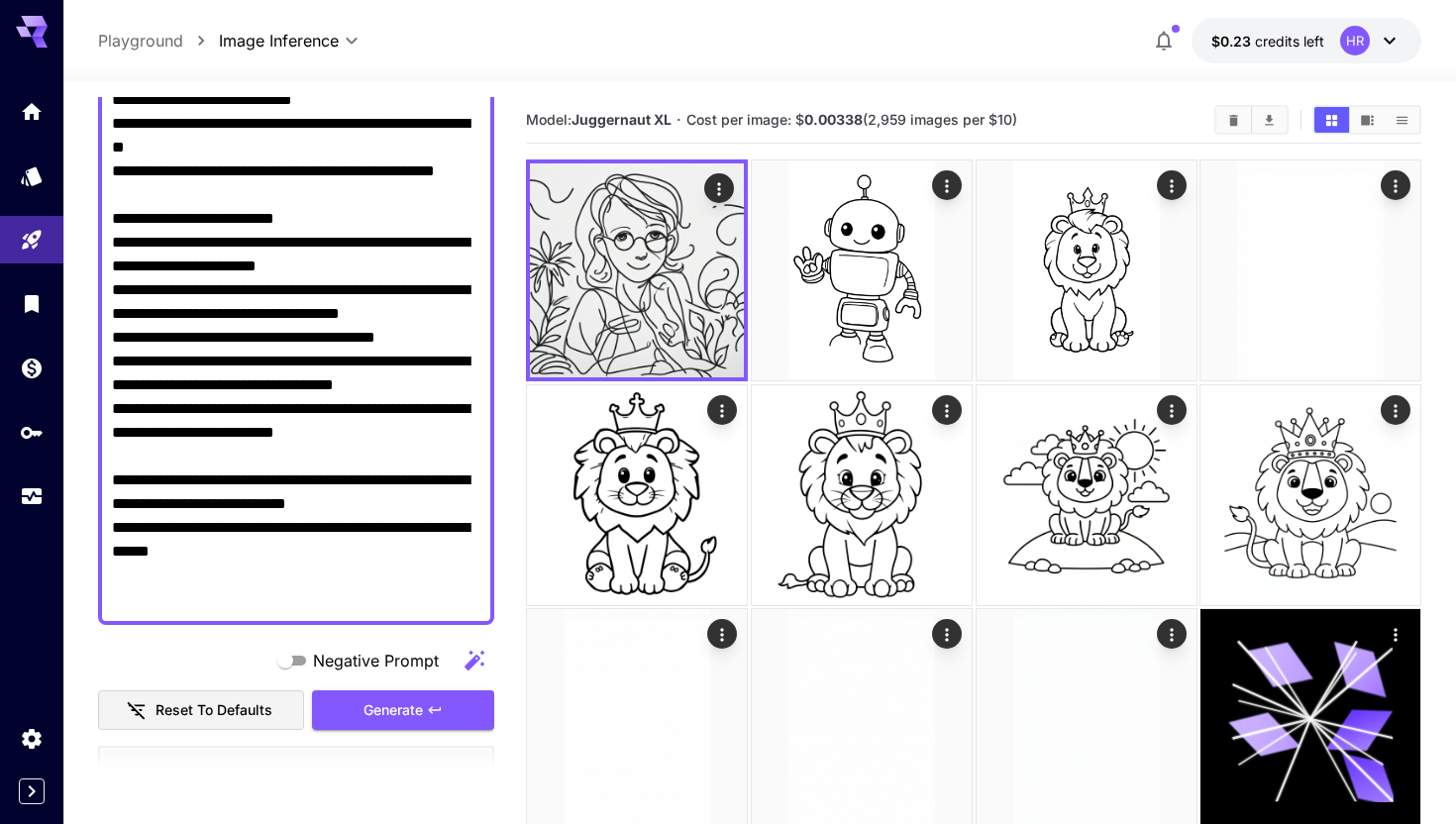
scroll to position [571, 0]
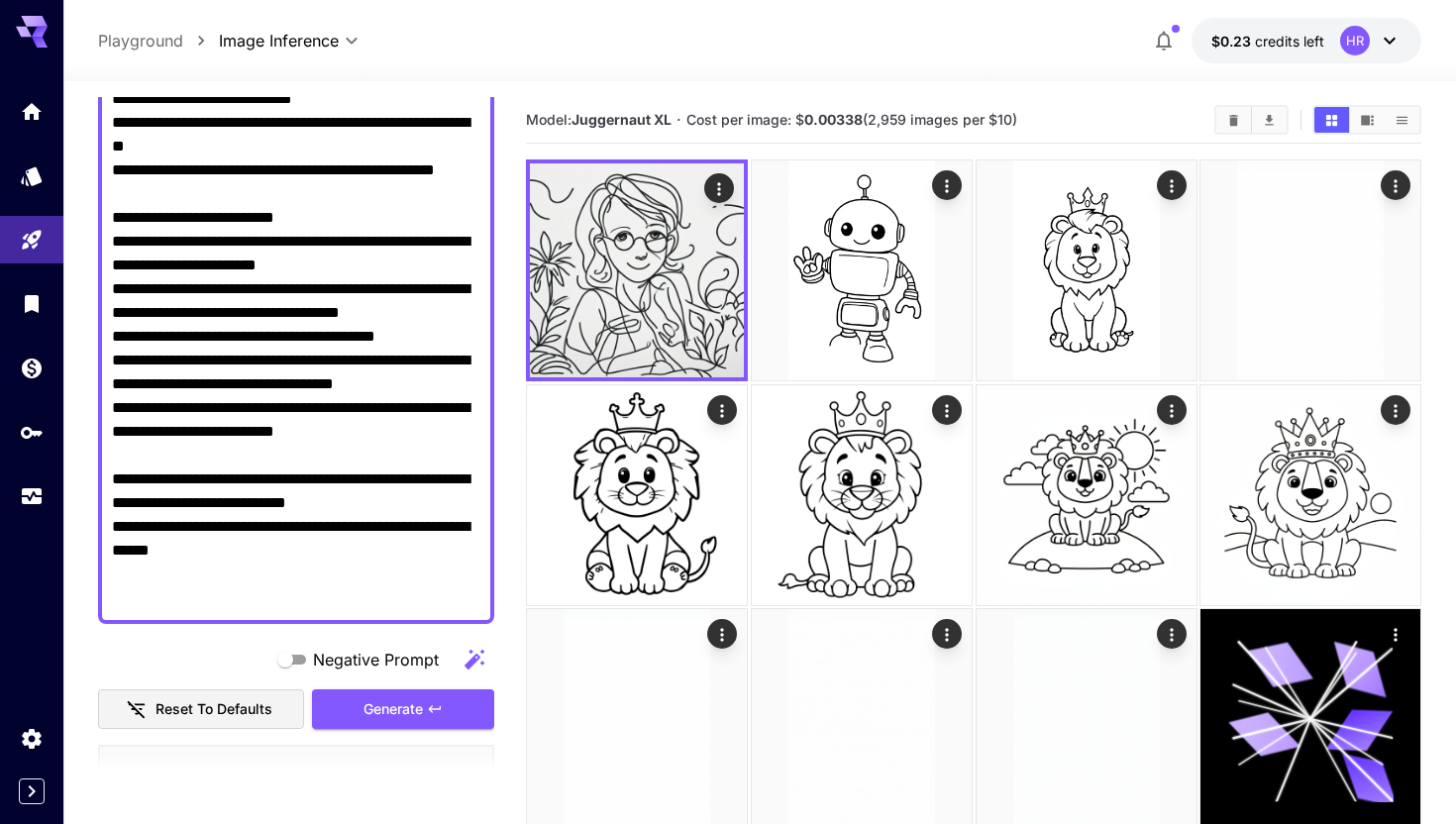
drag, startPoint x: 187, startPoint y: 581, endPoint x: 109, endPoint y: 493, distance: 117.6
click at [109, 493] on div at bounding box center [296, 158] width 396 height 930
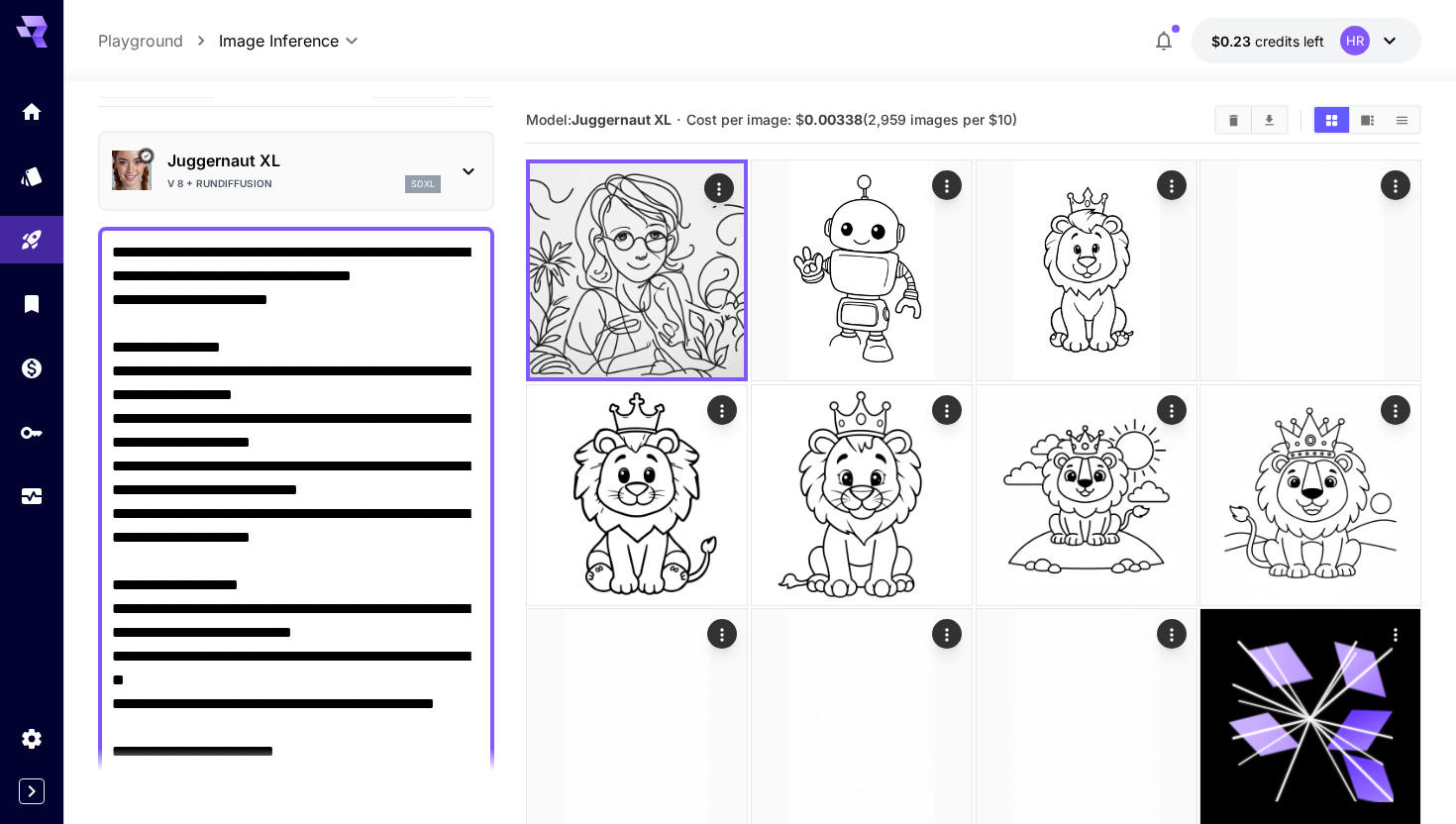
scroll to position [0, 0]
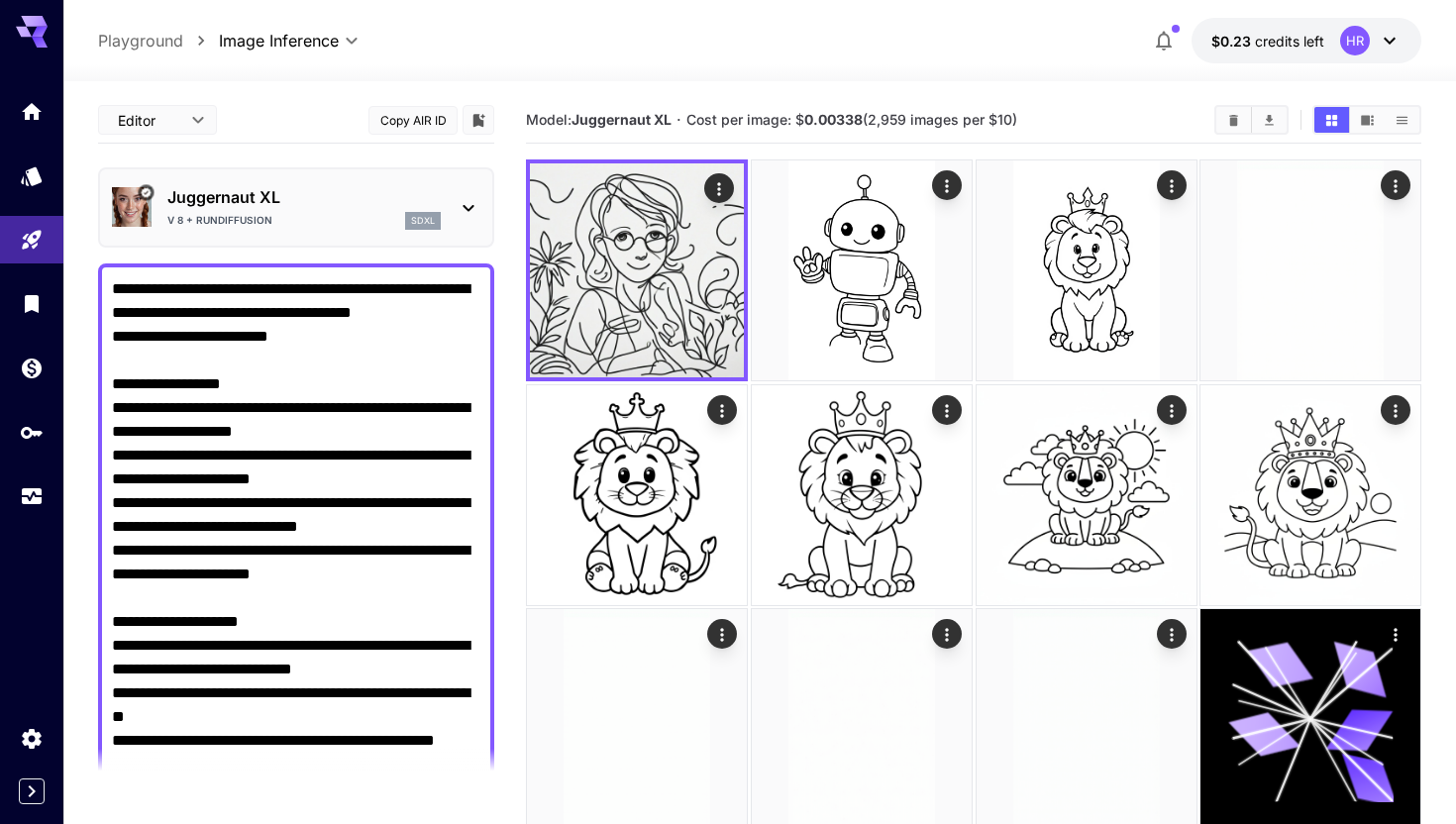
click at [112, 283] on textarea "Negative Prompt" at bounding box center [296, 669] width 368 height 784
paste textarea "**********"
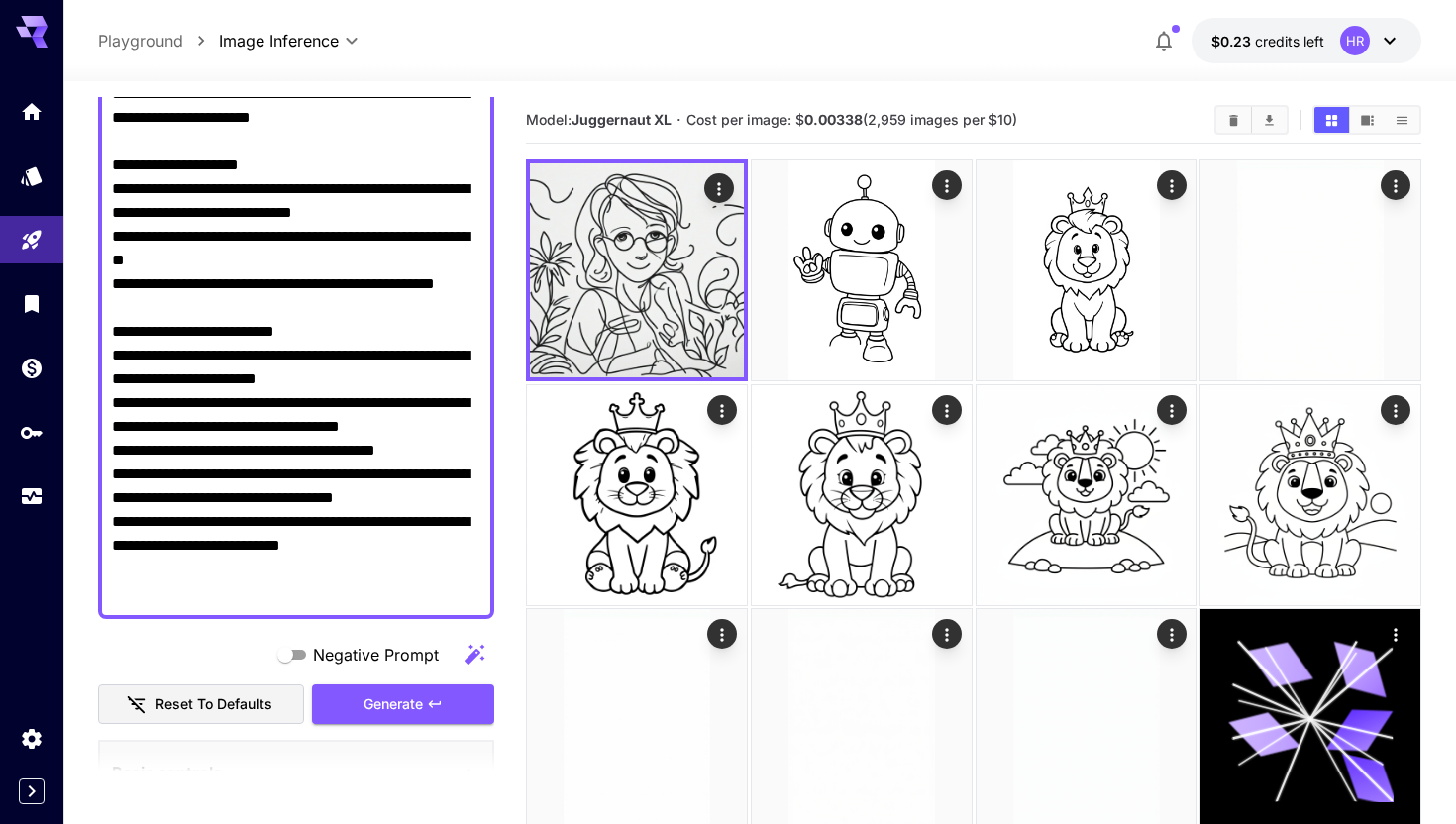
scroll to position [577, 0]
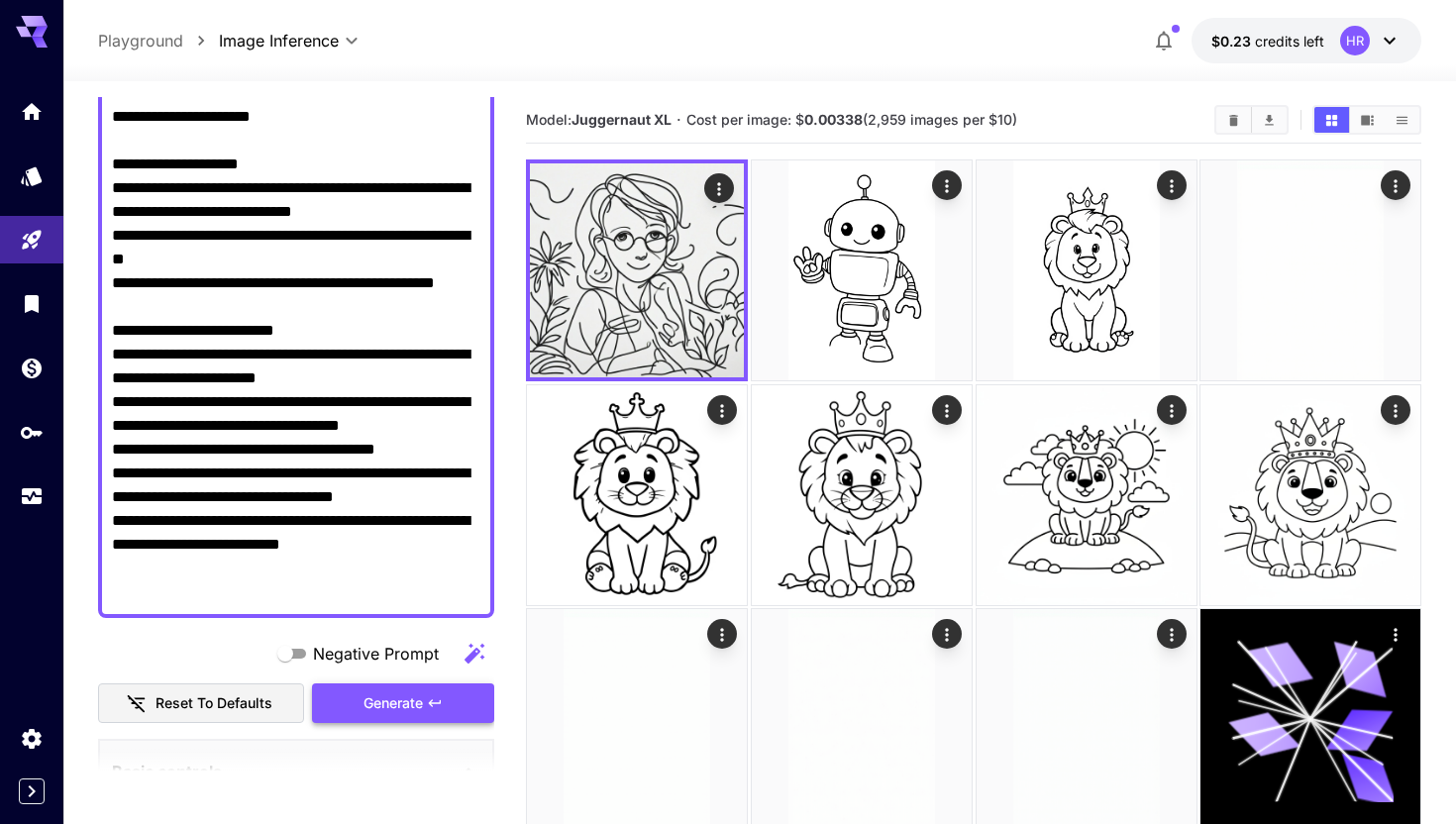
type textarea "**********"
click at [425, 690] on button "Generate" at bounding box center [403, 703] width 182 height 41
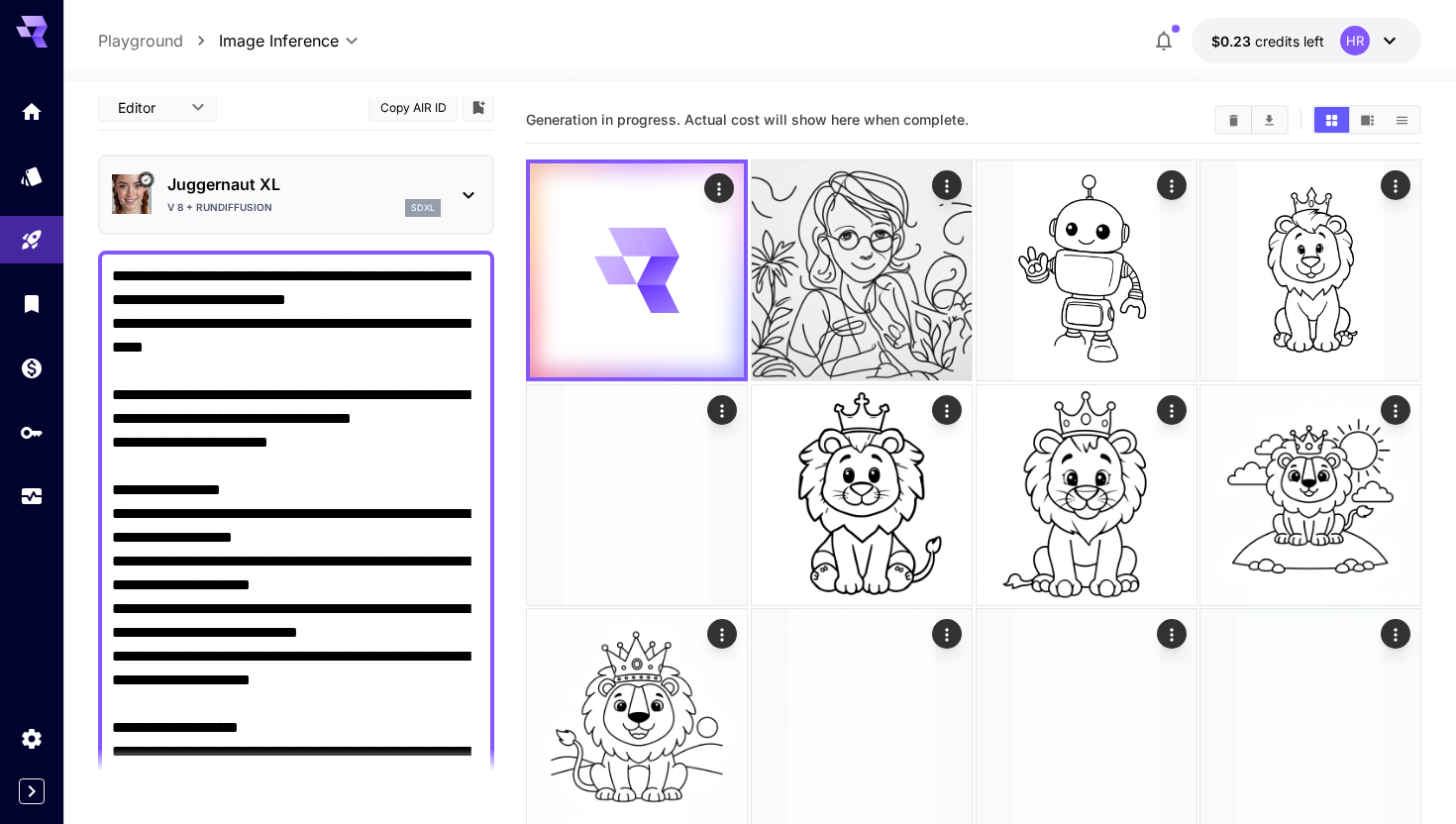
scroll to position [0, 0]
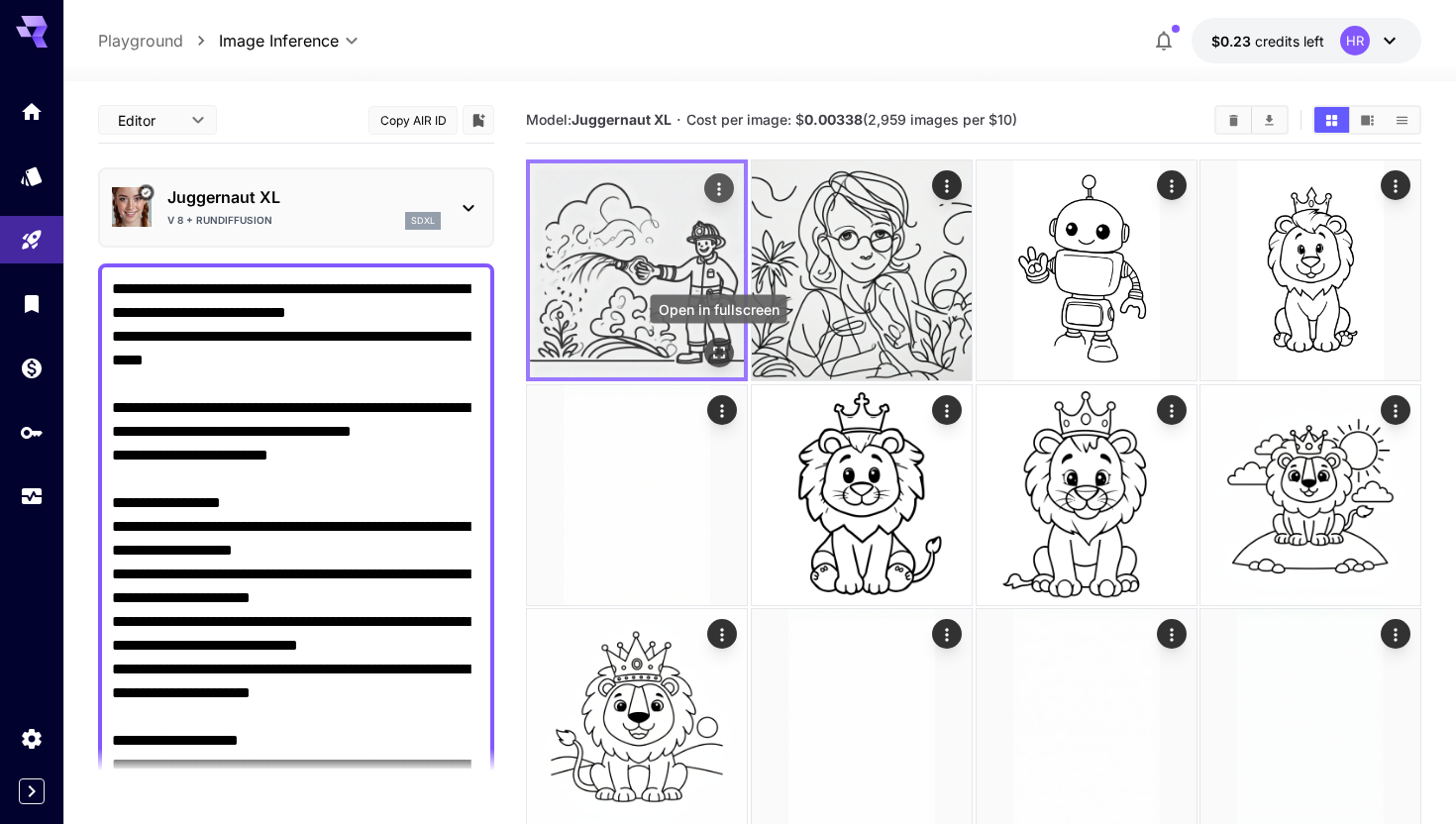
click at [722, 351] on icon "Open in fullscreen" at bounding box center [719, 353] width 20 height 20
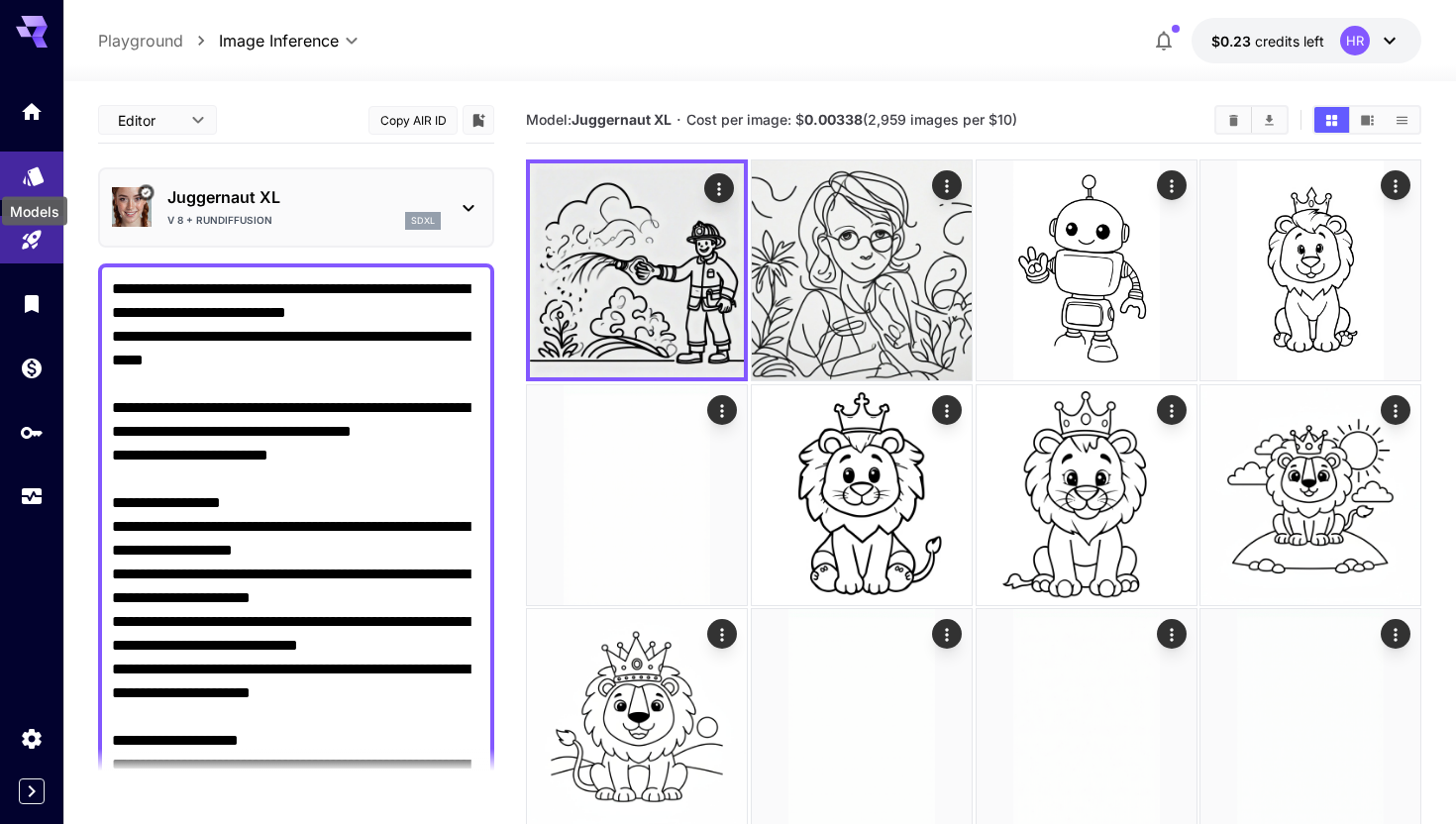
click at [39, 176] on icon "Models" at bounding box center [33, 169] width 21 height 19
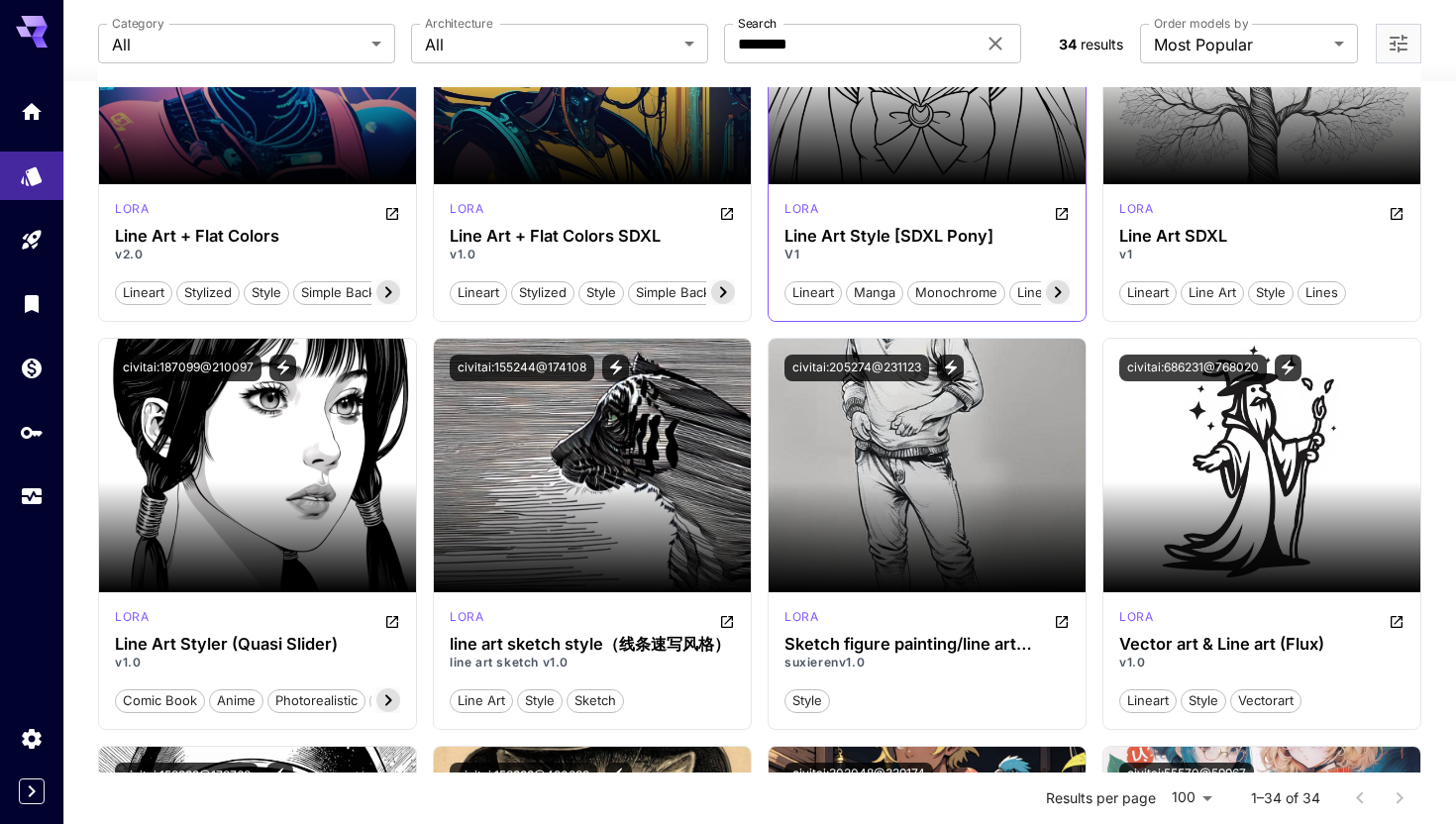
scroll to position [350, 0]
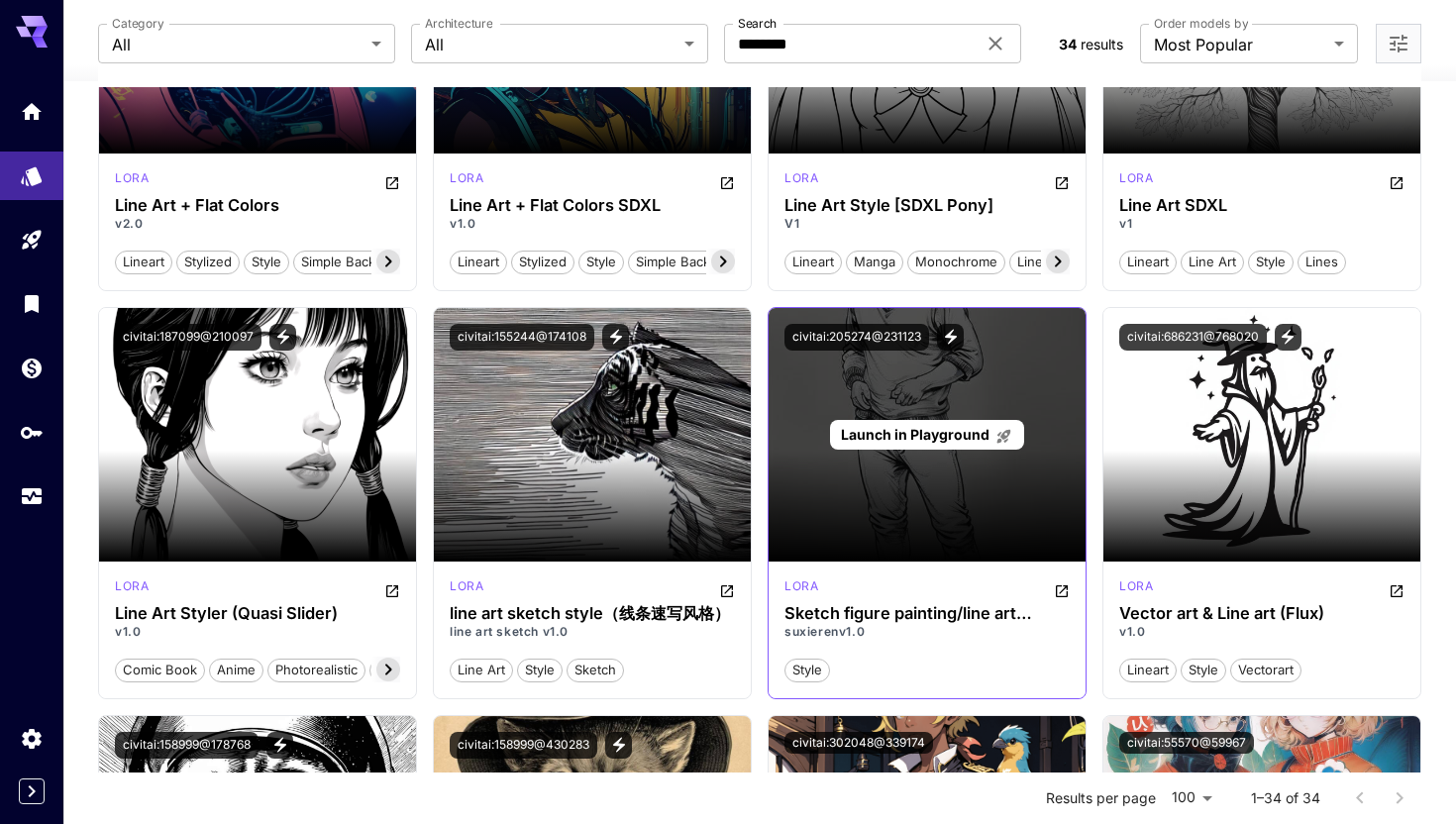
click at [931, 437] on span "Launch in Playground" at bounding box center [914, 433] width 148 height 17
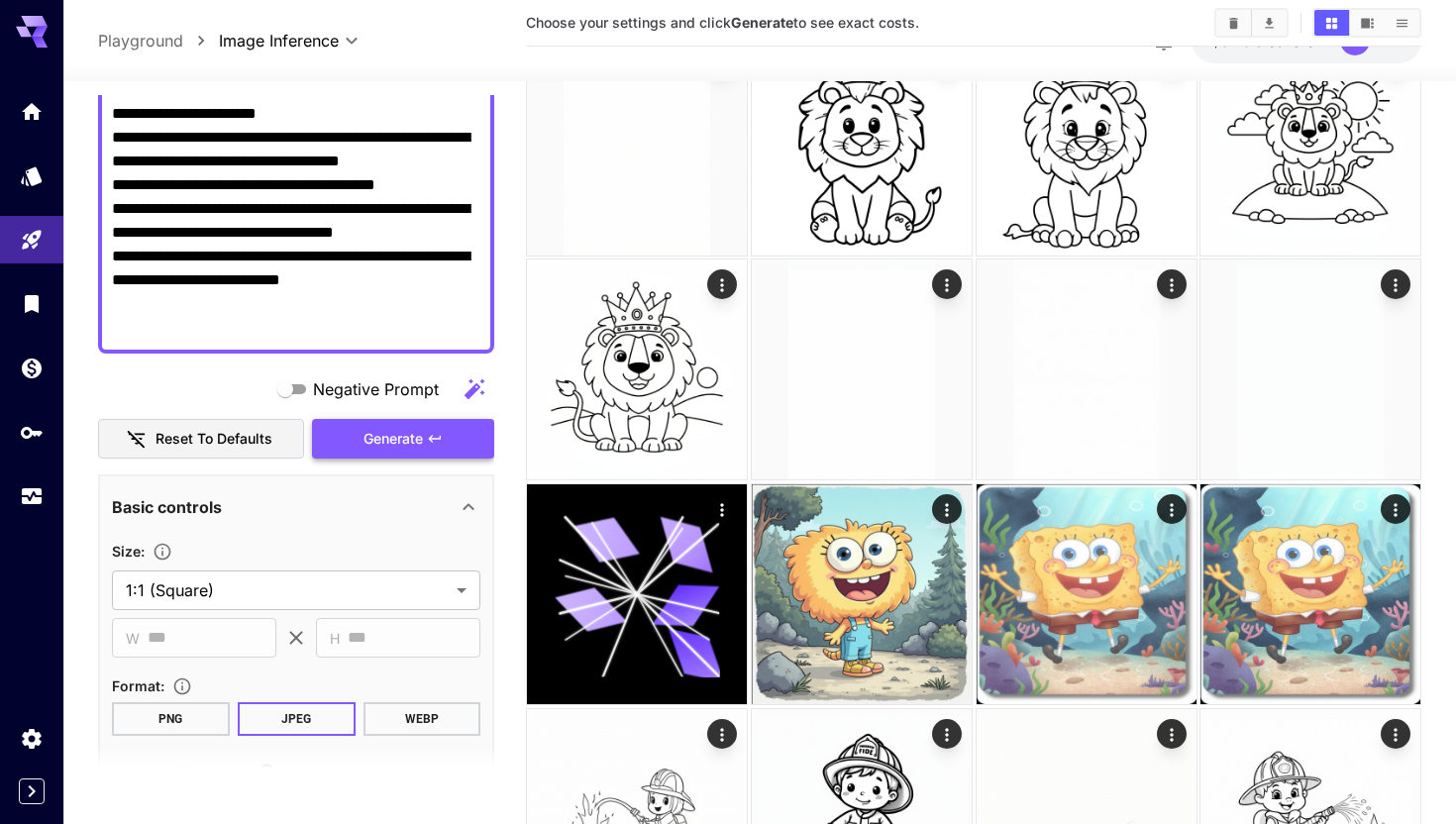
click at [385, 438] on span "Generate" at bounding box center [393, 438] width 60 height 25
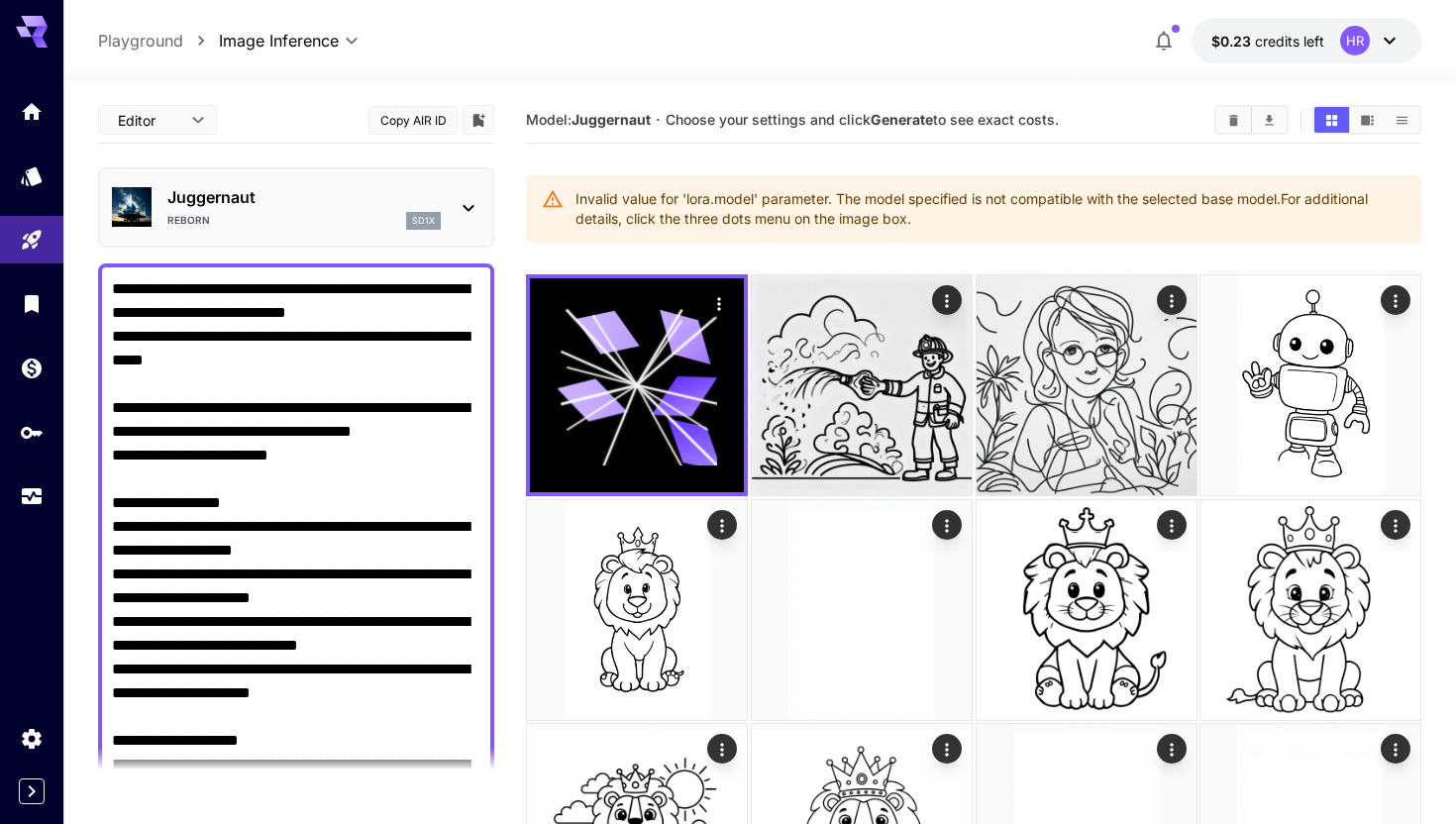
scroll to position [350, 0]
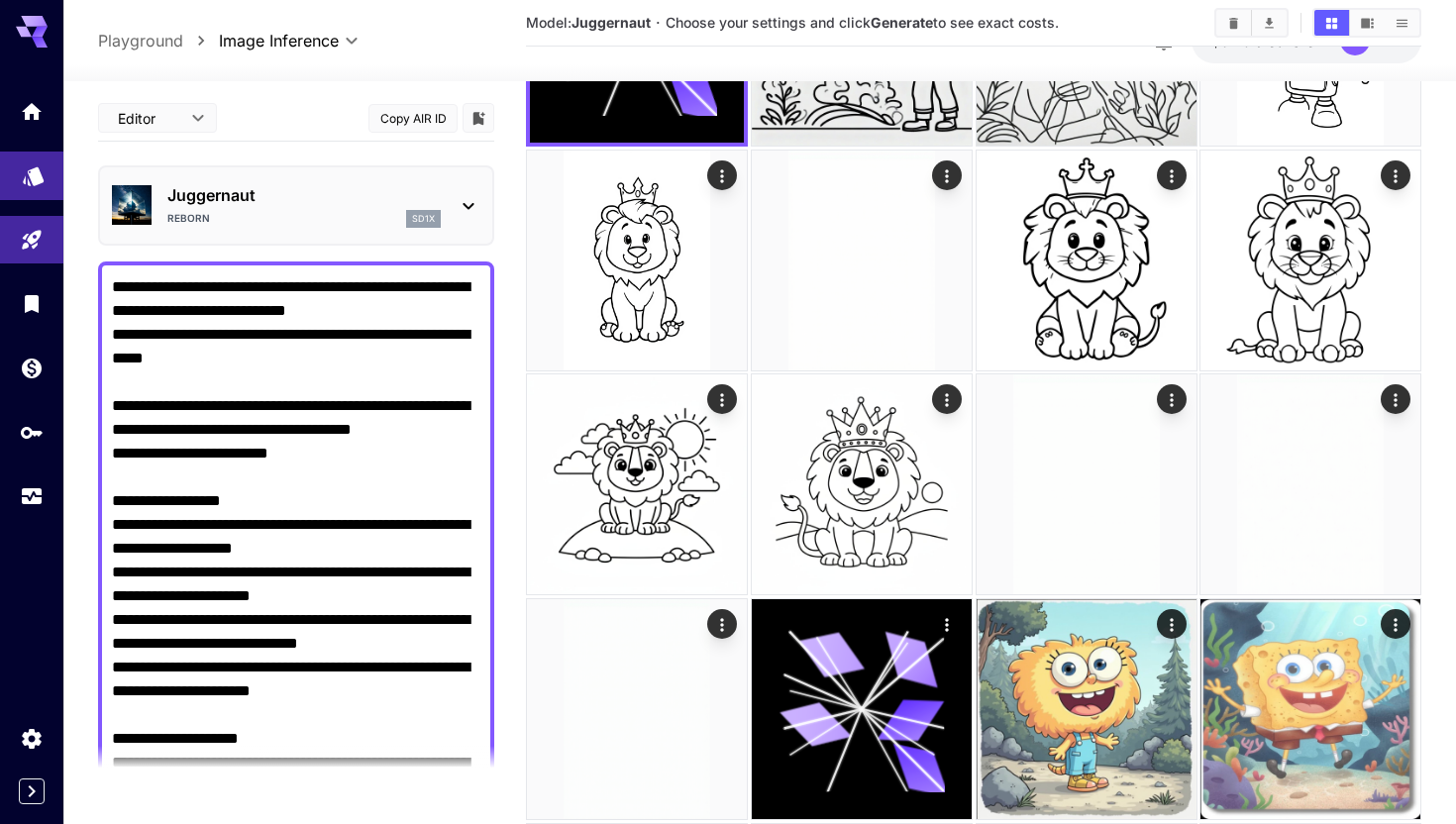
click at [36, 172] on icon "Models" at bounding box center [33, 169] width 21 height 19
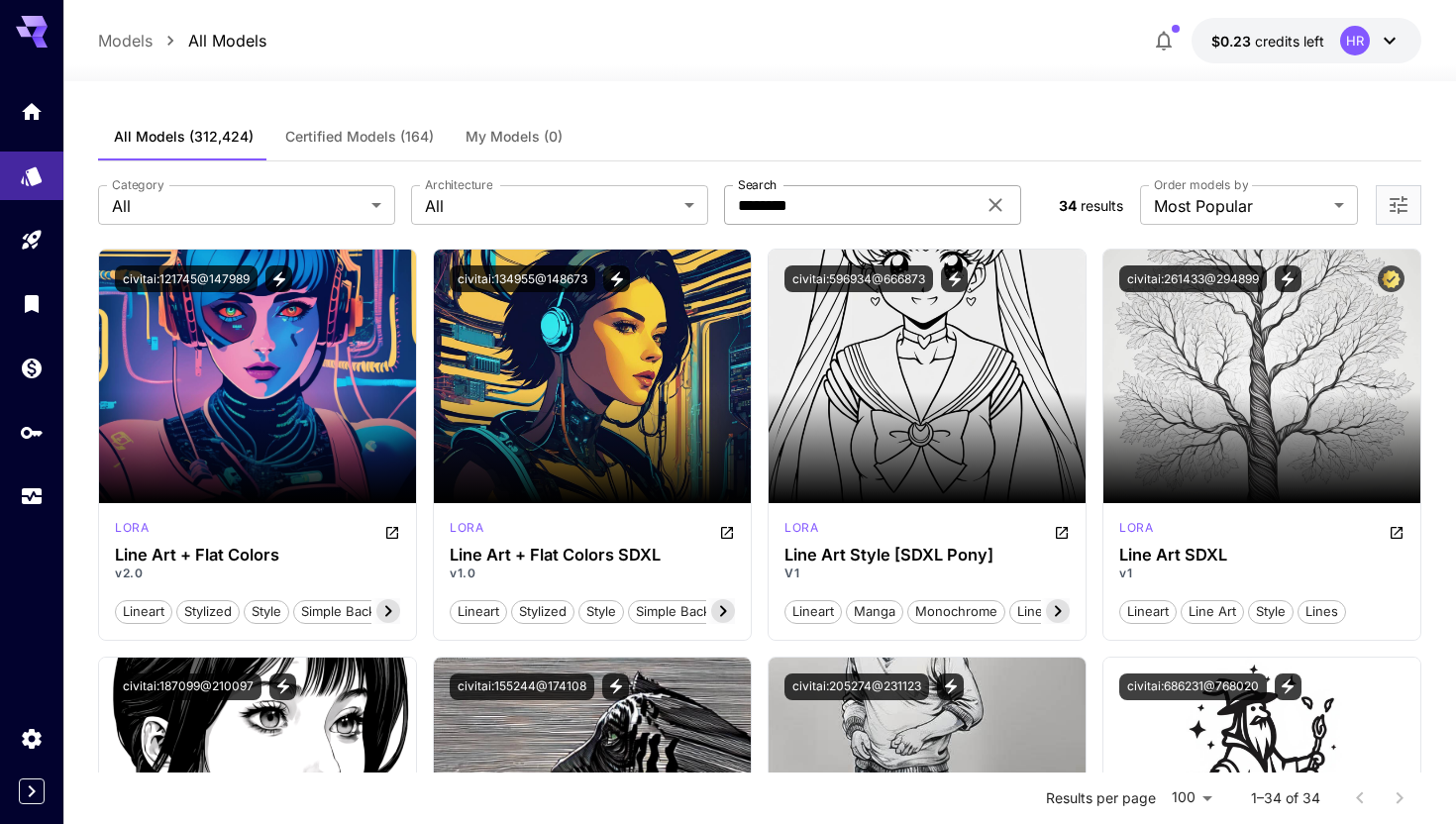
click at [993, 208] on icon at bounding box center [996, 205] width 13 height 13
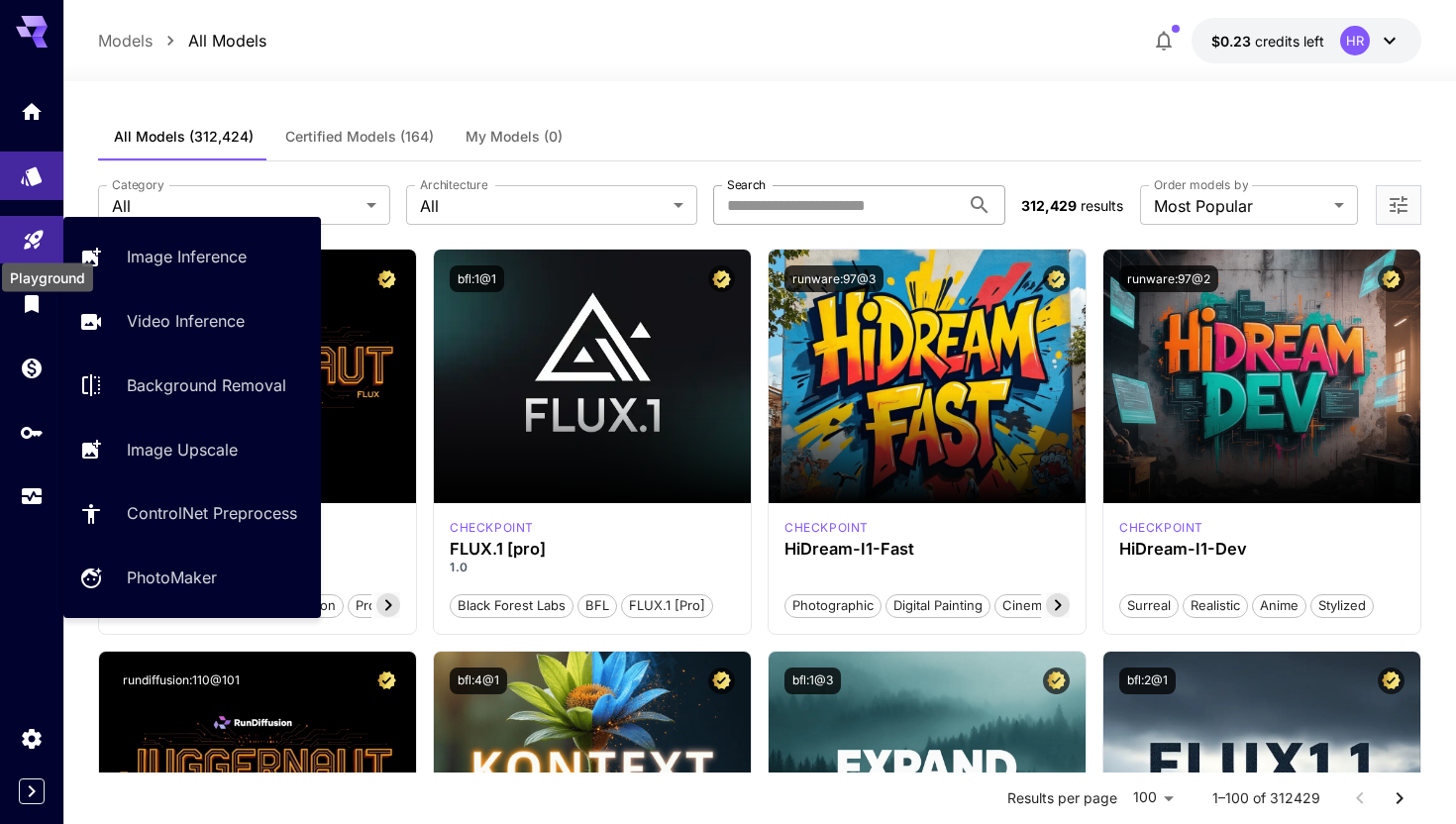
click at [44, 237] on icon "Playground" at bounding box center [34, 237] width 24 height 24
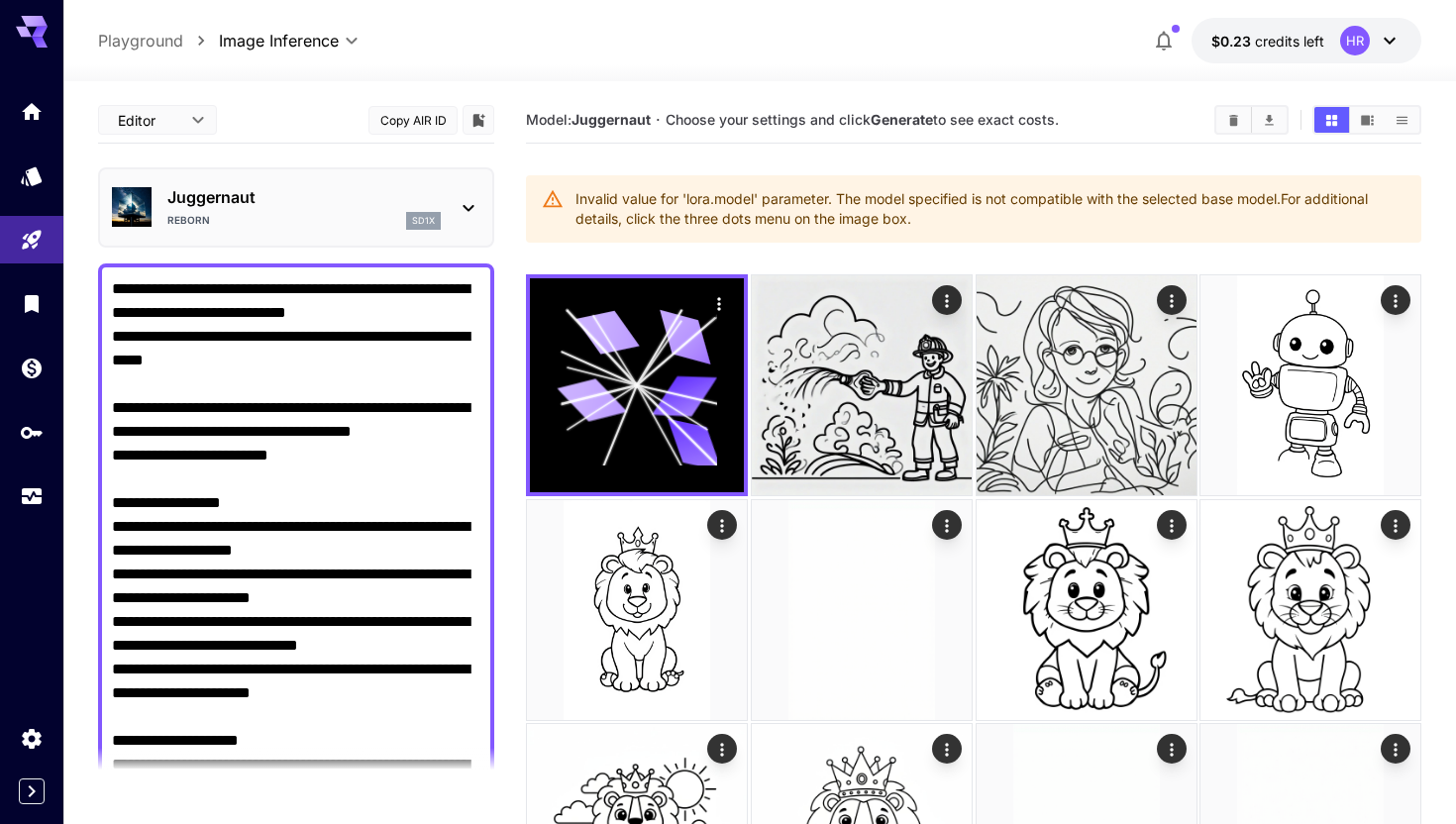
click at [361, 211] on div "Juggernaut Reborn sd1x" at bounding box center [303, 207] width 273 height 45
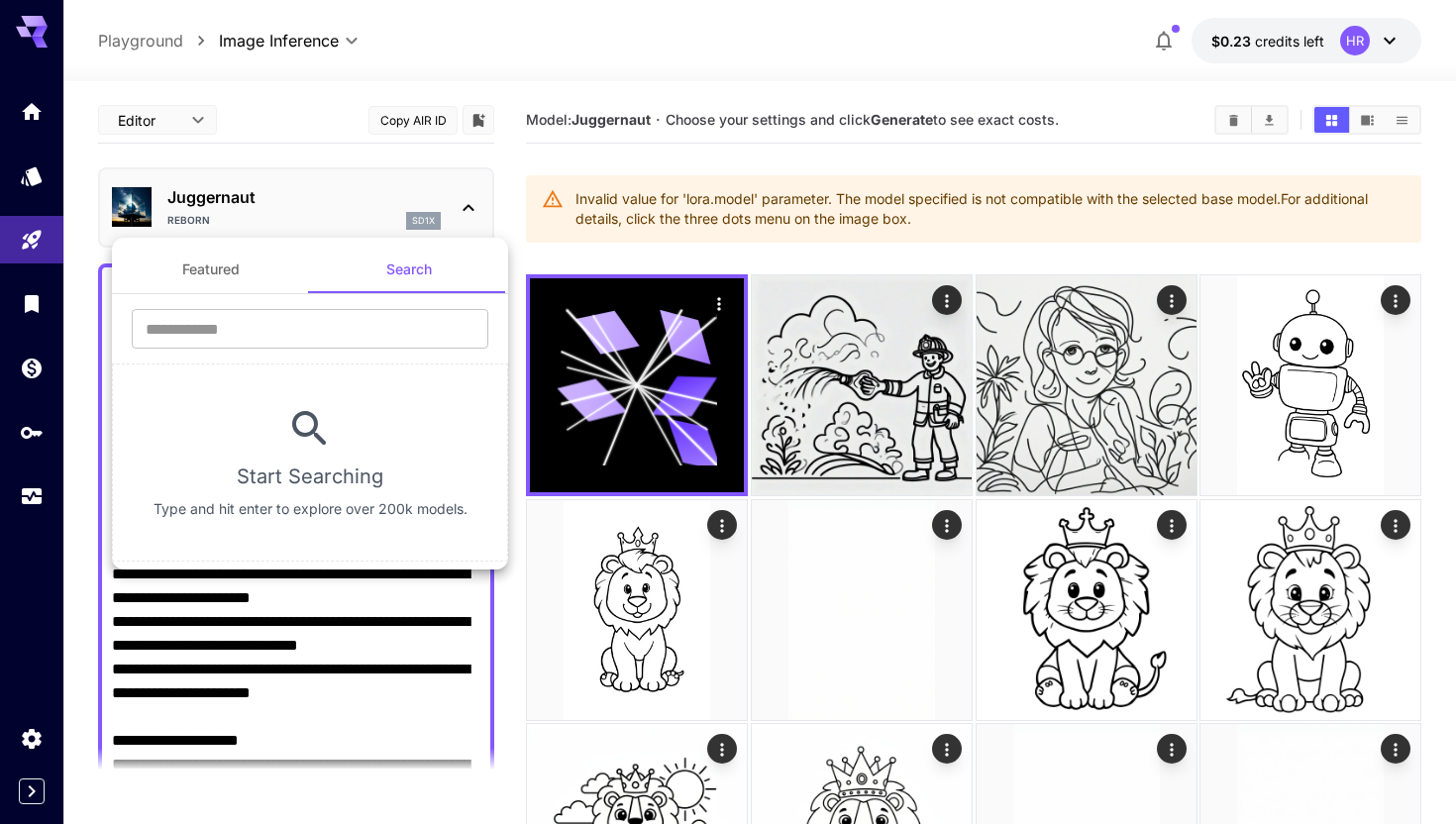
click at [213, 269] on button "Featured" at bounding box center [211, 269] width 198 height 48
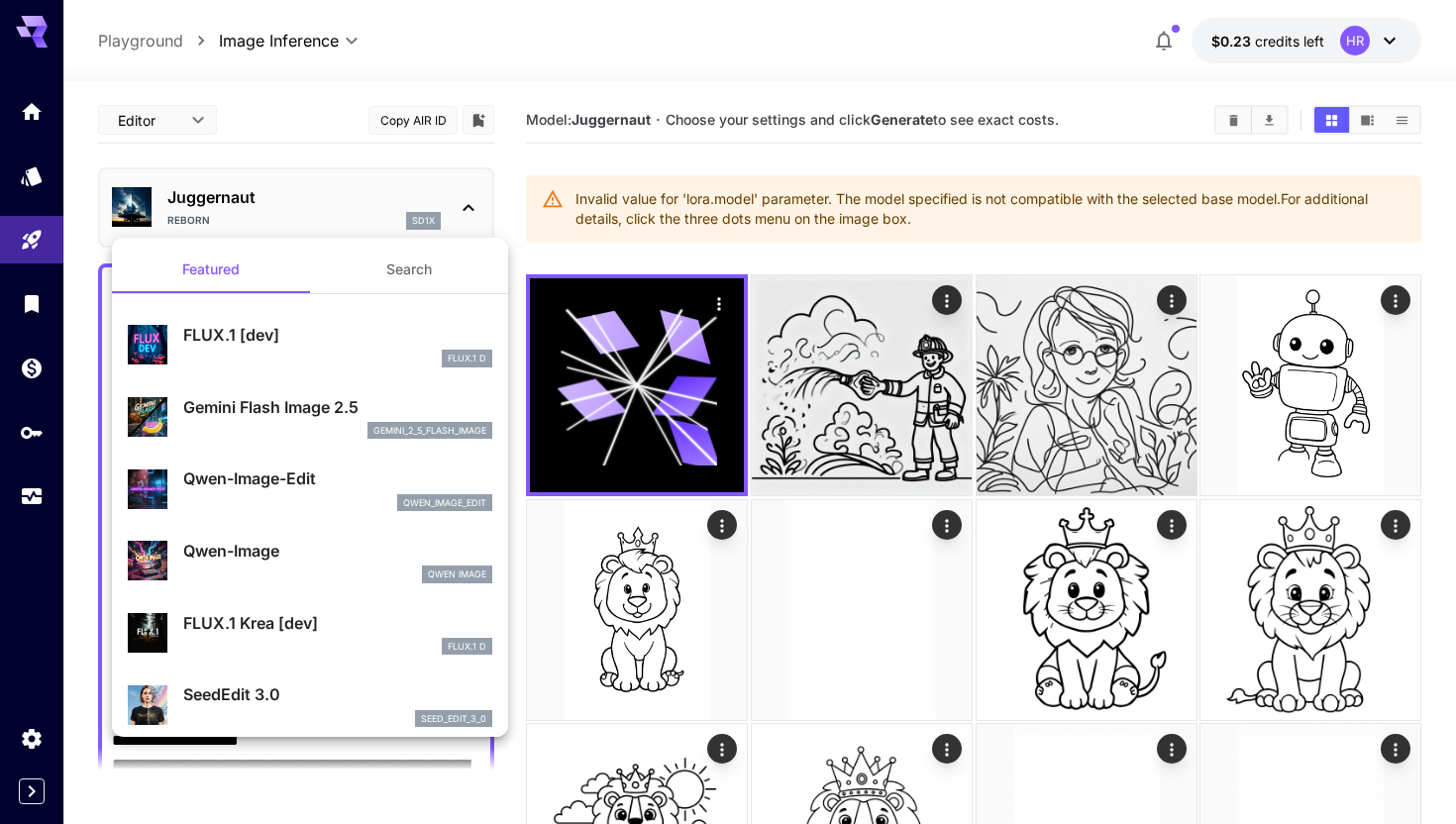
click at [314, 595] on li "Qwen-Image Qwen Image" at bounding box center [310, 561] width 396 height 73
type input "**********"
type input "****"
type input "***"
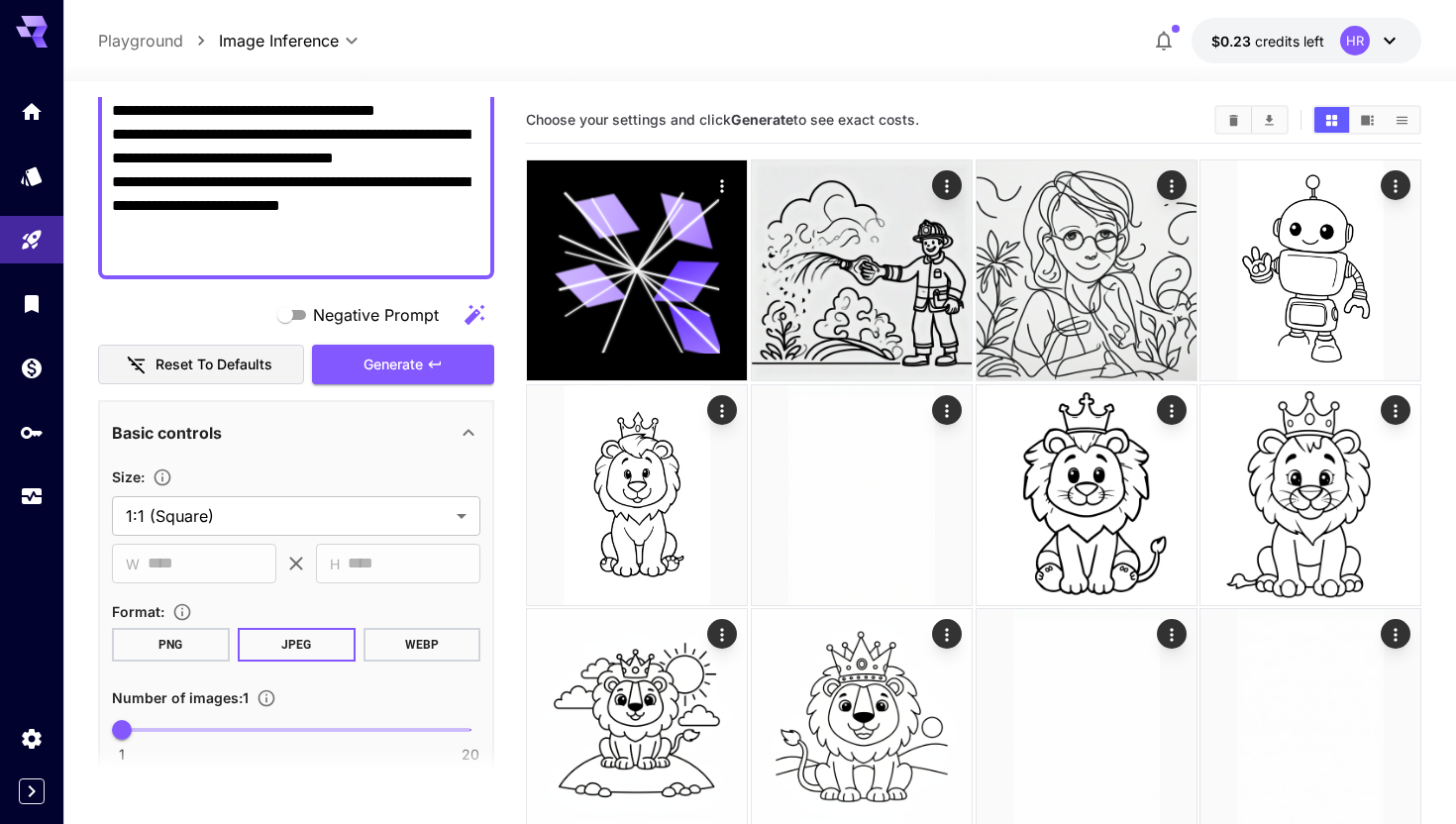
scroll to position [918, 0]
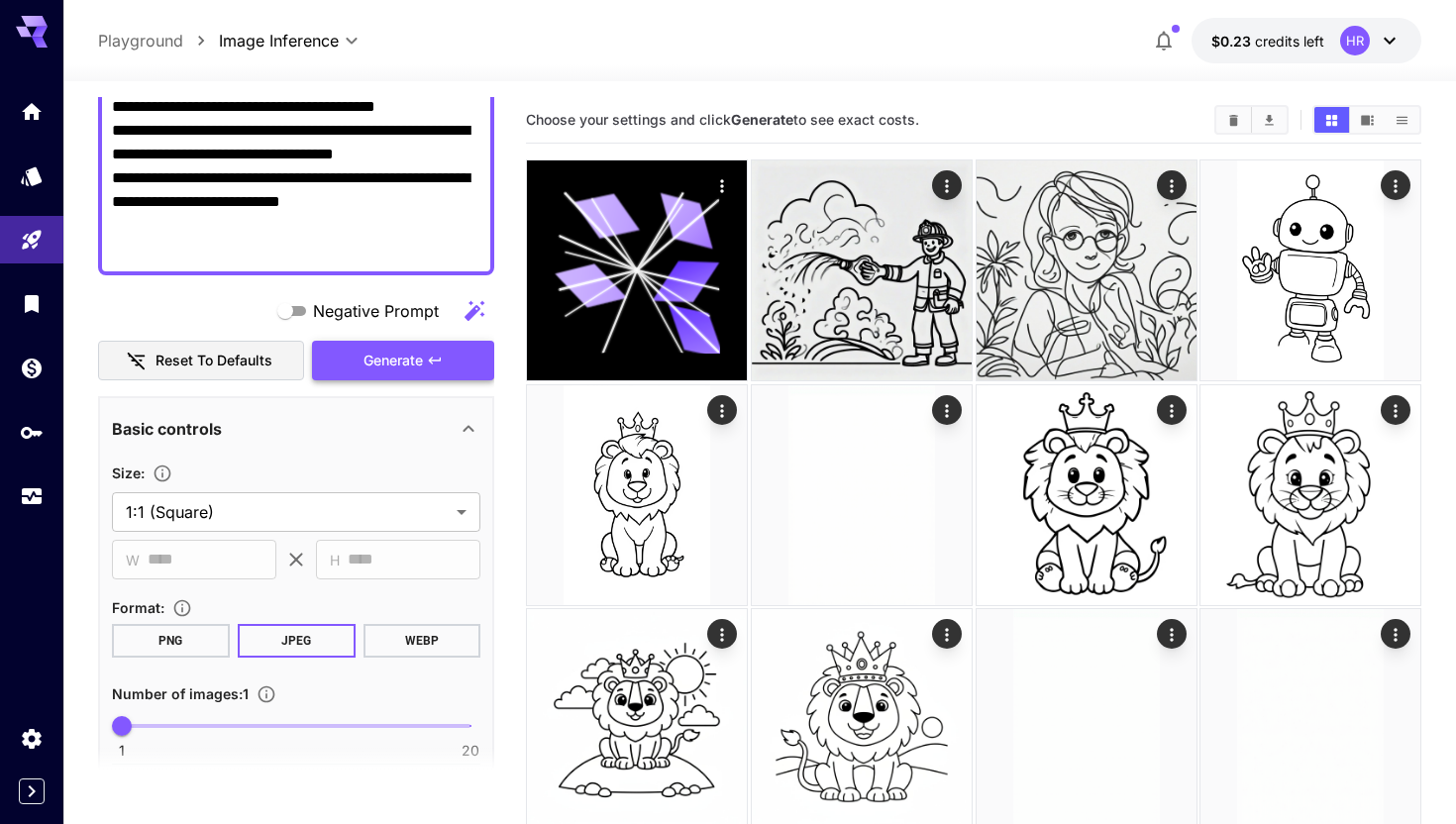
click at [397, 364] on span "Generate" at bounding box center [393, 361] width 60 height 25
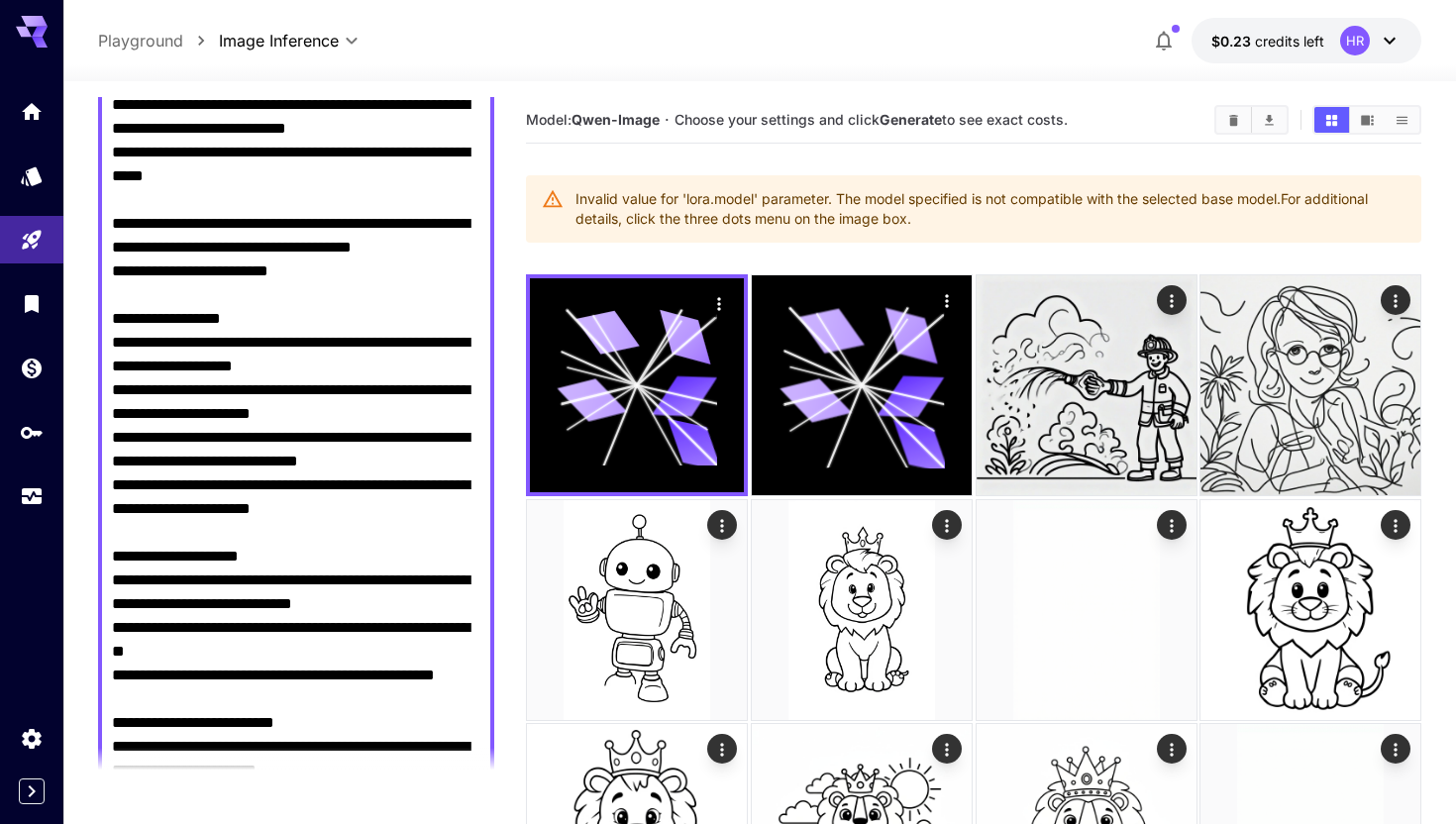
scroll to position [0, 0]
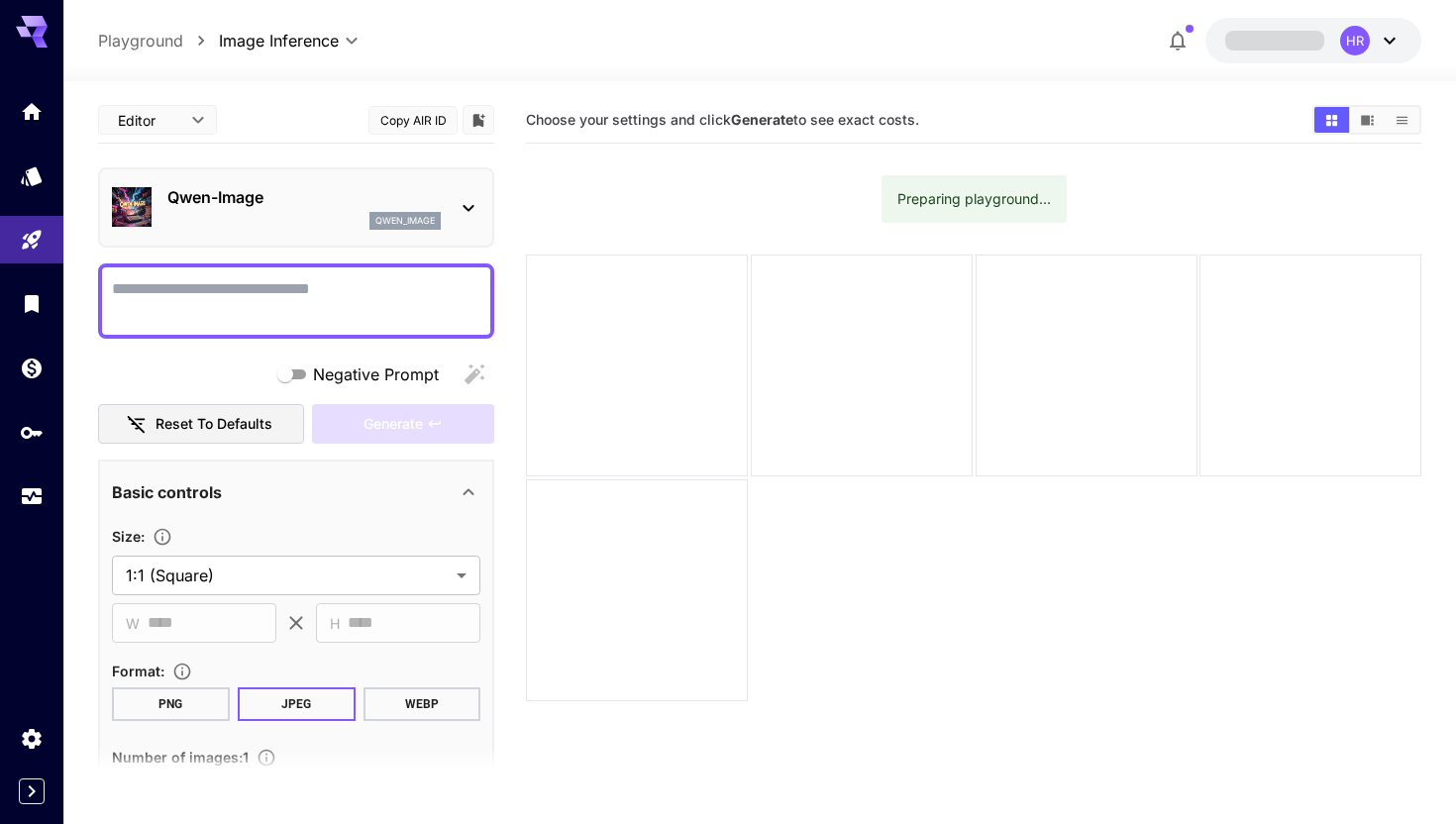
click at [370, 320] on textarea "Negative Prompt" at bounding box center [296, 301] width 368 height 48
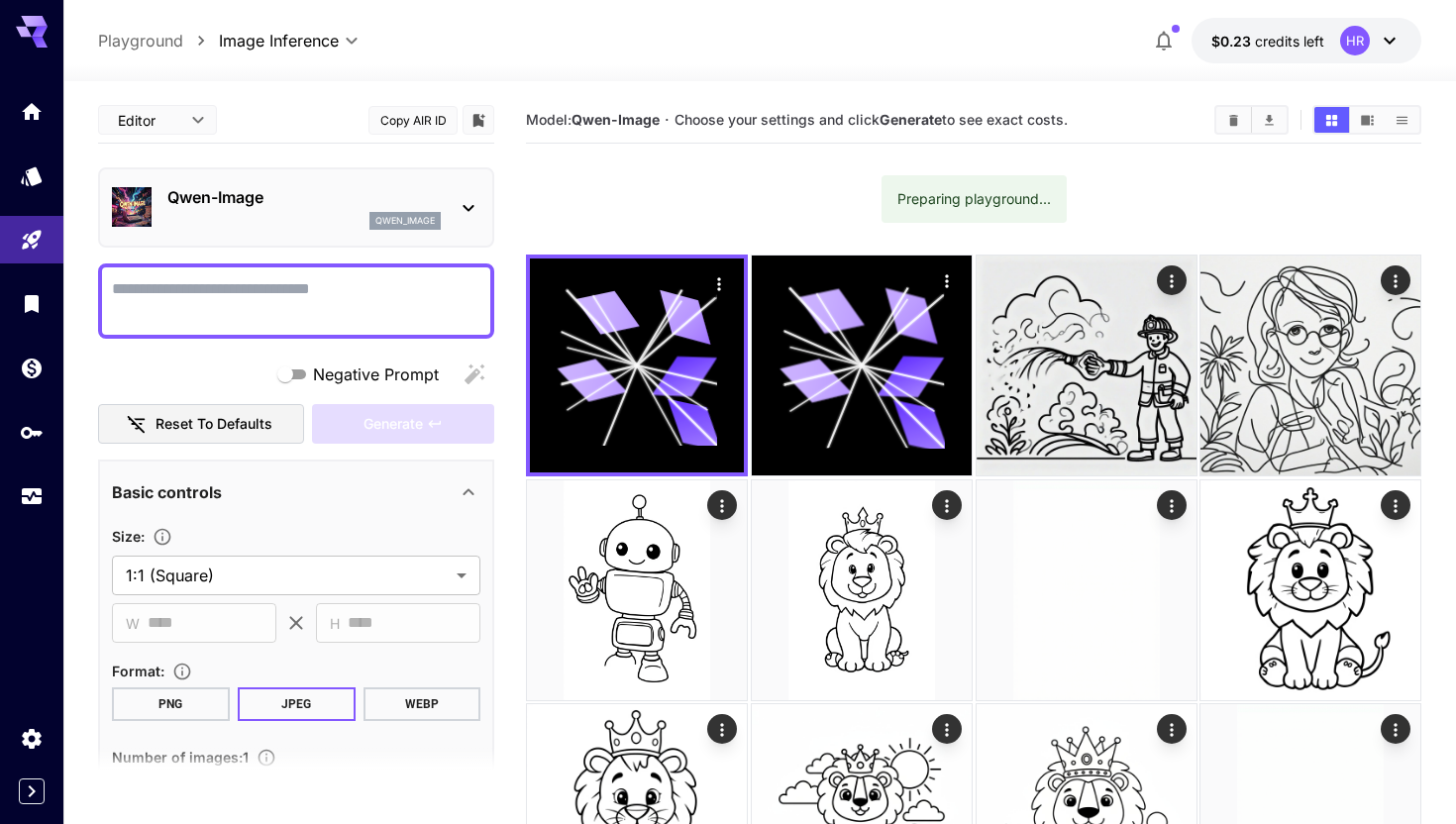
type textarea "**********"
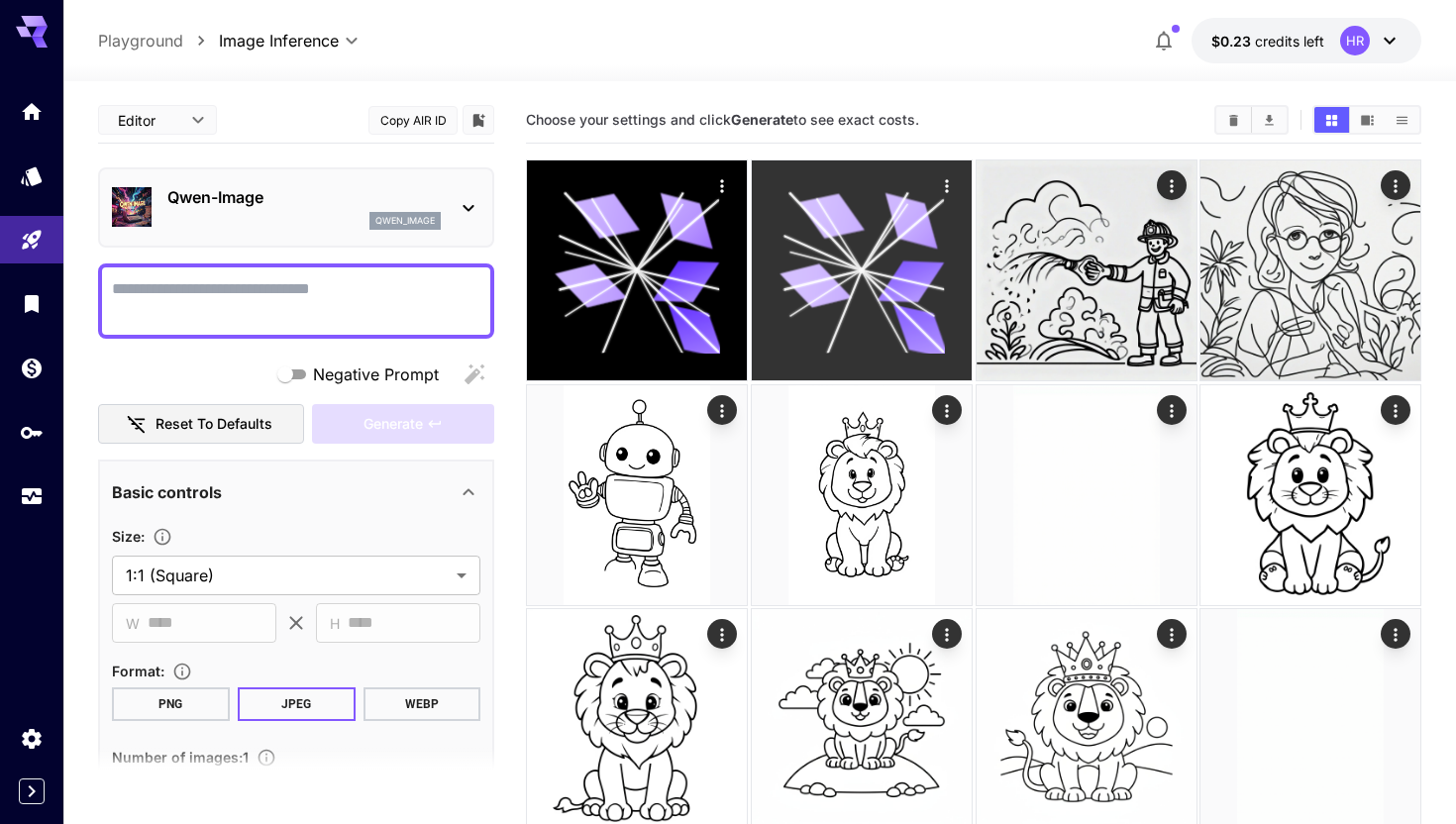
paste textarea "**********"
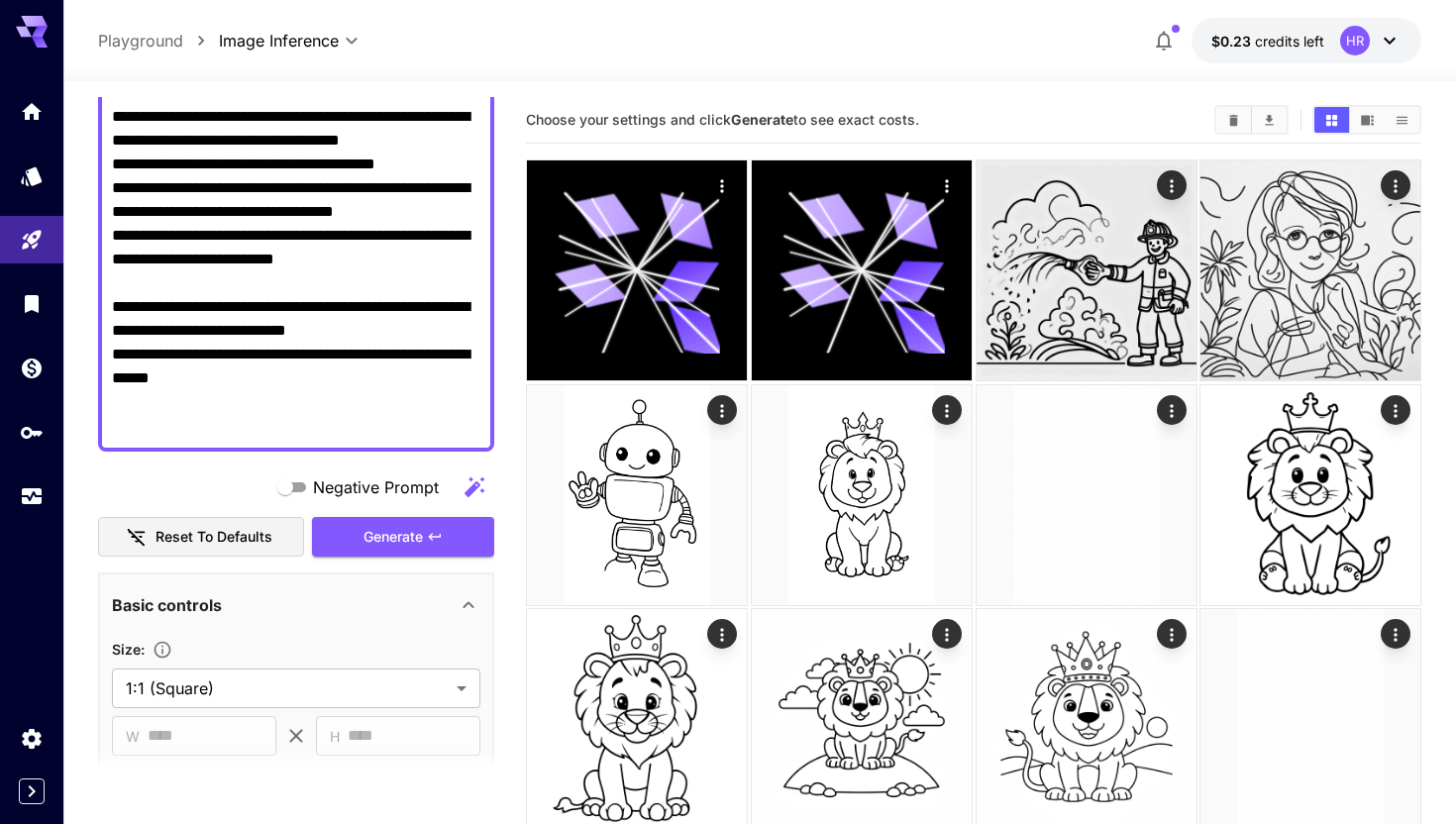
scroll to position [746, 0]
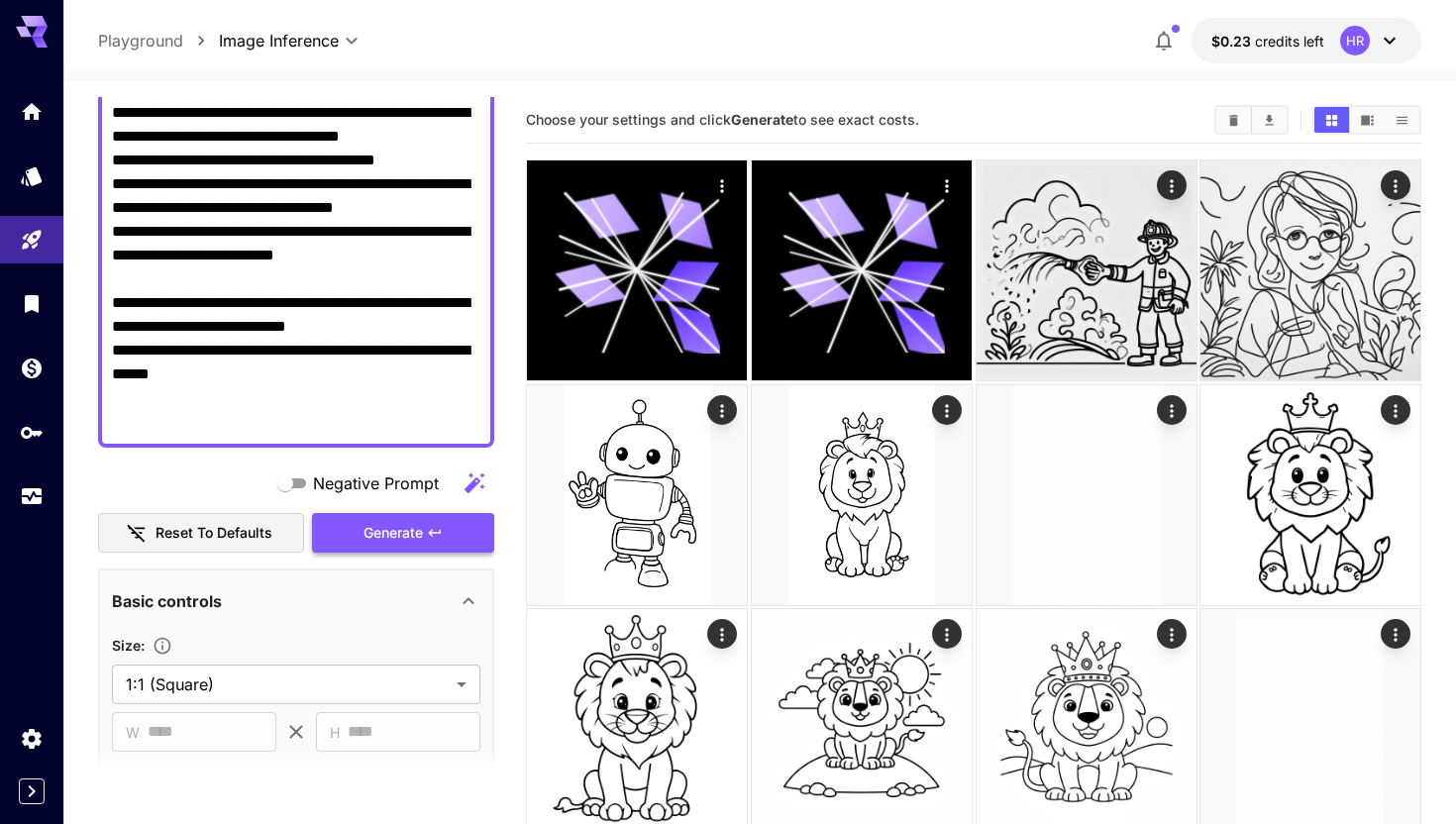
type textarea "**********"
click at [389, 551] on button "Generate" at bounding box center [403, 533] width 182 height 41
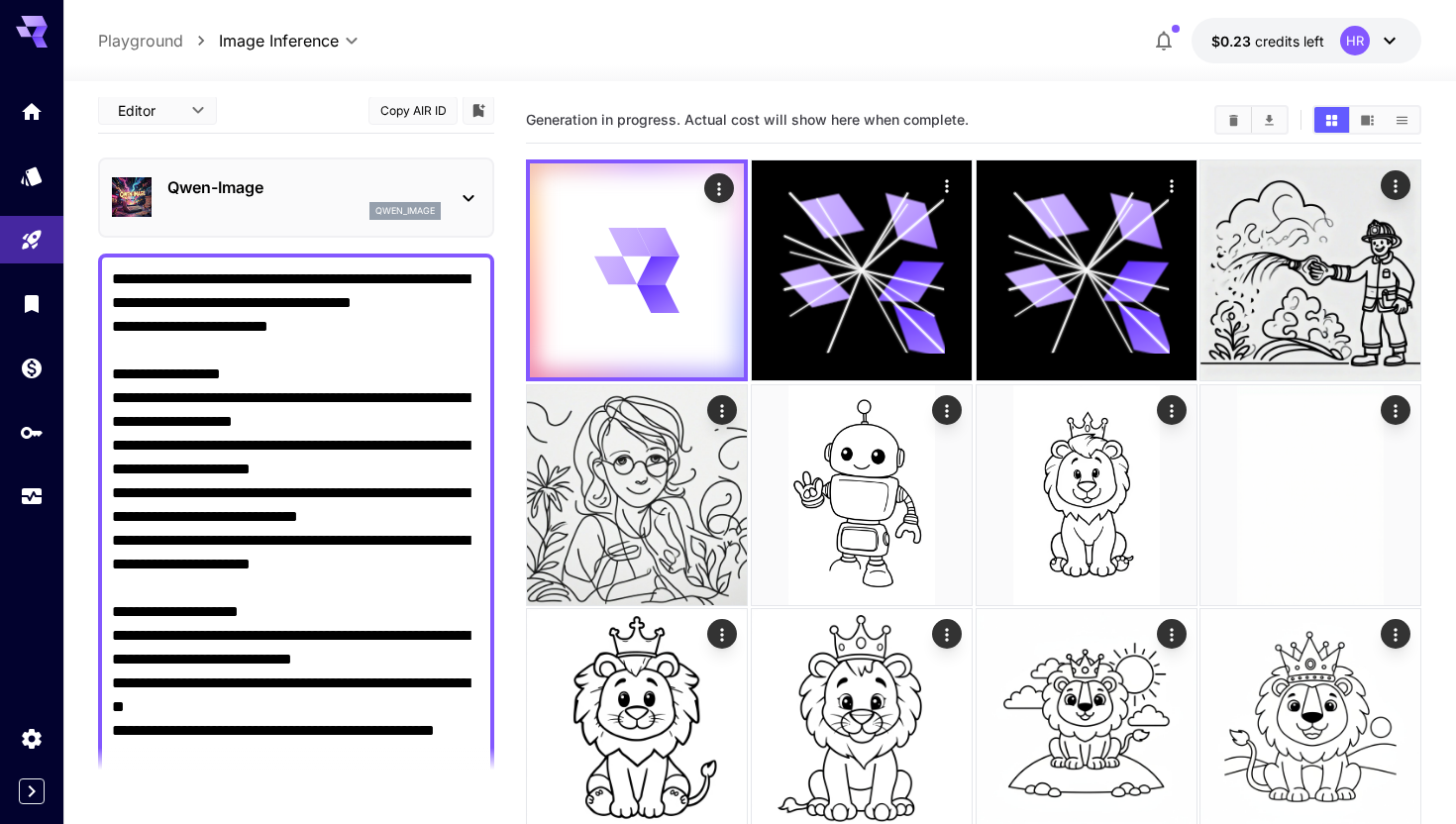
scroll to position [0, 0]
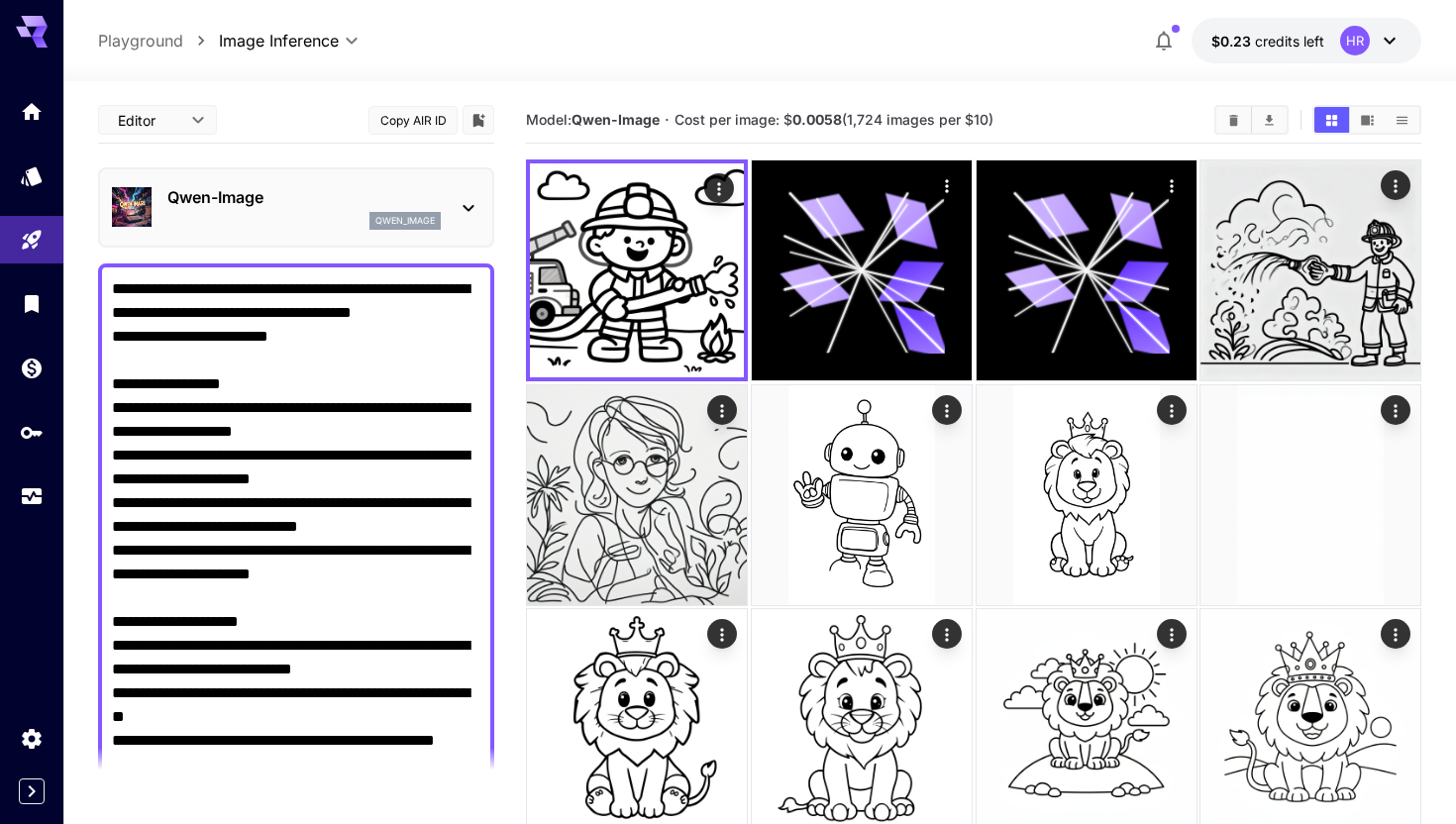
click at [420, 116] on button "Copy AIR ID" at bounding box center [413, 120] width 90 height 29
drag, startPoint x: 283, startPoint y: 204, endPoint x: 170, endPoint y: 200, distance: 113.1
click at [170, 200] on p "Qwen-Image" at bounding box center [303, 197] width 273 height 24
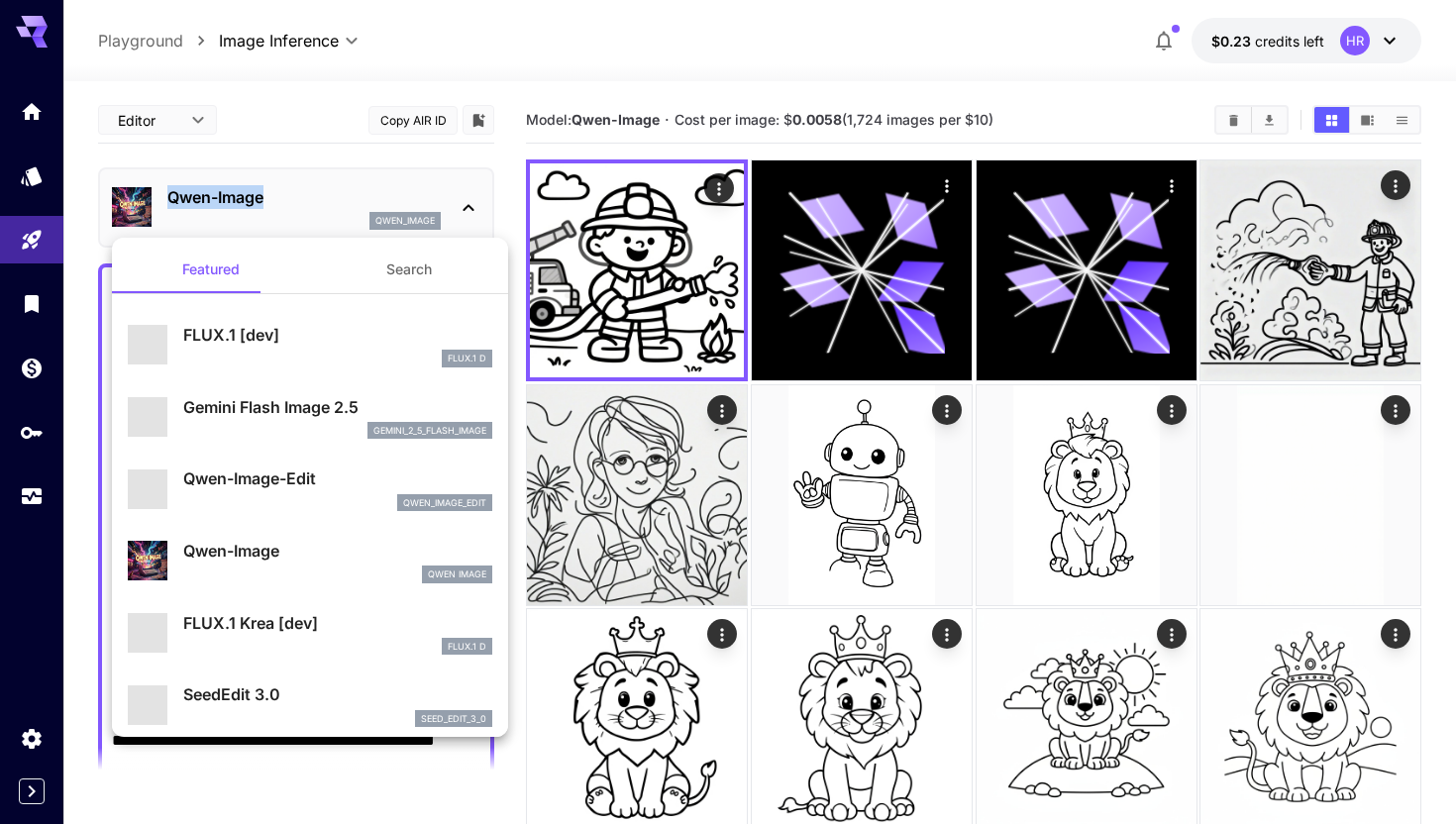
copy p "Qwen-Image"
click at [408, 120] on div at bounding box center [728, 412] width 1456 height 824
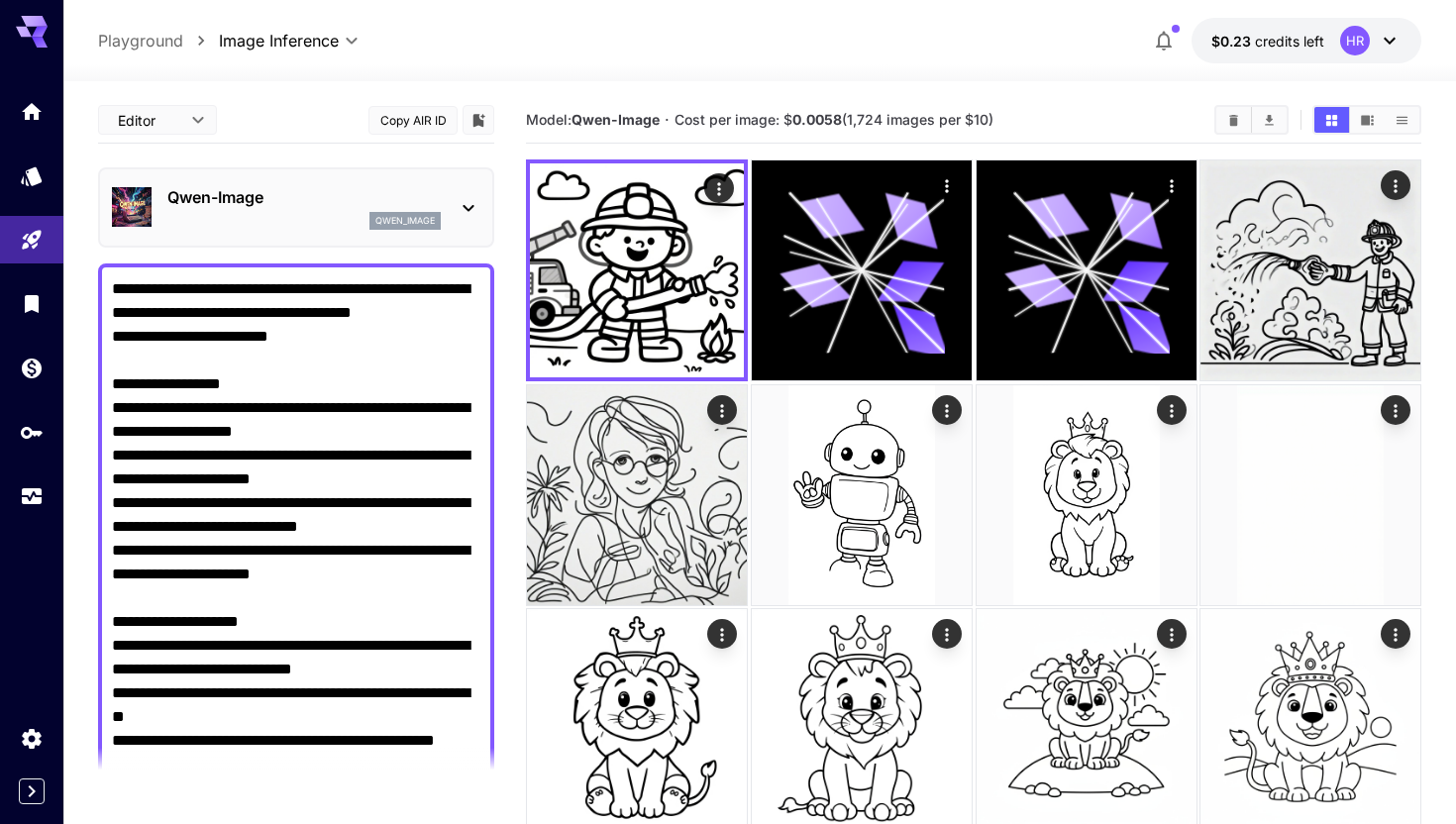
click at [394, 121] on button "Copy AIR ID" at bounding box center [413, 120] width 90 height 29
click at [368, 186] on p "Qwen-Image" at bounding box center [303, 197] width 273 height 24
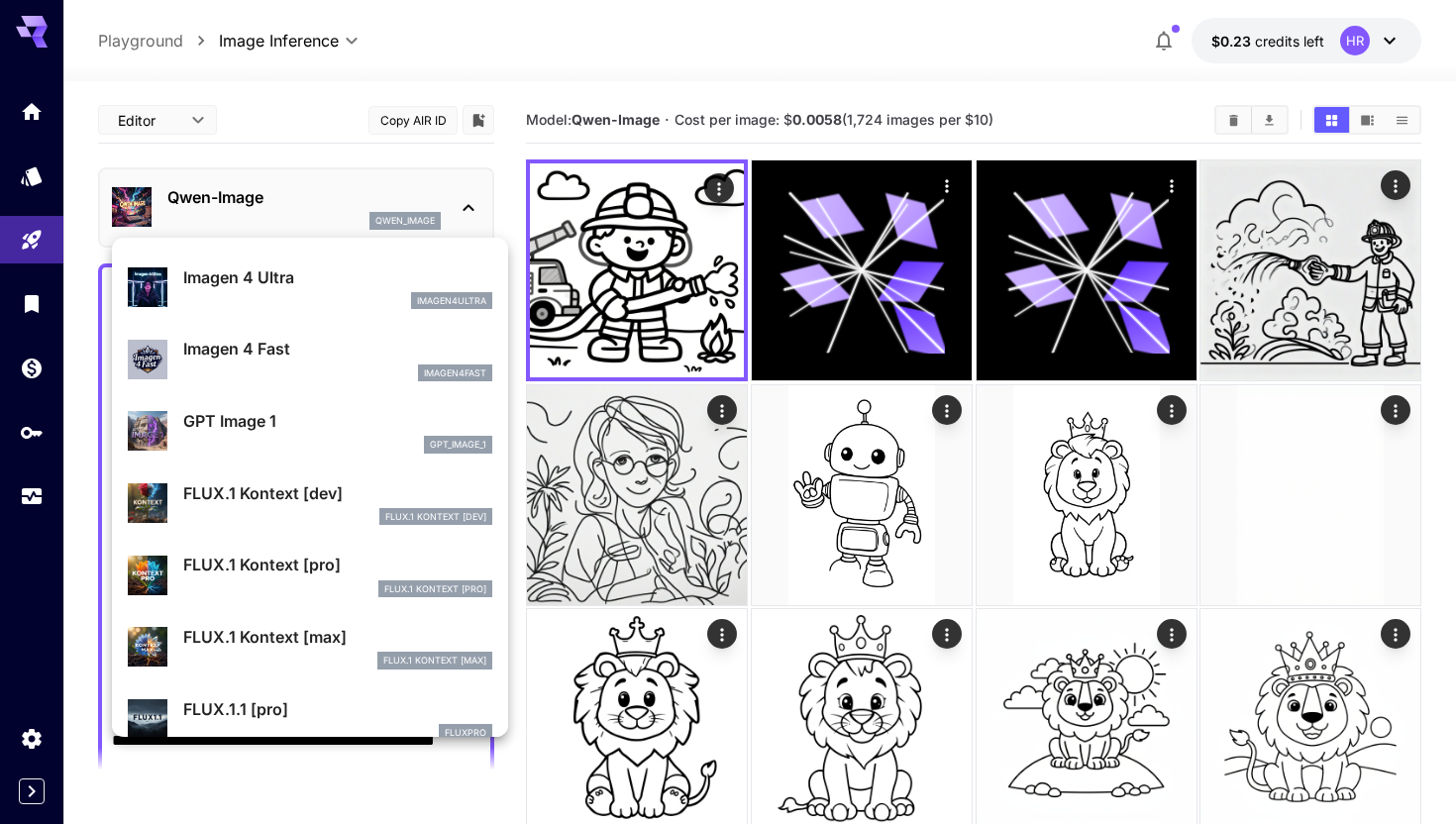
scroll to position [995, 0]
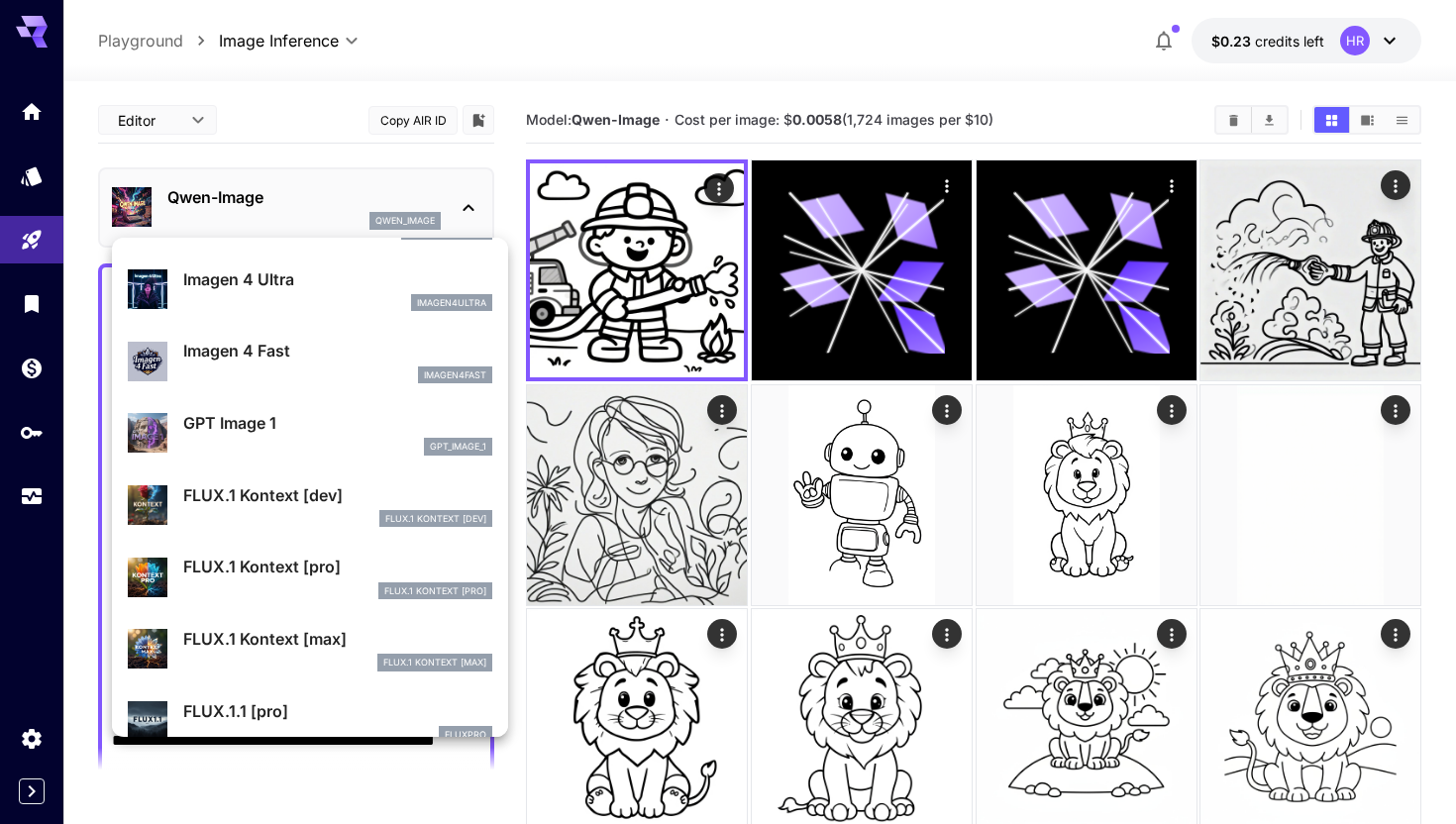
click at [302, 429] on p "GPT Image 1" at bounding box center [337, 422] width 309 height 24
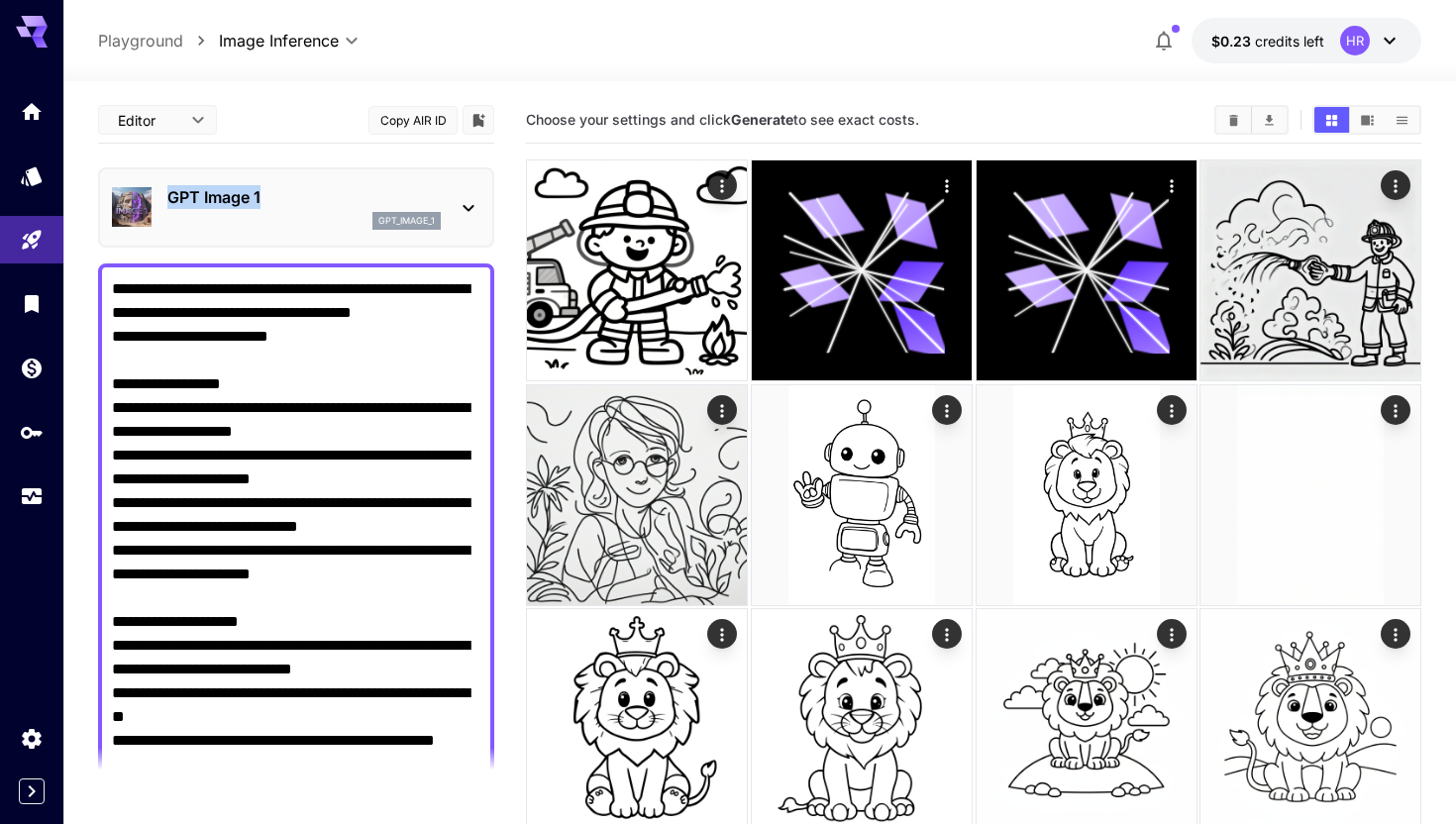
drag, startPoint x: 270, startPoint y: 192, endPoint x: 172, endPoint y: 195, distance: 98.0
click at [172, 195] on p "GPT Image 1" at bounding box center [303, 197] width 273 height 24
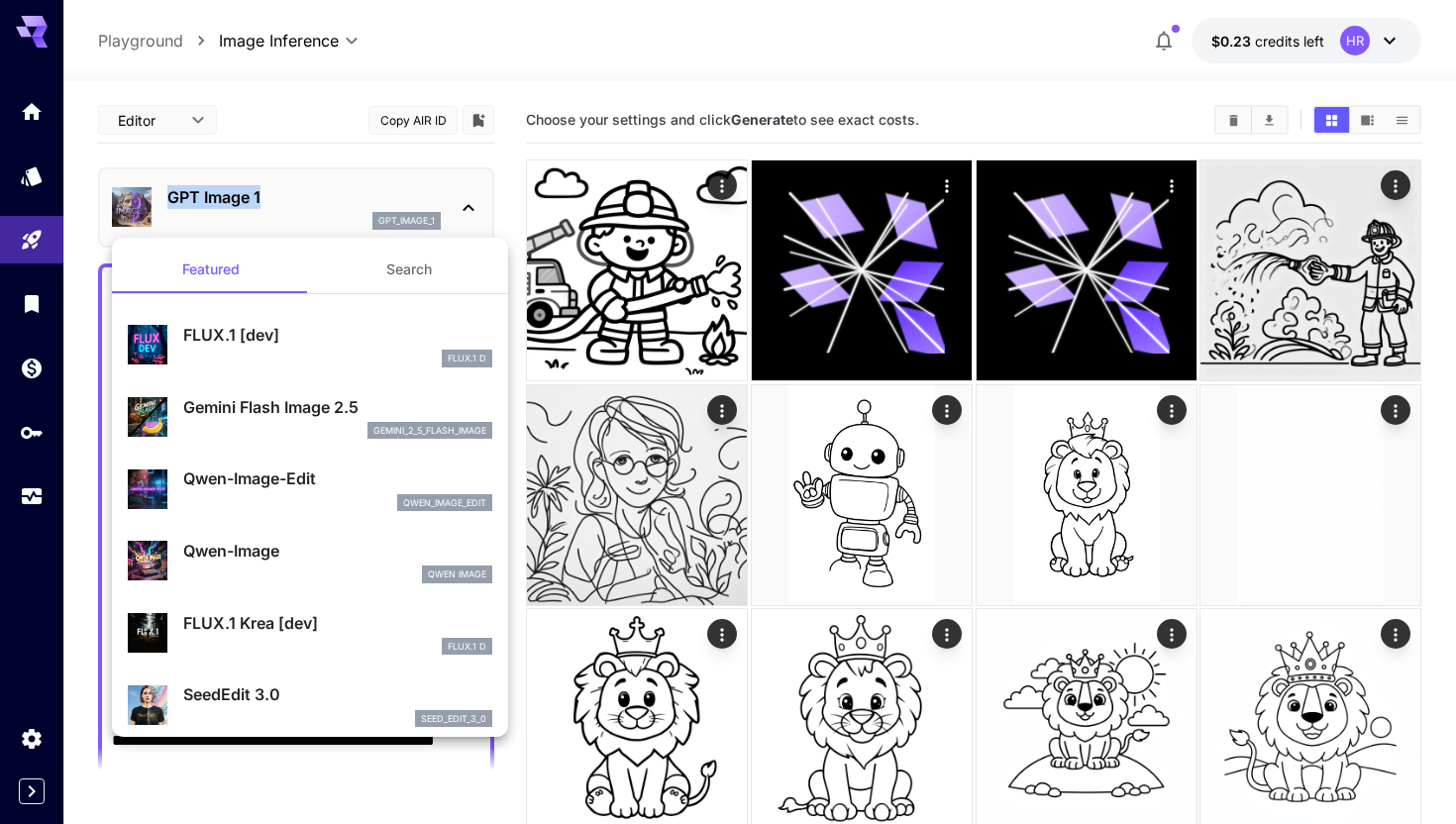
copy p "GPT Image 1"
click at [426, 111] on div at bounding box center [728, 412] width 1456 height 824
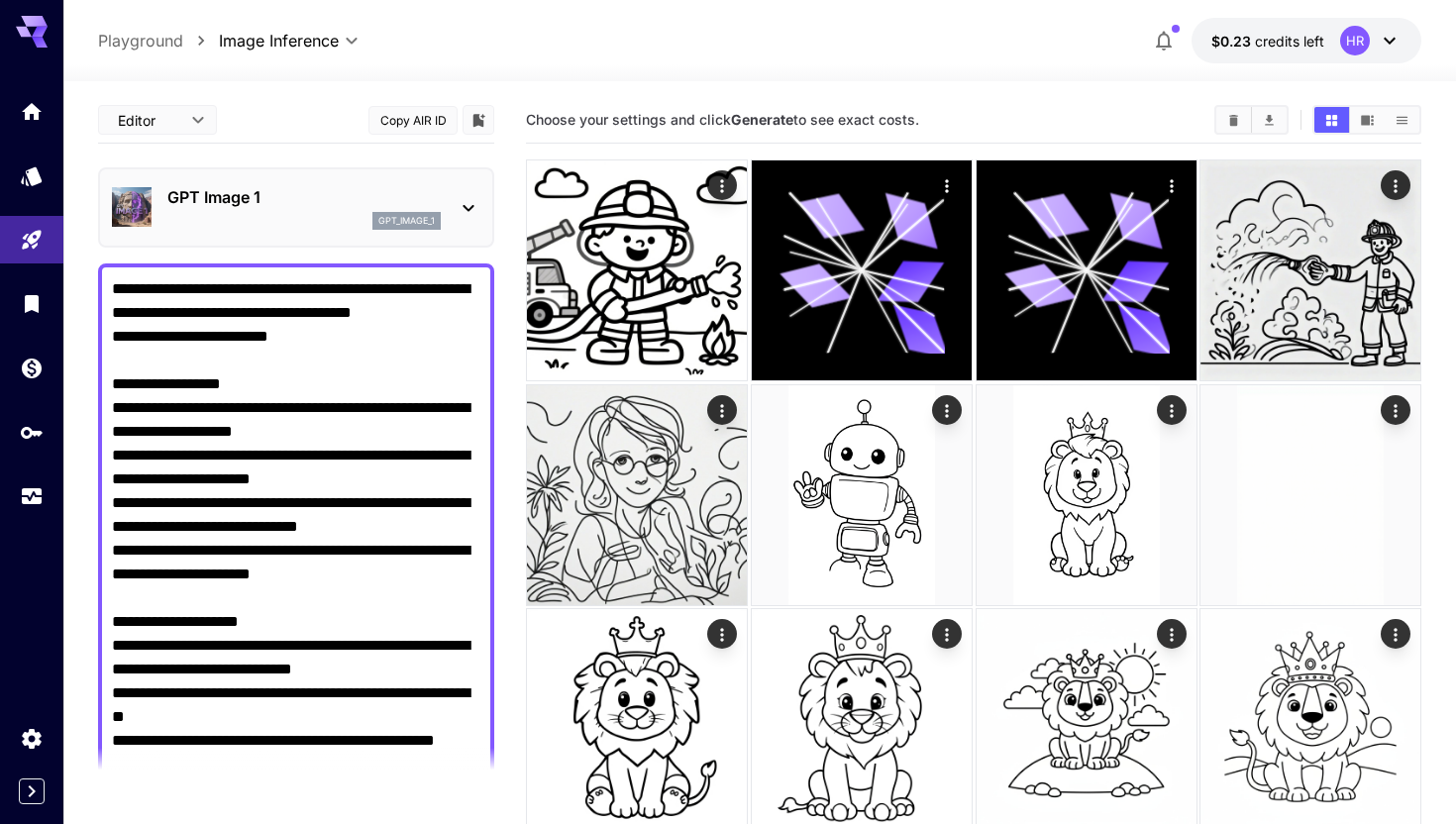
click at [420, 118] on button "Copy AIR ID" at bounding box center [413, 120] width 90 height 29
click at [345, 213] on div "gpt_image_1" at bounding box center [303, 221] width 273 height 18
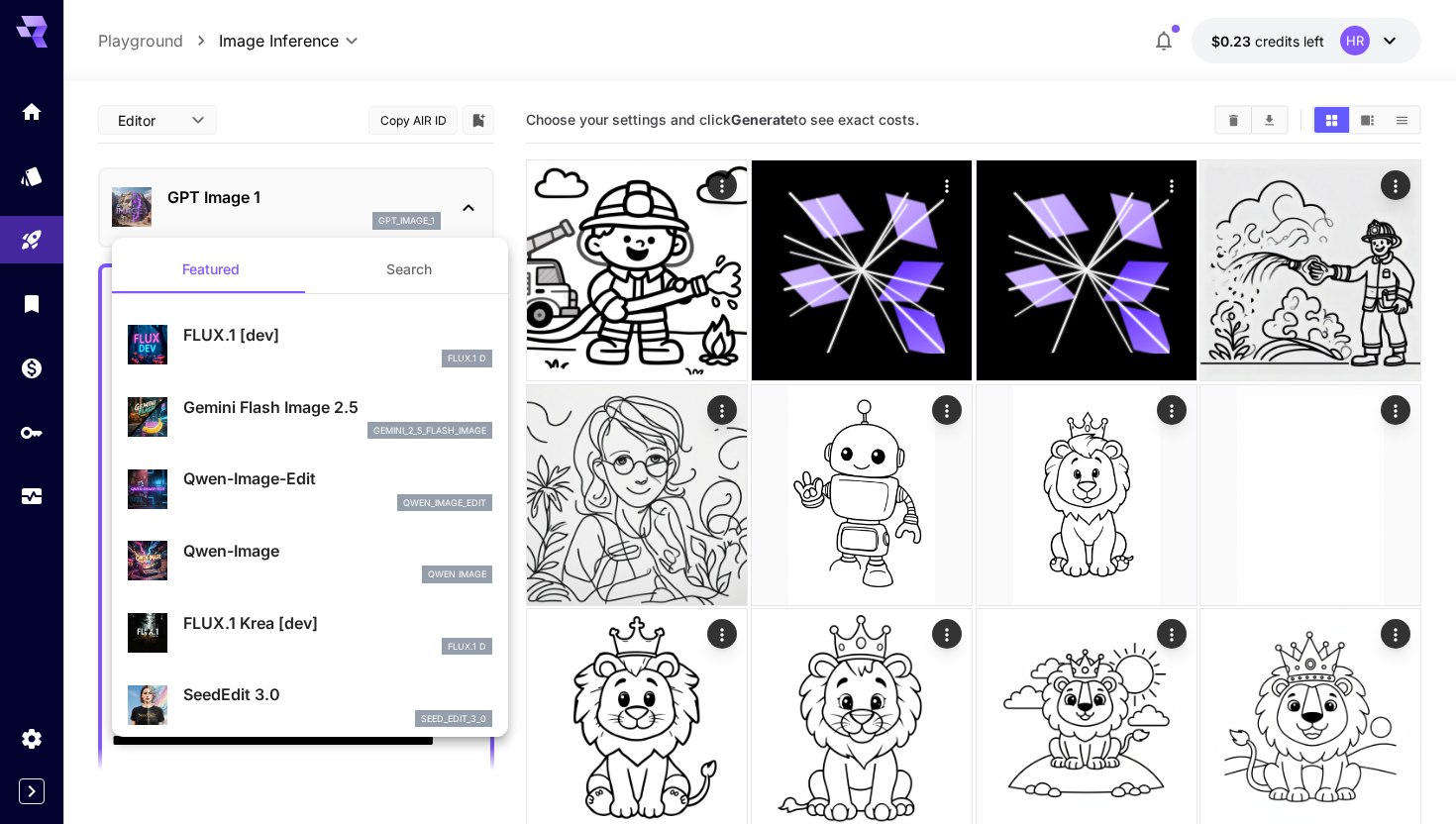
click at [1061, 482] on div at bounding box center [728, 412] width 1456 height 824
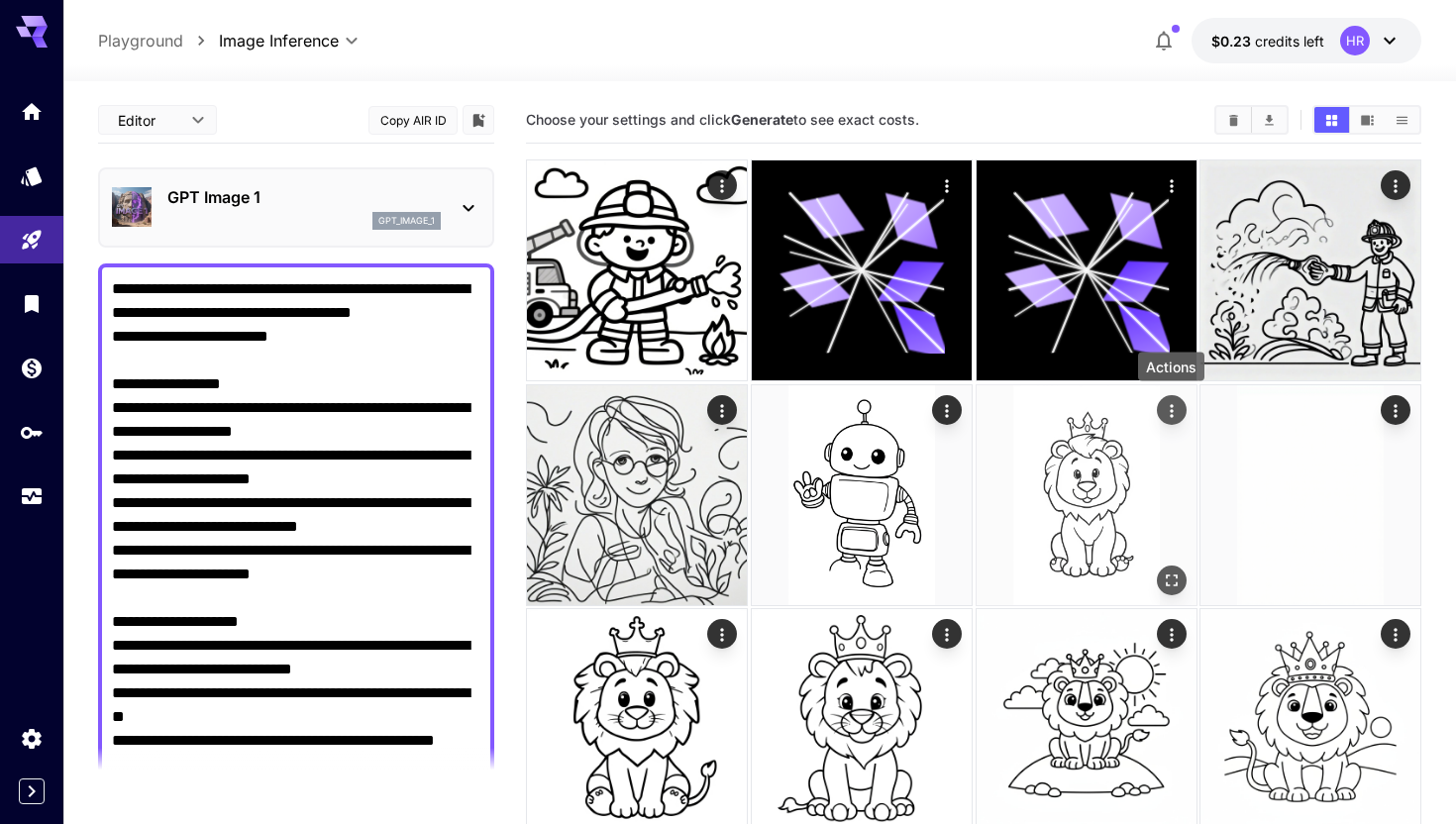
click at [1175, 407] on icon "Actions" at bounding box center [1171, 410] width 20 height 20
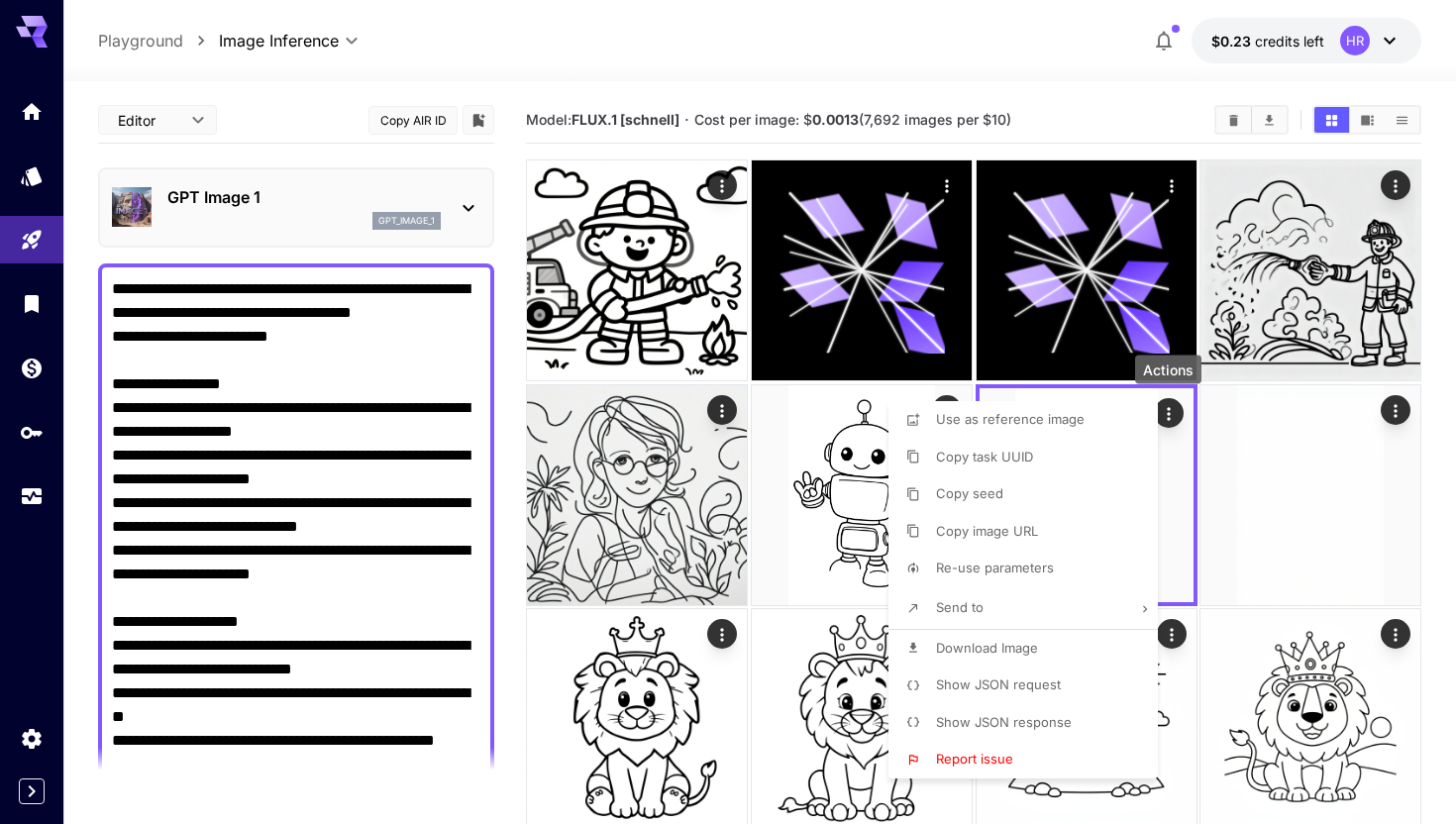
click at [1040, 554] on li "Re-use parameters" at bounding box center [1028, 569] width 281 height 38
type input "*********"
type input "******"
type input "****"
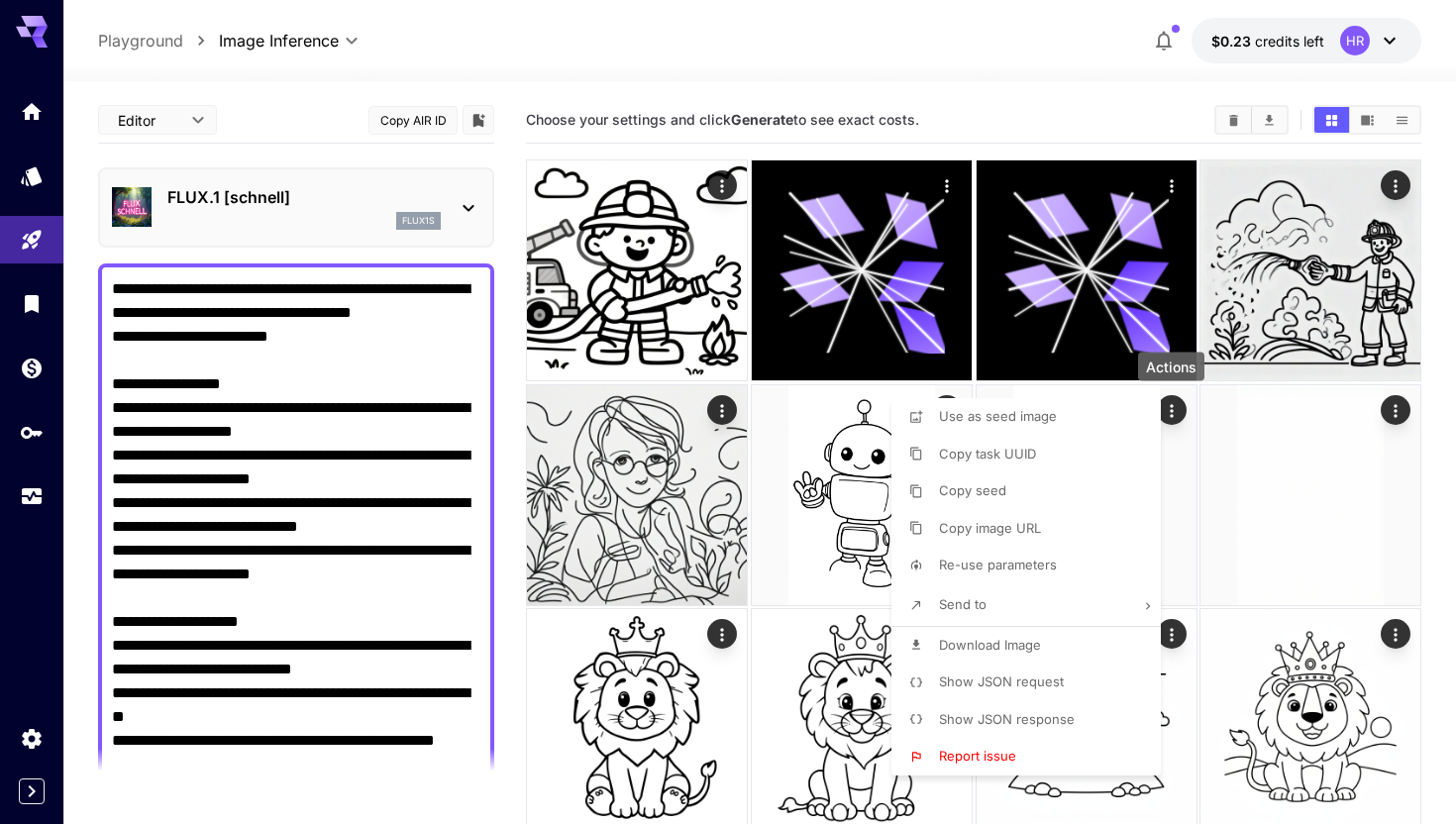
click at [173, 123] on div at bounding box center [728, 412] width 1456 height 824
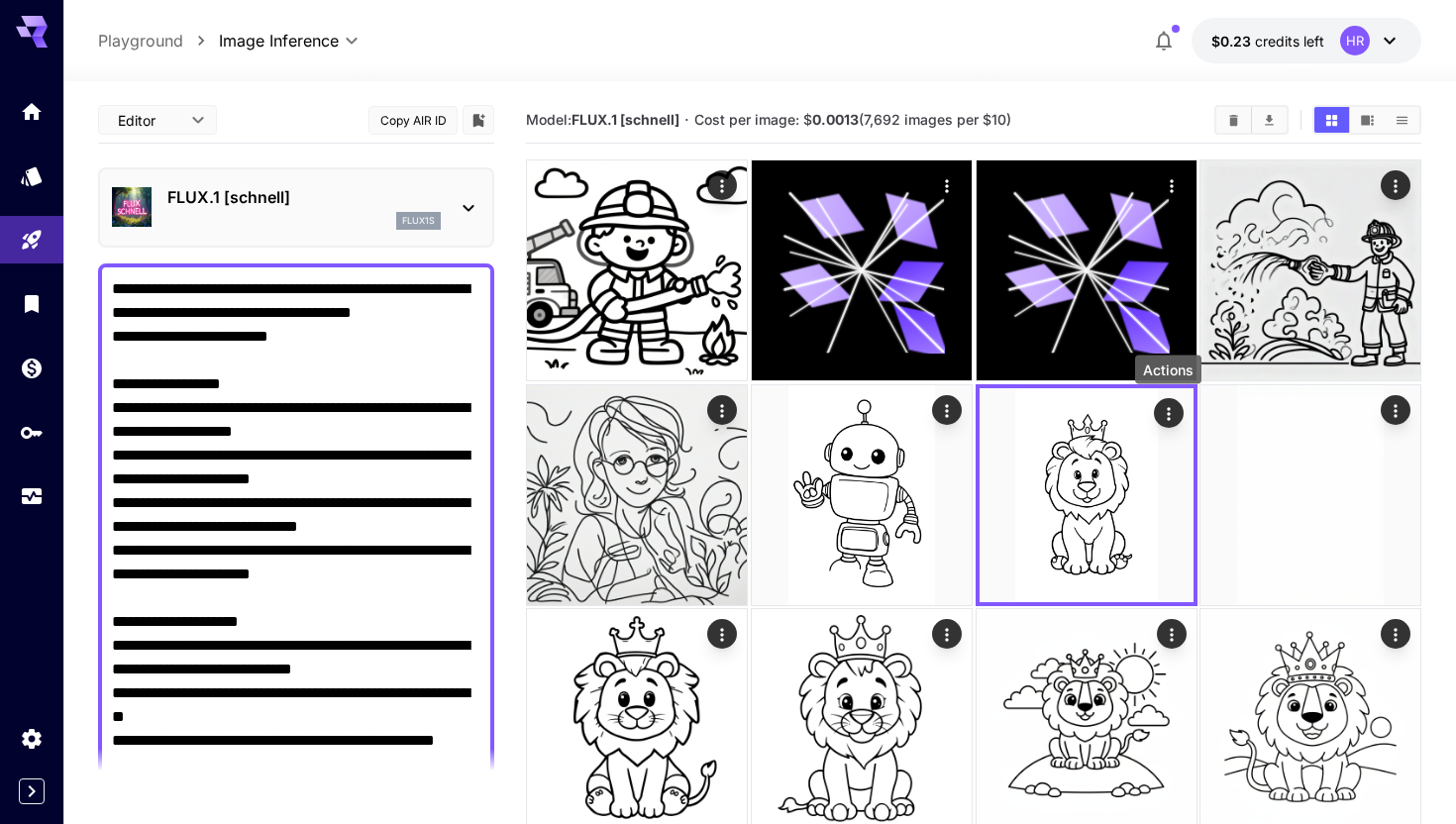
click at [158, 200] on span "JSON" at bounding box center [158, 196] width 88 height 24
type input "****"
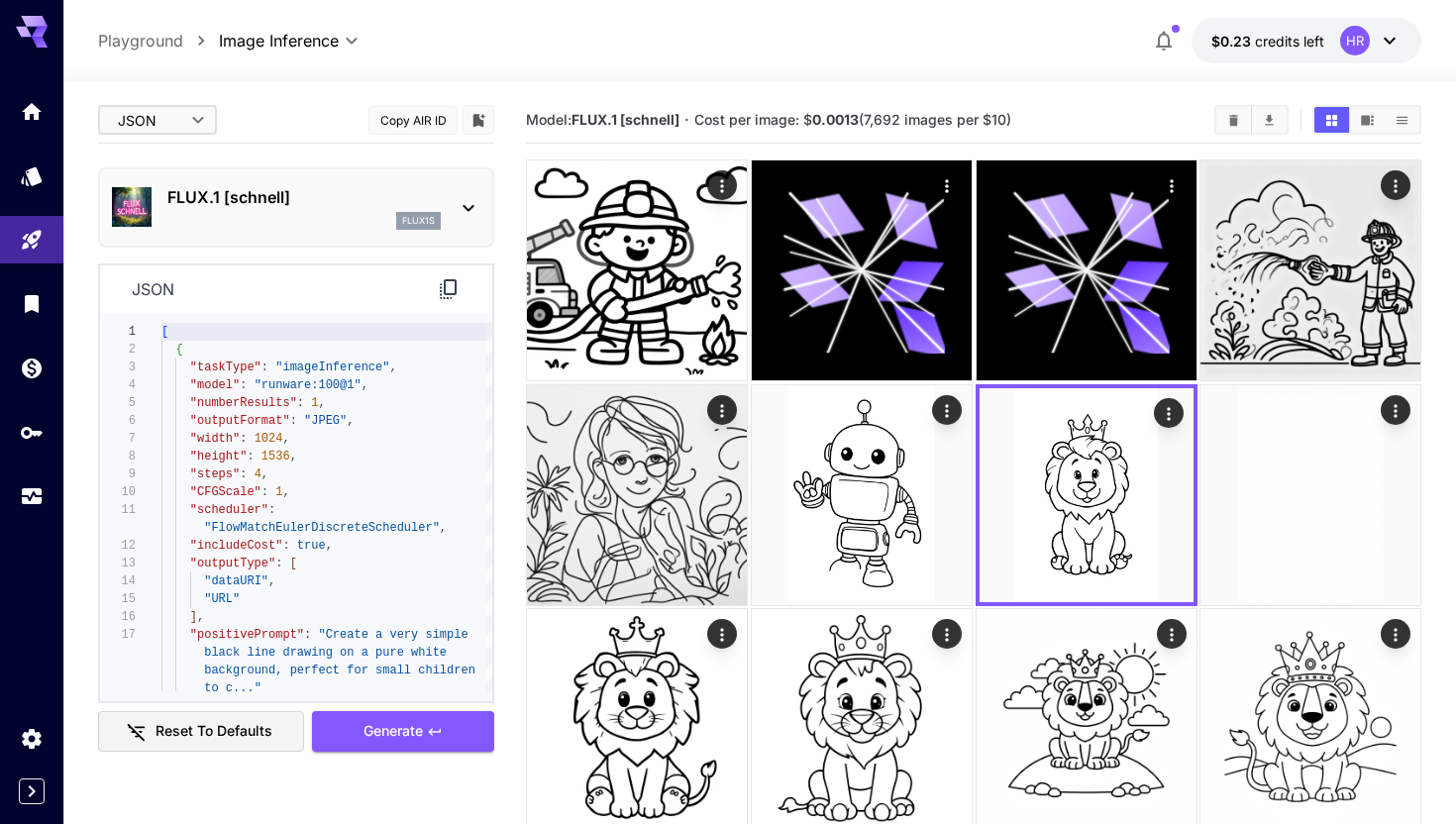
click at [445, 289] on icon at bounding box center [448, 289] width 17 height 20
click at [27, 492] on icon "Usage" at bounding box center [34, 487] width 20 height 10
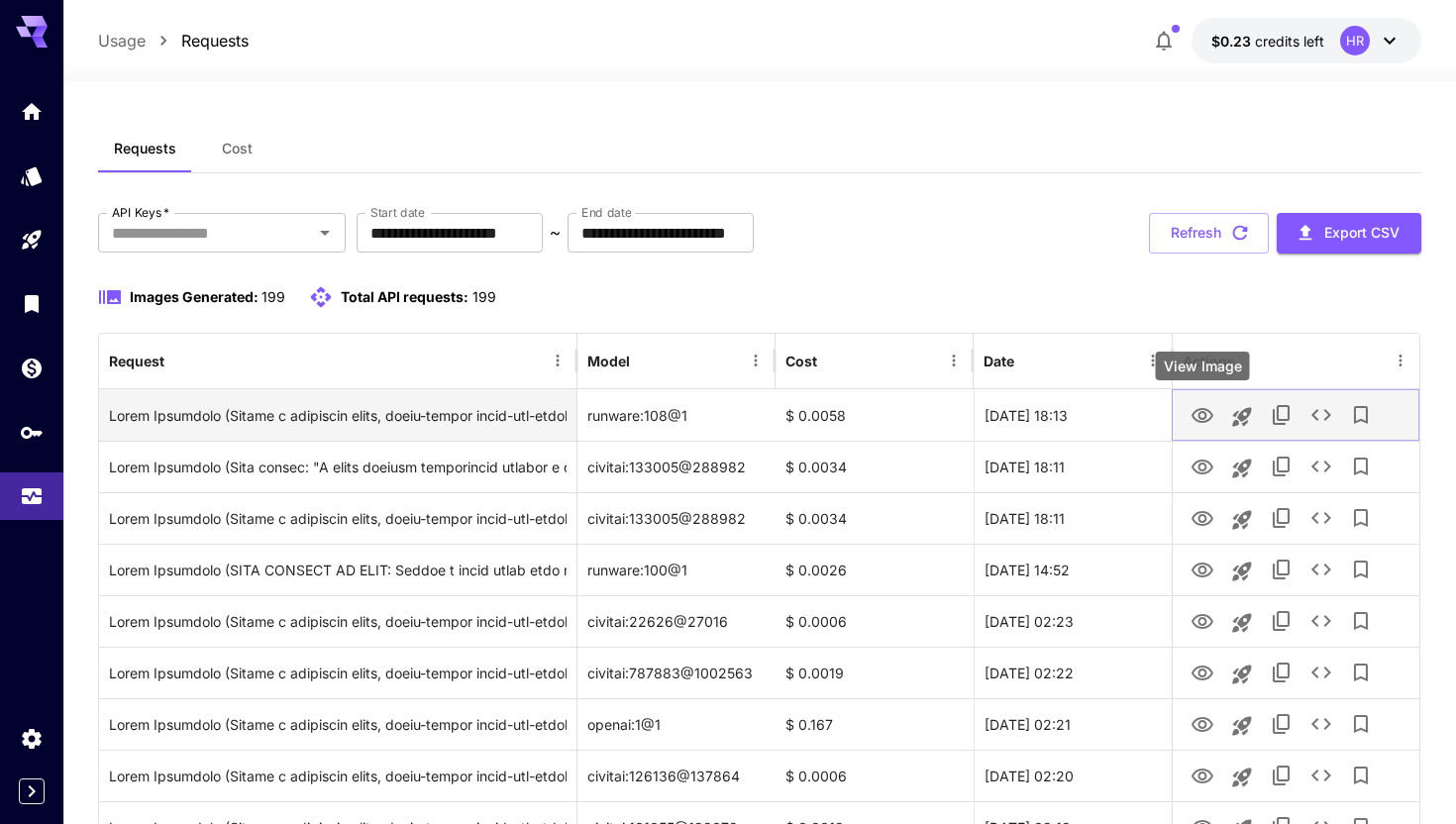
click at [1203, 416] on icon "View Image" at bounding box center [1202, 414] width 22 height 15
